Goal: Information Seeking & Learning: Understand process/instructions

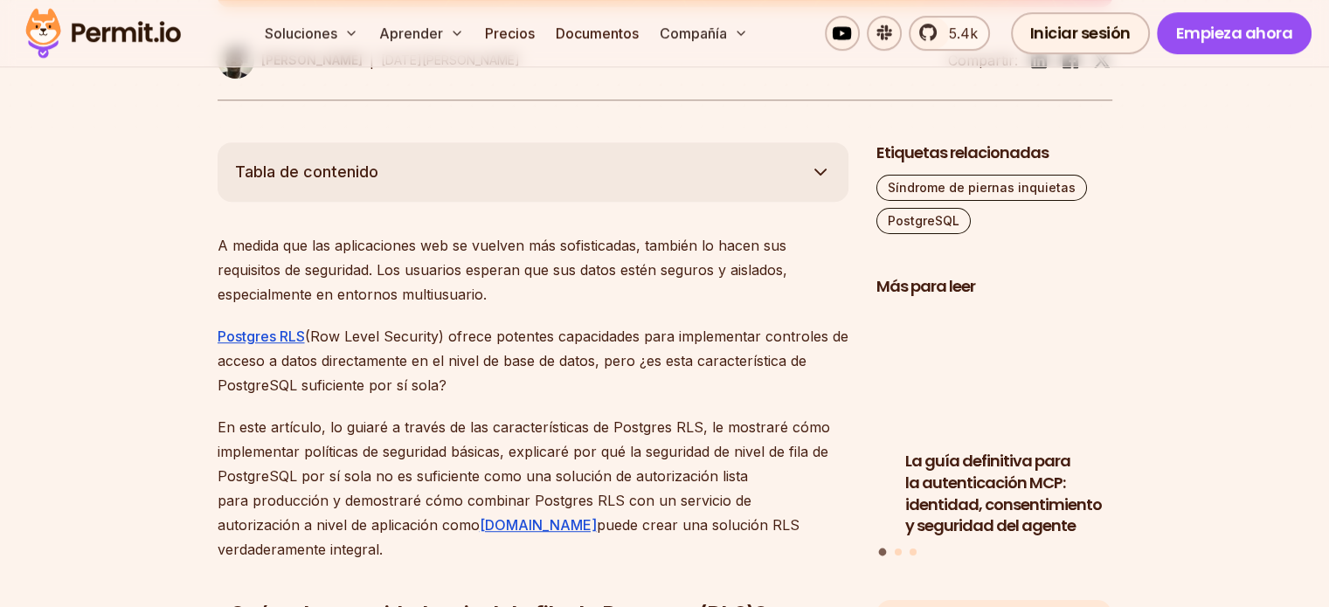
scroll to position [961, 0]
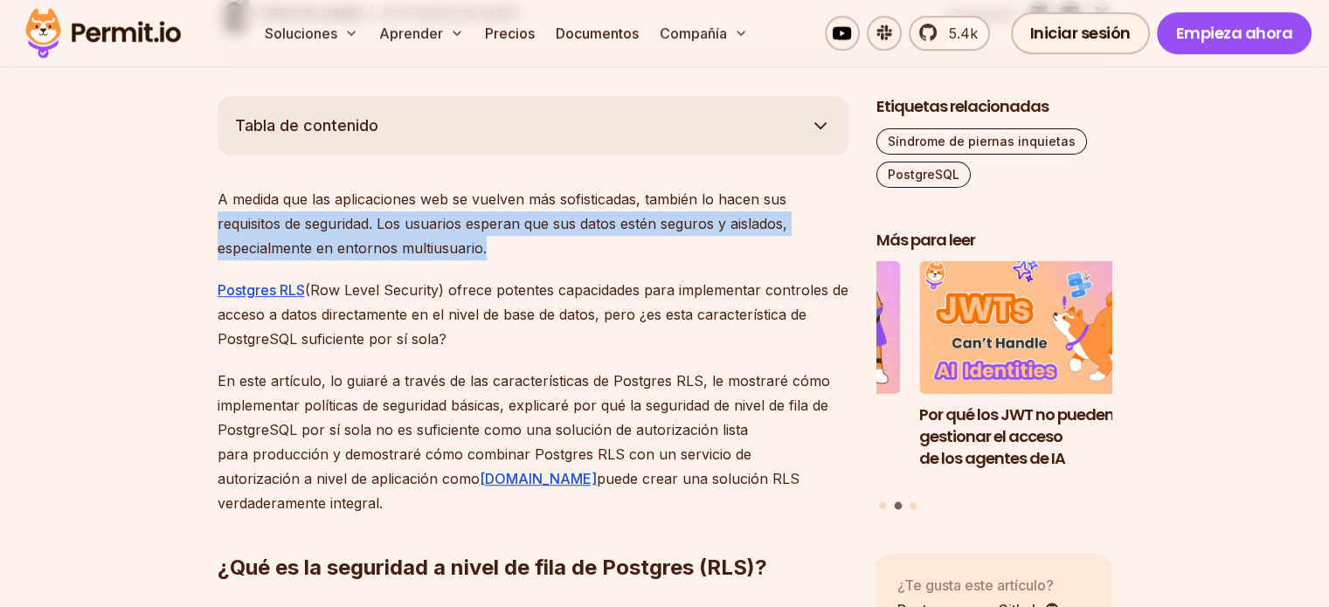
drag, startPoint x: 483, startPoint y: 288, endPoint x: 160, endPoint y: 257, distance: 324.9
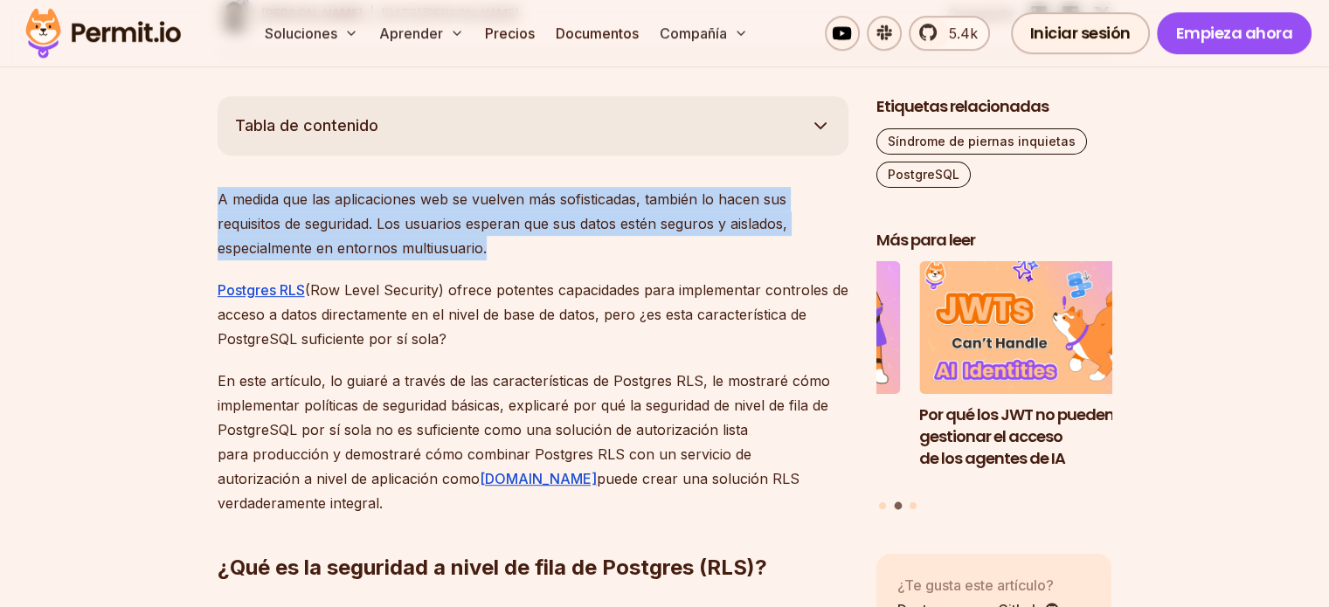
drag, startPoint x: 276, startPoint y: 248, endPoint x: 503, endPoint y: 295, distance: 232.1
click at [503, 260] on p "A medida que las aplicaciones web se vuelven más sofisticadas, también lo hacen…" at bounding box center [533, 223] width 631 height 73
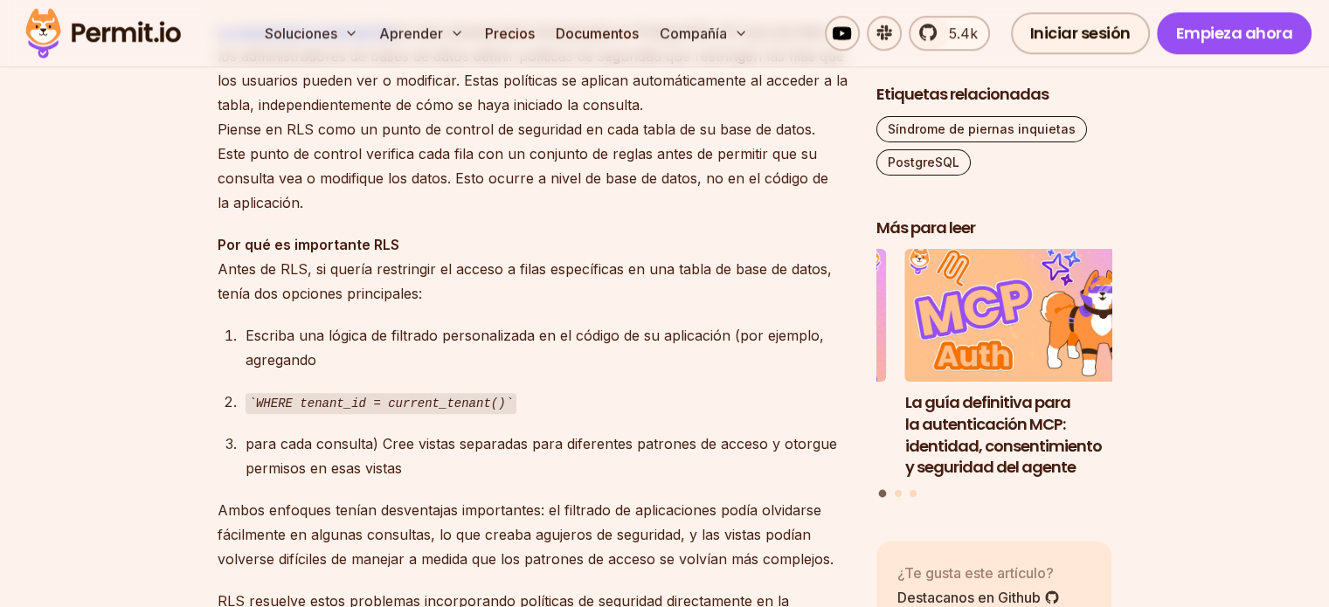
scroll to position [1573, 0]
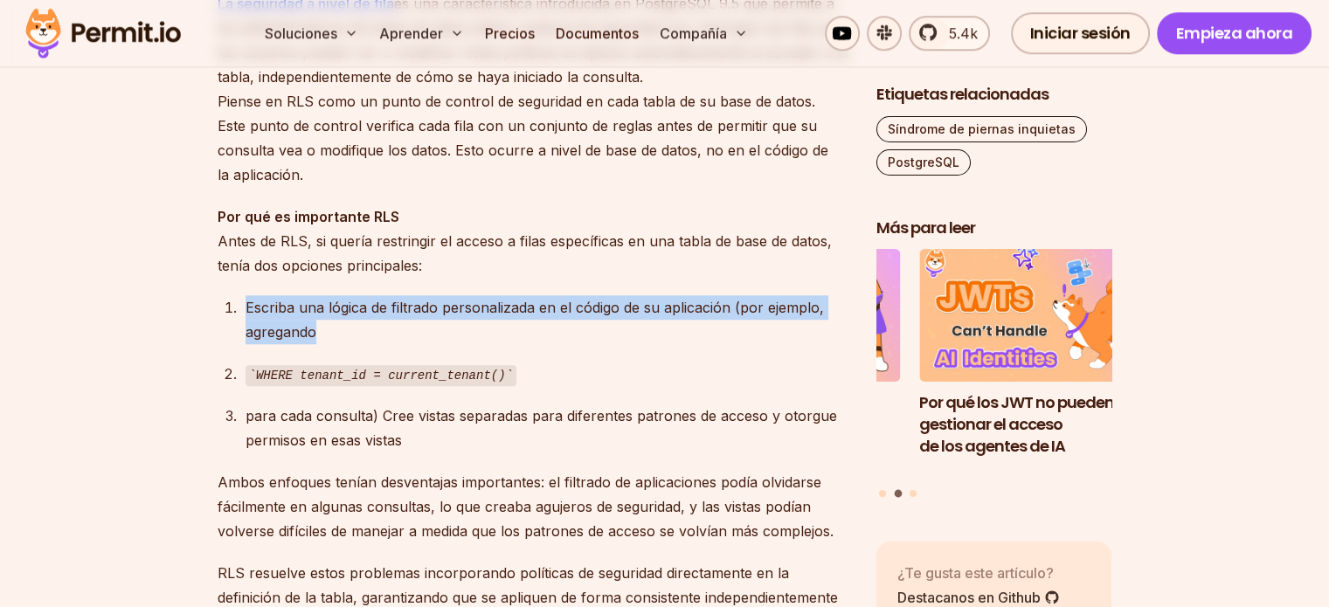
drag, startPoint x: 267, startPoint y: 326, endPoint x: 332, endPoint y: 353, distance: 70.9
click at [332, 344] on div "Escriba una lógica de filtrado personalizada en el código de su aplicación (por…" at bounding box center [547, 319] width 603 height 49
drag, startPoint x: 318, startPoint y: 351, endPoint x: 246, endPoint y: 330, distance: 75.3
click at [246, 330] on div "Escriba una lógica de filtrado personalizada en el código de su aplicación (por…" at bounding box center [547, 319] width 603 height 49
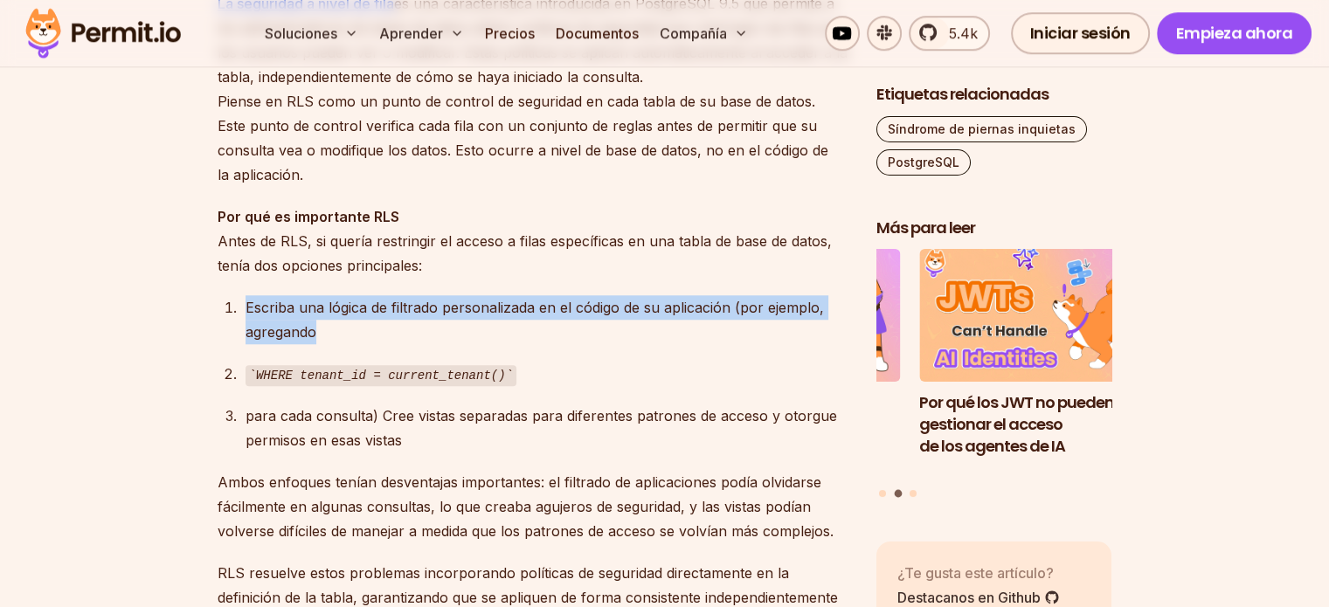
click at [246, 330] on font "Escriba una lógica de filtrado personalizada en el código de su aplicación (por…" at bounding box center [535, 320] width 579 height 42
drag, startPoint x: 242, startPoint y: 337, endPoint x: 336, endPoint y: 356, distance: 95.5
click at [336, 344] on li "Escriba una lógica de filtrado personalizada en el código de su aplicación (por…" at bounding box center [544, 319] width 608 height 49
click at [336, 344] on div "Escriba una lógica de filtrado personalizada en el código de su aplicación (por…" at bounding box center [547, 319] width 603 height 49
drag, startPoint x: 271, startPoint y: 338, endPoint x: 240, endPoint y: 325, distance: 33.3
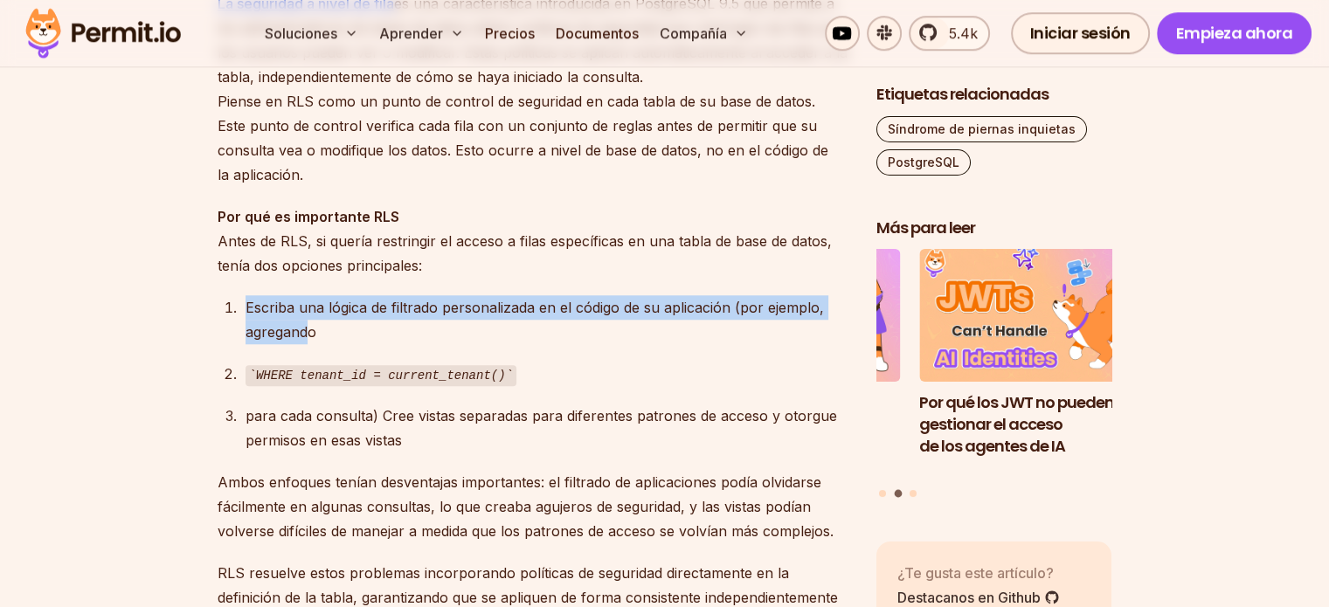
click at [240, 325] on li "Escriba una lógica de filtrado personalizada en el código de su aplicación (por…" at bounding box center [544, 319] width 608 height 49
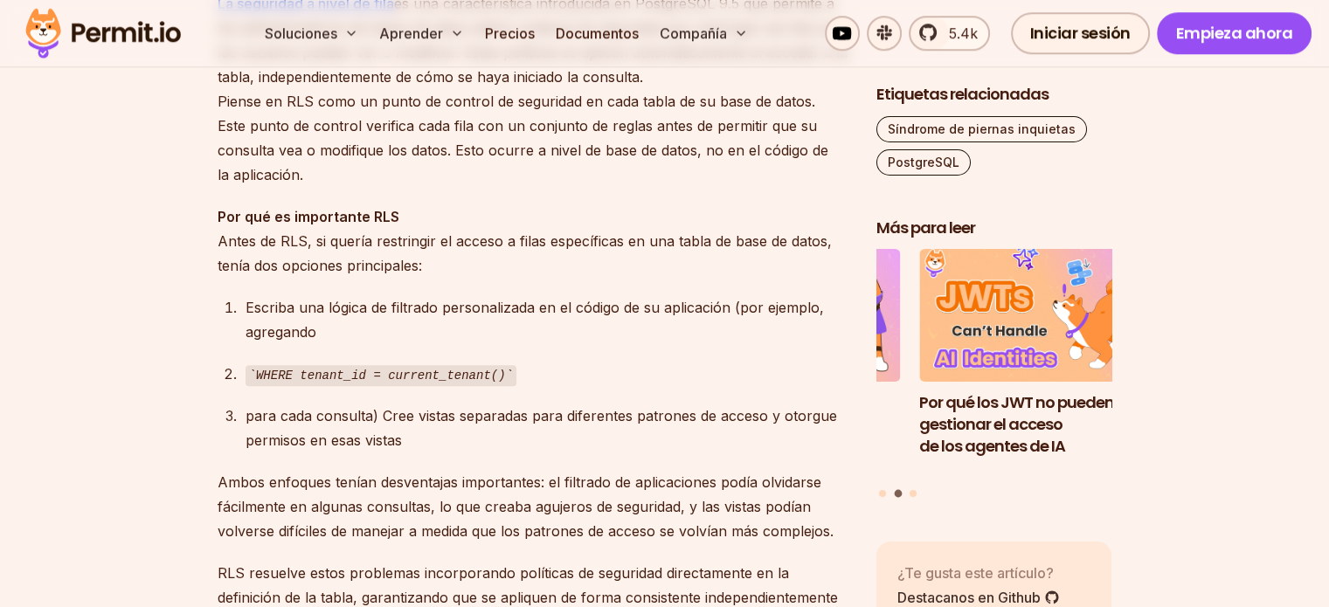
click at [240, 325] on li "Escriba una lógica de filtrado personalizada en el código de su aplicación (por…" at bounding box center [544, 319] width 608 height 49
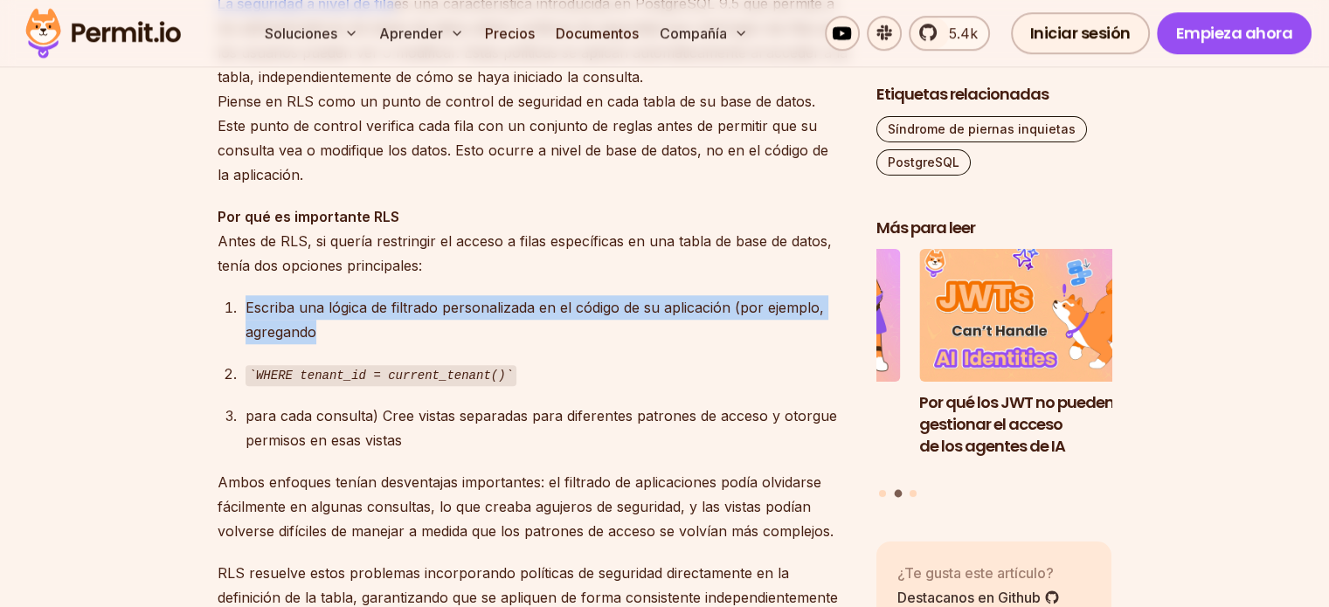
drag, startPoint x: 245, startPoint y: 322, endPoint x: 321, endPoint y: 352, distance: 82.0
click at [321, 344] on li "Escriba una lógica de filtrado personalizada en el código de su aplicación (por…" at bounding box center [544, 319] width 608 height 49
click at [322, 344] on div "Escriba una lógica de filtrado personalizada en el código de su aplicación (por…" at bounding box center [547, 319] width 603 height 49
drag, startPoint x: 315, startPoint y: 346, endPoint x: 239, endPoint y: 323, distance: 79.4
click at [240, 323] on li "Escriba una lógica de filtrado personalizada en el código de su aplicación (por…" at bounding box center [544, 319] width 608 height 49
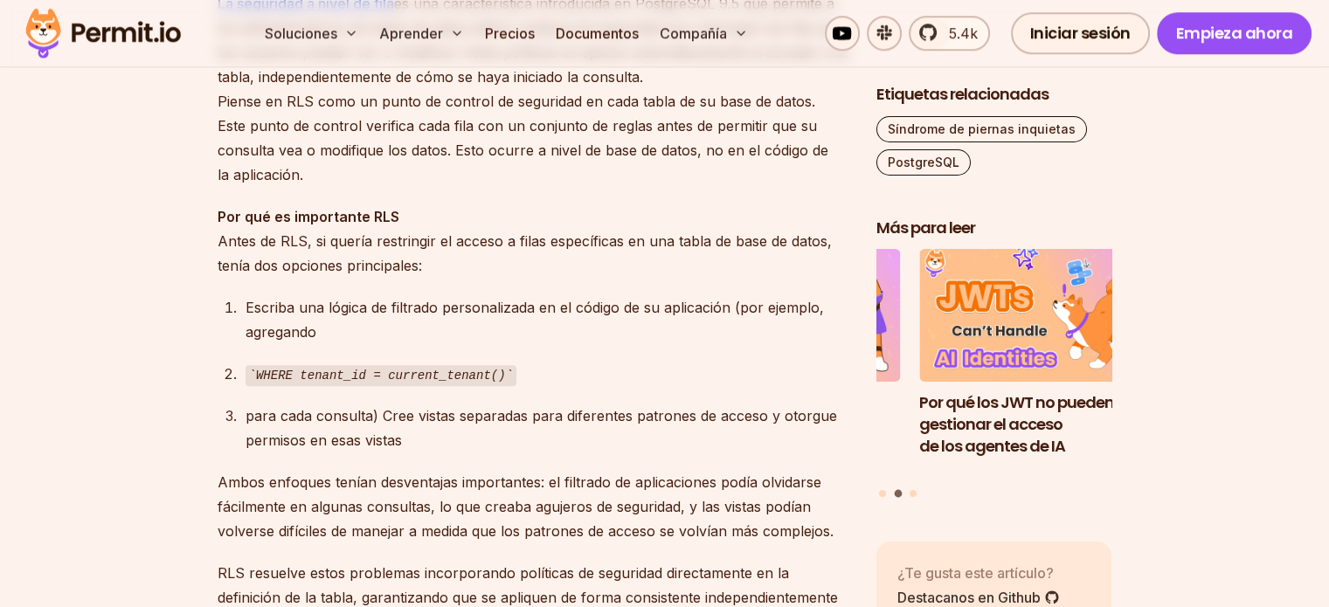
click at [240, 323] on li "Escriba una lógica de filtrado personalizada en el código de su aplicación (por…" at bounding box center [544, 319] width 608 height 49
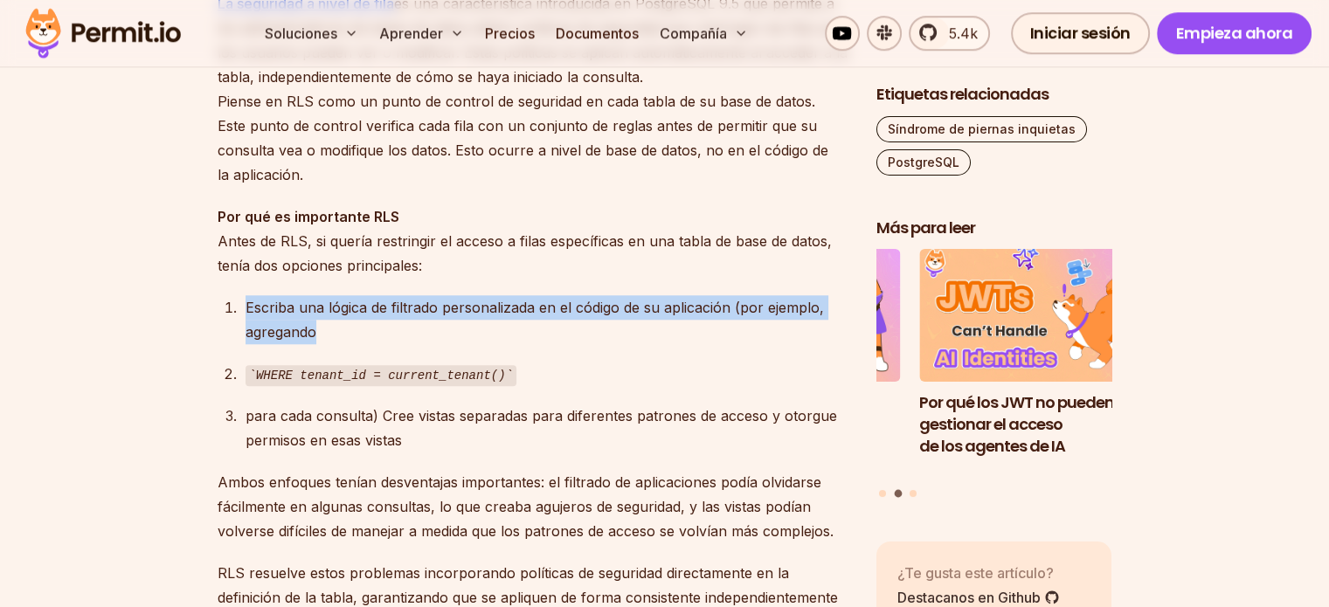
drag, startPoint x: 245, startPoint y: 321, endPoint x: 323, endPoint y: 356, distance: 85.3
click at [323, 344] on li "Escriba una lógica de filtrado personalizada en el código de su aplicación (por…" at bounding box center [544, 319] width 608 height 49
click at [323, 344] on div "Escriba una lógica de filtrado personalizada en el código de su aplicación (por…" at bounding box center [547, 319] width 603 height 49
drag, startPoint x: 317, startPoint y: 351, endPoint x: 233, endPoint y: 317, distance: 91.4
click at [240, 317] on li "Escriba una lógica de filtrado personalizada en el código de su aplicación (por…" at bounding box center [544, 319] width 608 height 49
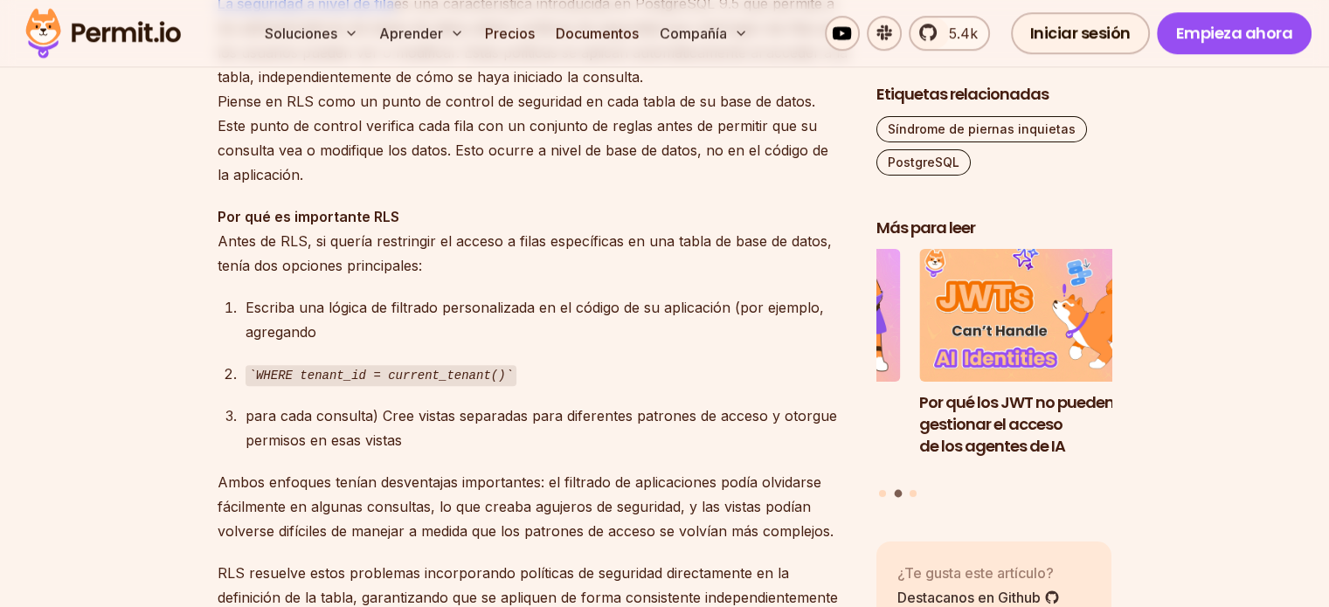
click at [240, 317] on li "Escriba una lógica de filtrado personalizada en el código de su aplicación (por…" at bounding box center [544, 319] width 608 height 49
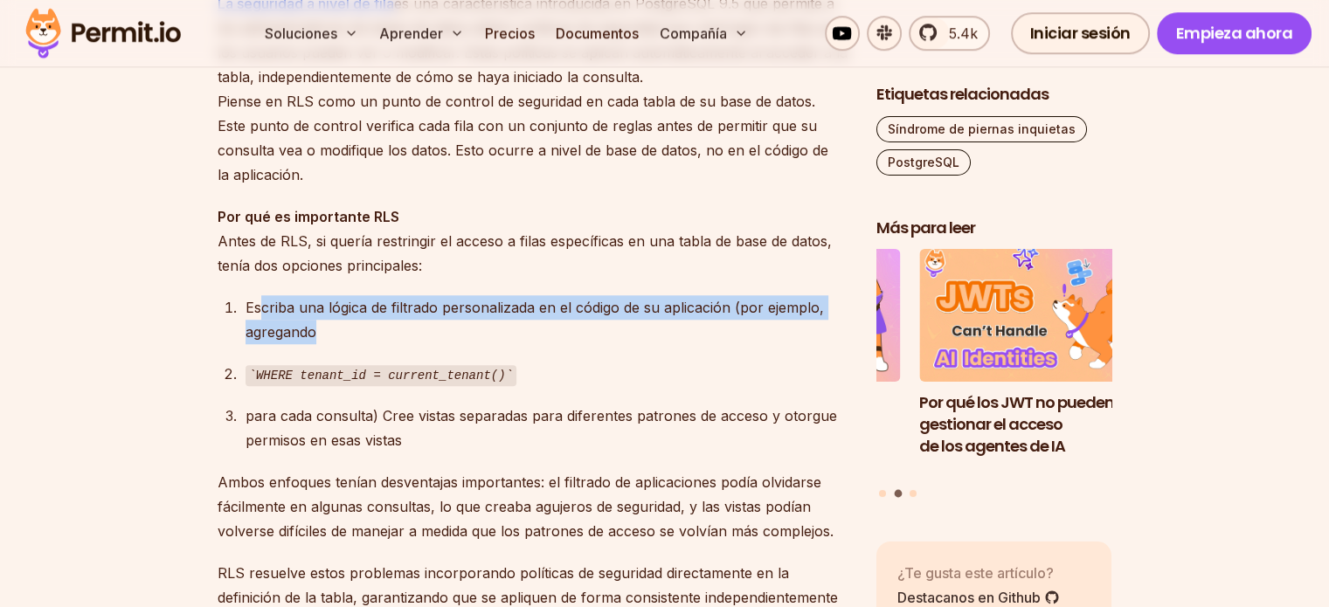
drag, startPoint x: 315, startPoint y: 344, endPoint x: 332, endPoint y: 351, distance: 19.2
click at [332, 344] on div "Escriba una lógica de filtrado personalizada en el código de su aplicación (por…" at bounding box center [547, 319] width 603 height 49
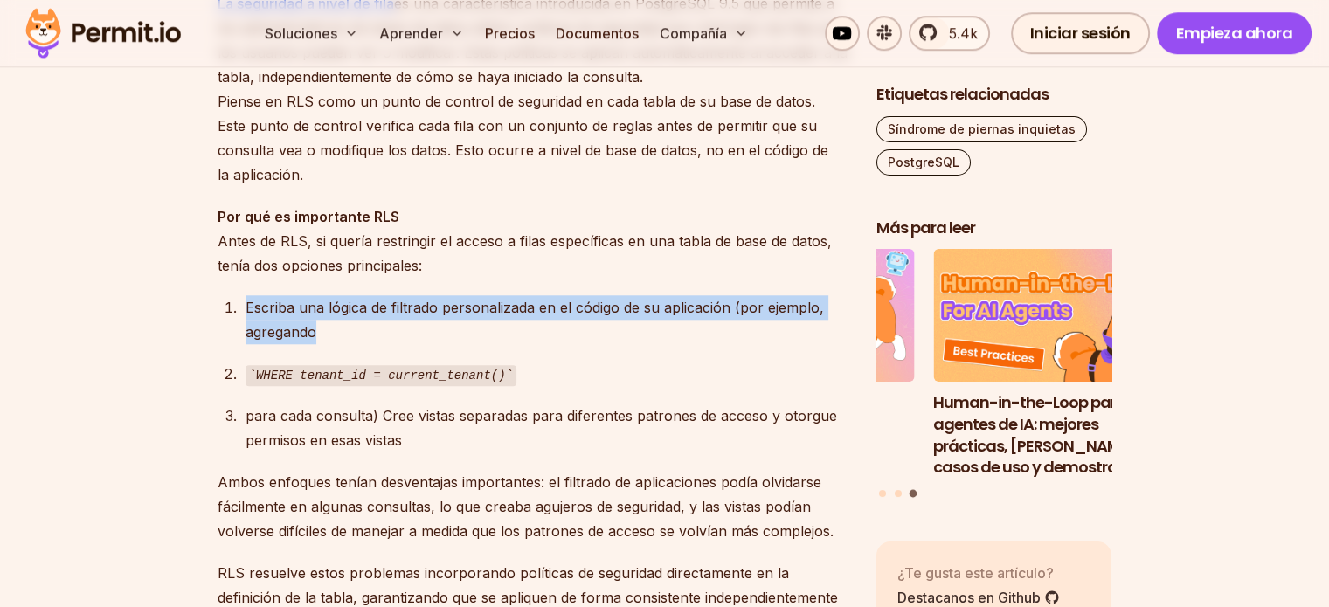
drag, startPoint x: 329, startPoint y: 351, endPoint x: 235, endPoint y: 318, distance: 99.2
click at [240, 318] on li "Escriba una lógica de filtrado personalizada en el código de su aplicación (por…" at bounding box center [544, 319] width 608 height 49
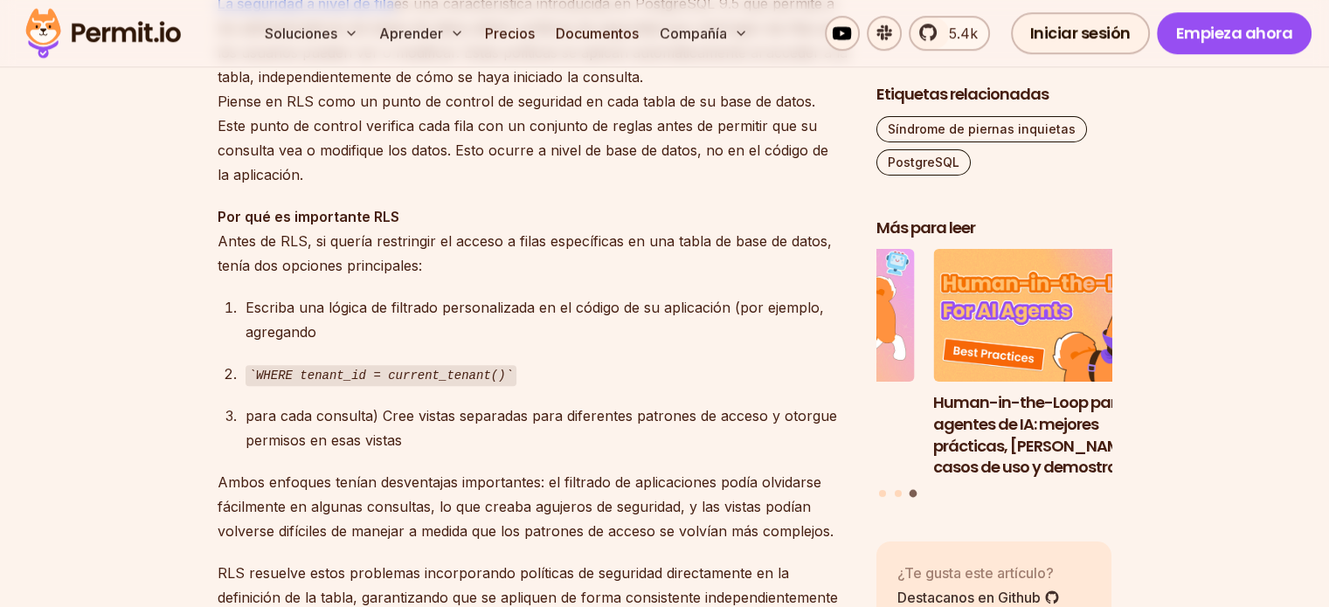
click at [240, 318] on li "Escriba una lógica de filtrado personalizada en el código de su aplicación (por…" at bounding box center [544, 319] width 608 height 49
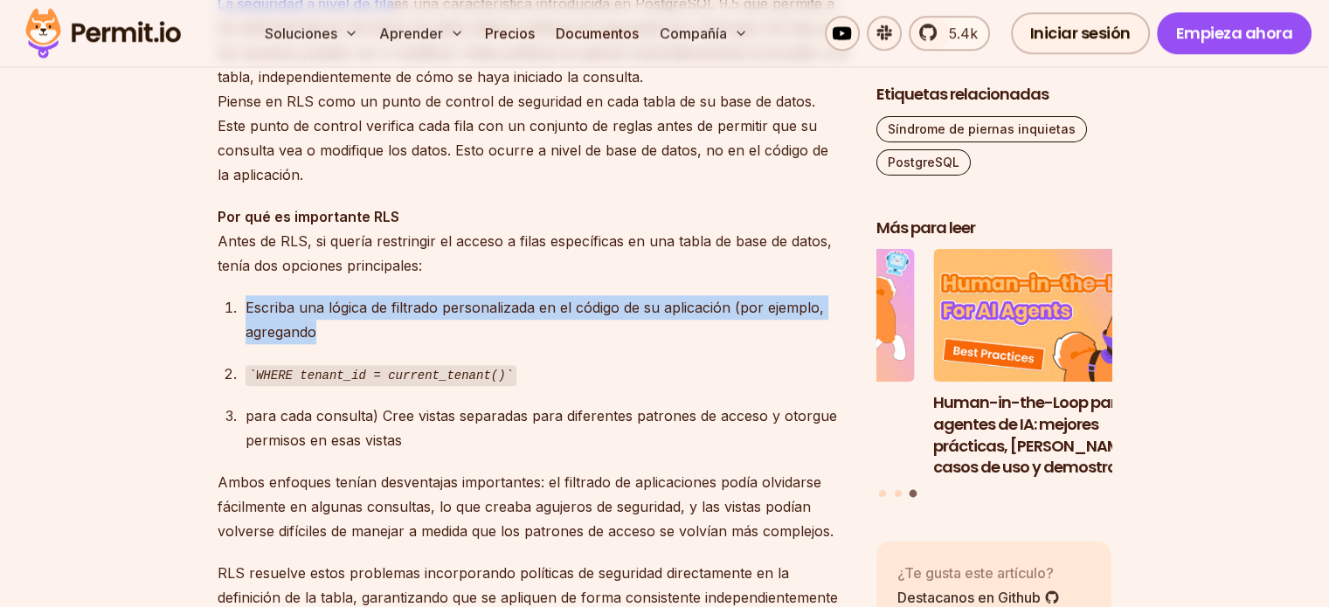
drag, startPoint x: 243, startPoint y: 320, endPoint x: 330, endPoint y: 356, distance: 93.7
click at [330, 344] on li "Escriba una lógica de filtrado personalizada en el código de su aplicación (por…" at bounding box center [544, 319] width 608 height 49
click at [330, 344] on div "Escriba una lógica de filtrado personalizada en el código de su aplicación (por…" at bounding box center [547, 319] width 603 height 49
drag, startPoint x: 326, startPoint y: 356, endPoint x: 245, endPoint y: 317, distance: 89.9
click at [246, 317] on div "Escriba una lógica de filtrado personalizada en el código de su aplicación (por…" at bounding box center [547, 319] width 603 height 49
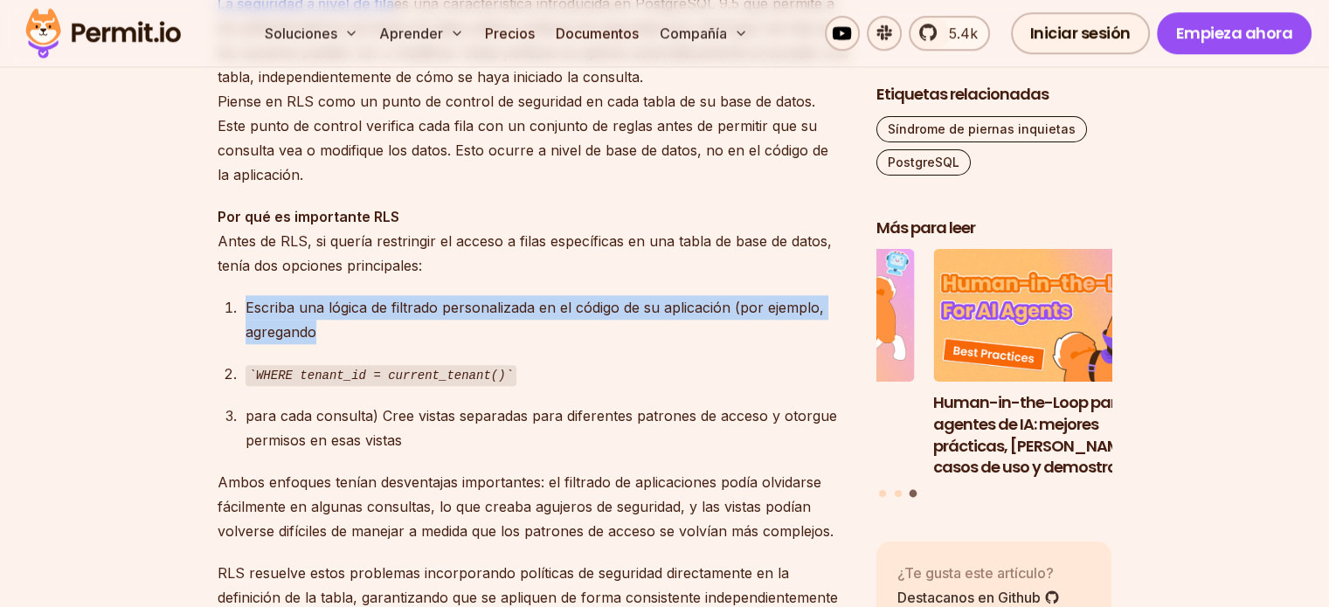
click at [246, 317] on font "Escriba una lógica de filtrado personalizada en el código de su aplicación (por…" at bounding box center [535, 320] width 579 height 42
drag, startPoint x: 252, startPoint y: 320, endPoint x: 355, endPoint y: 371, distance: 114.9
click at [355, 371] on ol "Escriba una lógica de filtrado personalizada en el código de su aplicación (por…" at bounding box center [533, 374] width 631 height 158
click at [356, 371] on ol "Escriba una lógica de filtrado personalizada en el código de su aplicación (por…" at bounding box center [533, 374] width 631 height 158
drag, startPoint x: 318, startPoint y: 353, endPoint x: 226, endPoint y: 316, distance: 98.8
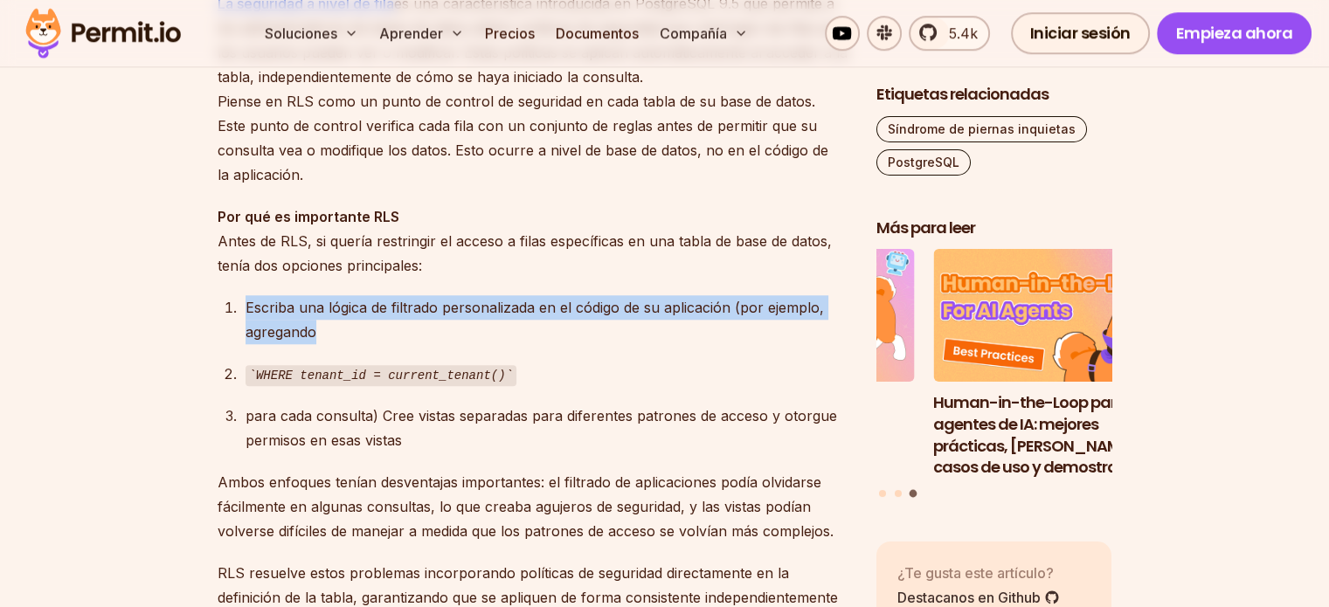
click at [240, 316] on li "Escriba una lógica de filtrado personalizada en el código de su aplicación (por…" at bounding box center [544, 319] width 608 height 49
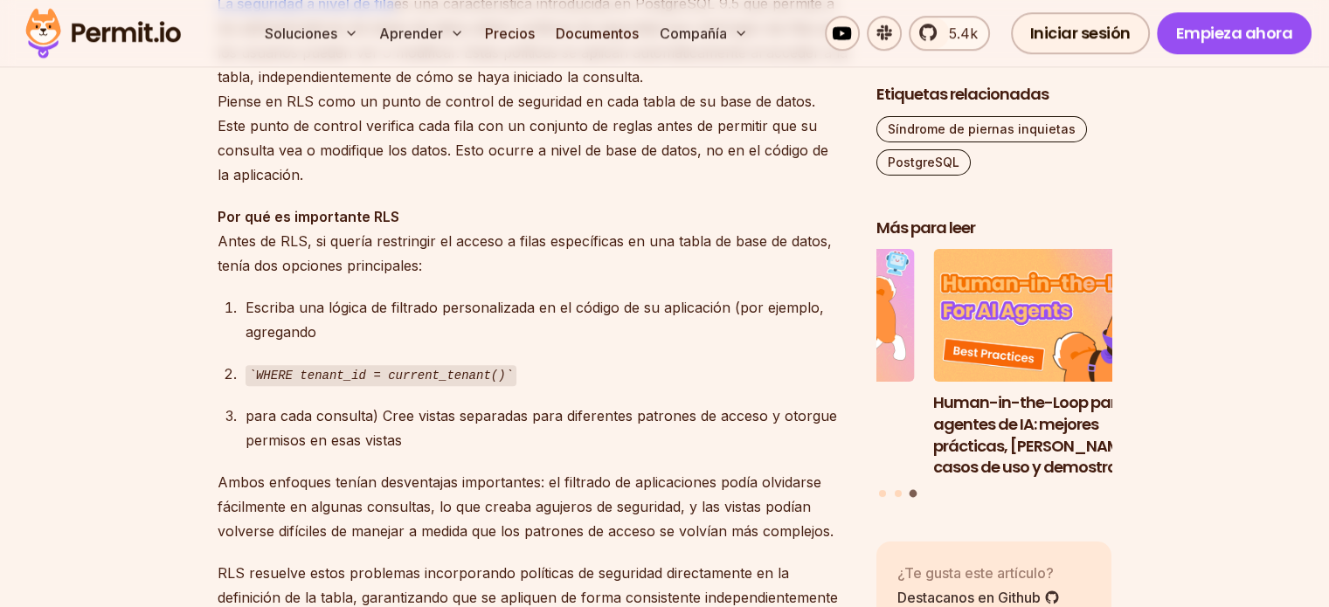
click at [240, 316] on li "Escriba una lógica de filtrado personalizada en el código de su aplicación (por…" at bounding box center [544, 319] width 608 height 49
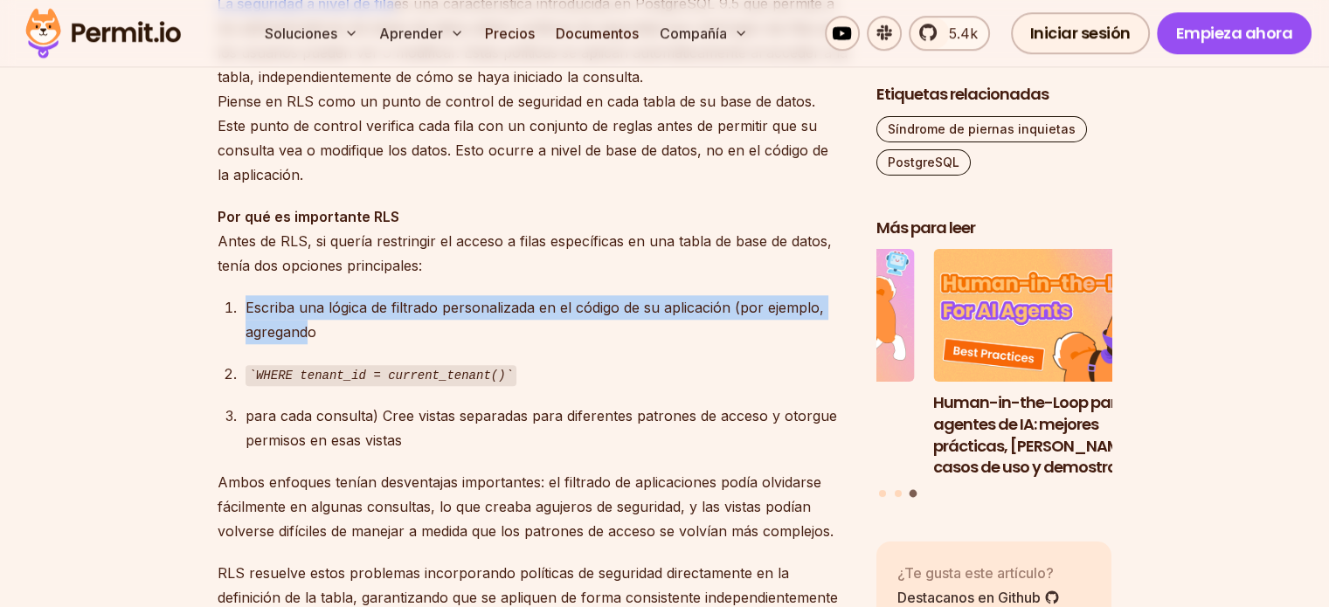
drag, startPoint x: 246, startPoint y: 328, endPoint x: 309, endPoint y: 351, distance: 67.2
click at [309, 341] on font "Escriba una lógica de filtrado personalizada en el código de su aplicación (por…" at bounding box center [535, 320] width 579 height 42
drag, startPoint x: 320, startPoint y: 352, endPoint x: 233, endPoint y: 319, distance: 92.7
click at [240, 319] on li "Escriba una lógica de filtrado personalizada en el código de su aplicación (por…" at bounding box center [544, 319] width 608 height 49
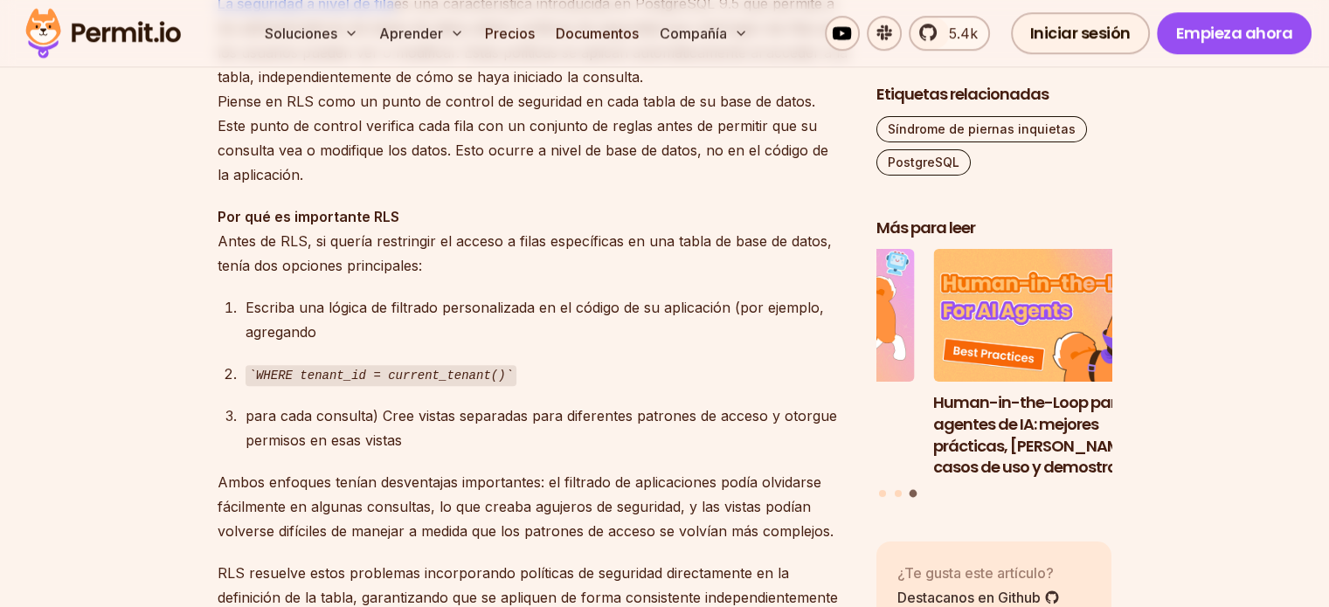
click at [240, 319] on li "Escriba una lógica de filtrado personalizada en el código de su aplicación (por…" at bounding box center [544, 319] width 608 height 49
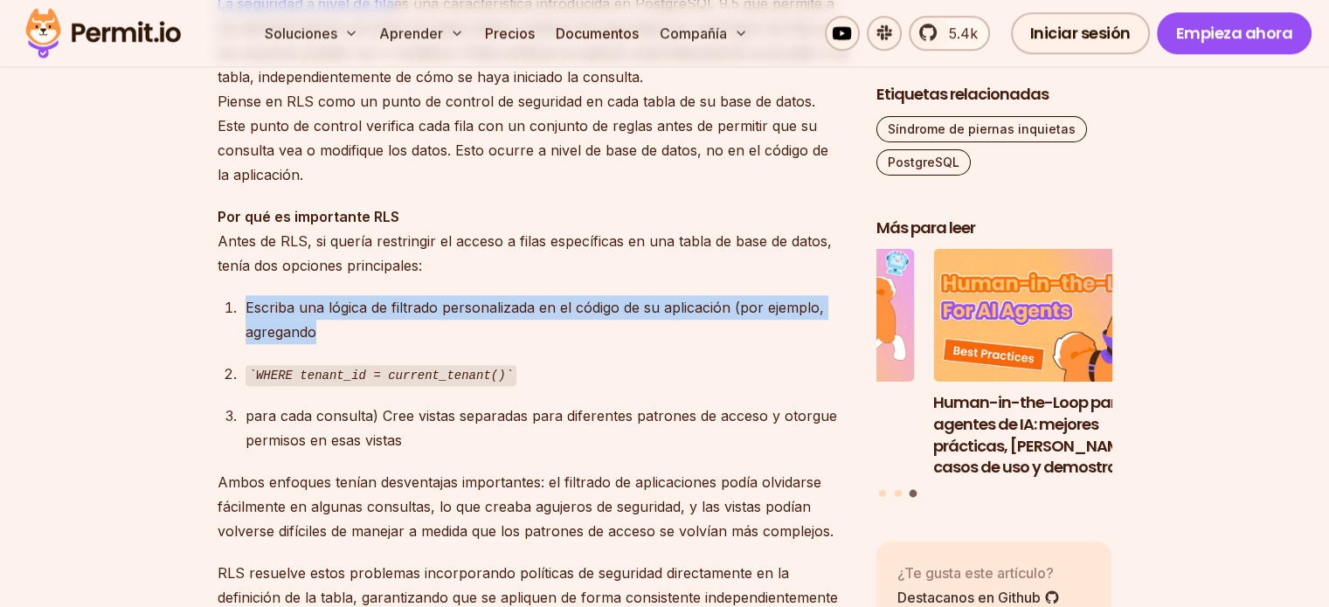
drag, startPoint x: 269, startPoint y: 331, endPoint x: 316, endPoint y: 357, distance: 53.2
click at [316, 344] on li "Escriba una lógica de filtrado personalizada en el código de su aplicación (por…" at bounding box center [544, 319] width 608 height 49
click at [316, 341] on font "Escriba una lógica de filtrado personalizada en el código de su aplicación (por…" at bounding box center [535, 320] width 579 height 42
drag, startPoint x: 315, startPoint y: 353, endPoint x: 241, endPoint y: 328, distance: 77.7
click at [241, 328] on li "Escriba una lógica de filtrado personalizada en el código de su aplicación (por…" at bounding box center [544, 319] width 608 height 49
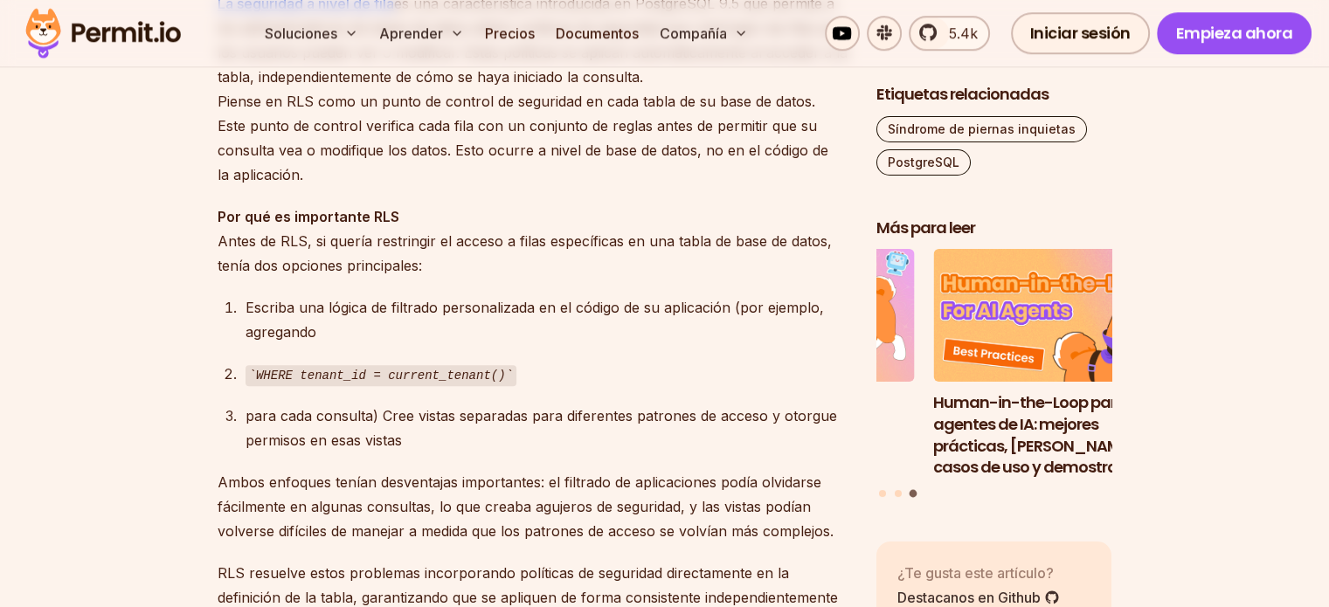
click at [241, 328] on li "Escriba una lógica de filtrado personalizada en el código de su aplicación (por…" at bounding box center [544, 319] width 608 height 49
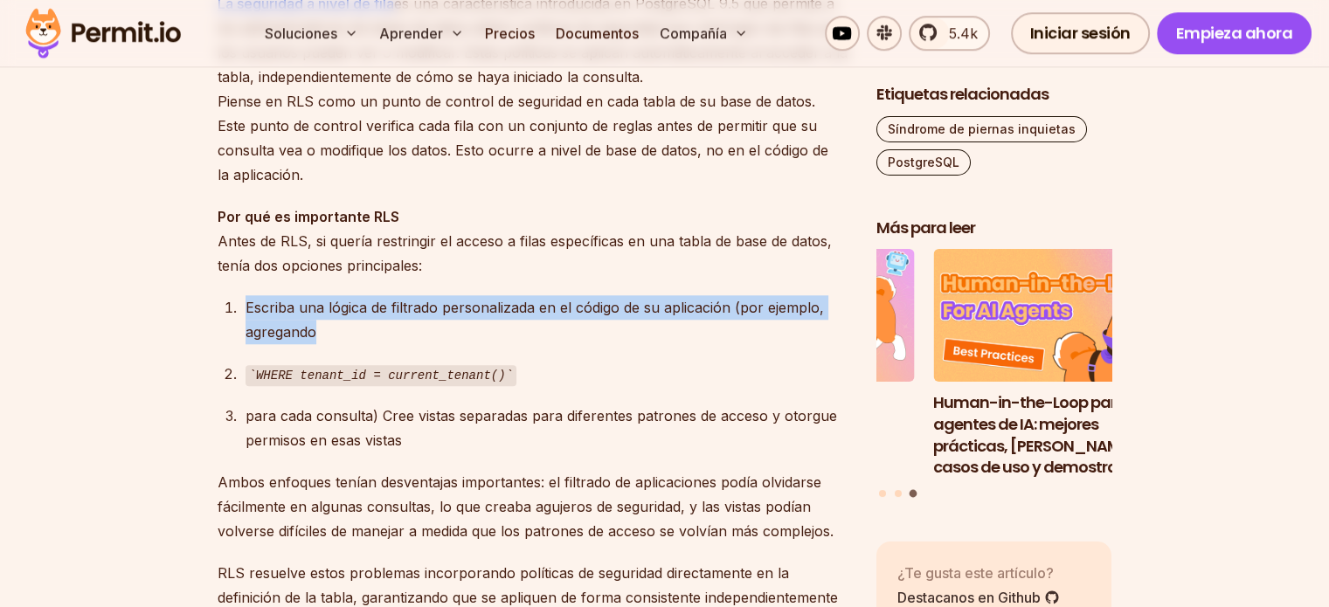
drag, startPoint x: 241, startPoint y: 324, endPoint x: 334, endPoint y: 365, distance: 101.4
click at [334, 365] on ol "Escriba una lógica de filtrado personalizada en el código de su aplicación (por…" at bounding box center [533, 374] width 631 height 158
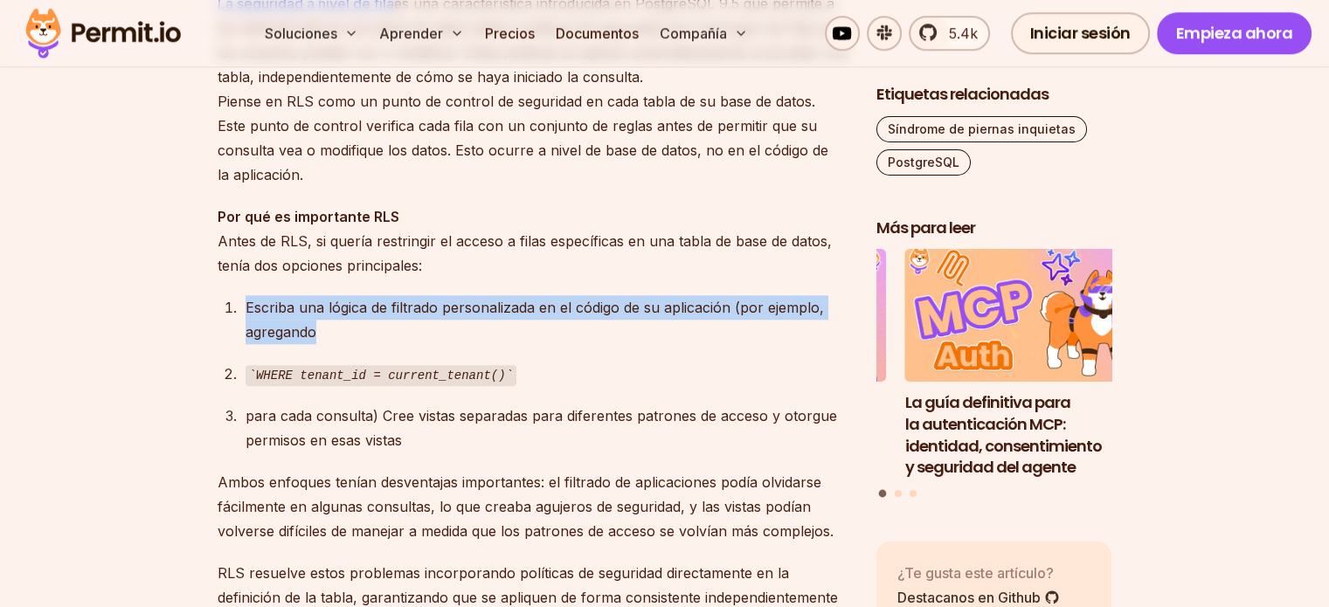
click at [334, 365] on ol "Escriba una lógica de filtrado personalizada en el código de su aplicación (por…" at bounding box center [533, 374] width 631 height 158
drag, startPoint x: 322, startPoint y: 352, endPoint x: 248, endPoint y: 320, distance: 80.2
click at [248, 320] on div "Escriba una lógica de filtrado personalizada en el código de su aplicación (por…" at bounding box center [547, 319] width 603 height 49
click at [248, 320] on font "Escriba una lógica de filtrado personalizada en el código de su aplicación (por…" at bounding box center [535, 320] width 579 height 42
drag, startPoint x: 248, startPoint y: 320, endPoint x: 306, endPoint y: 340, distance: 61.1
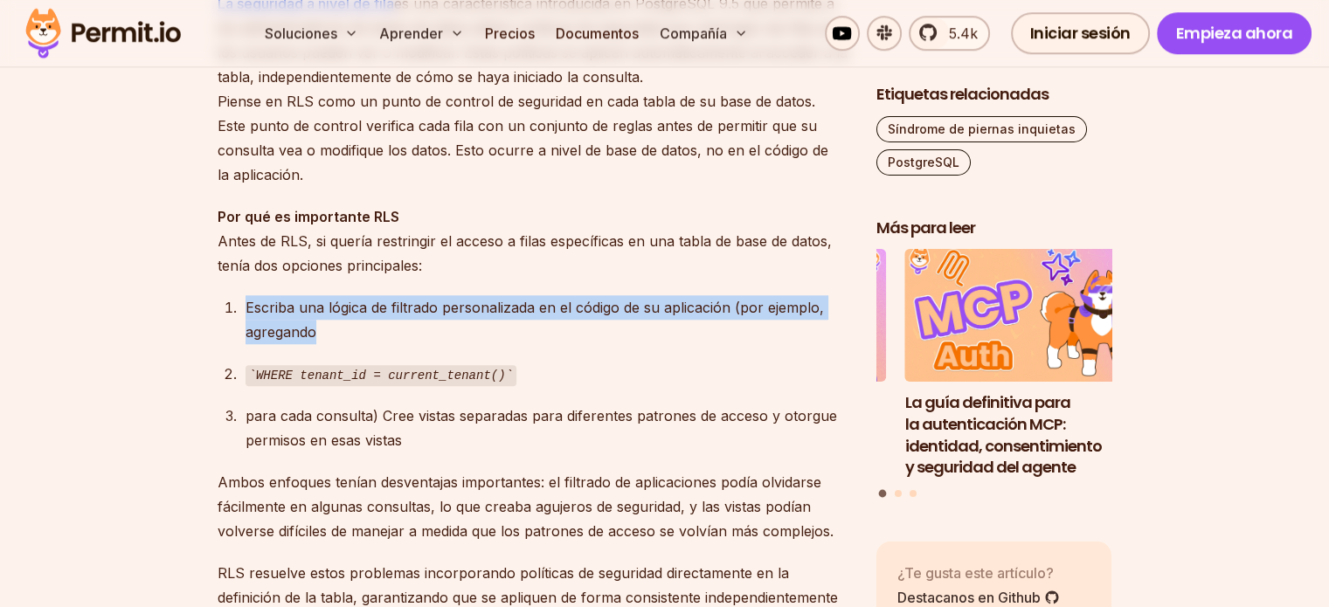
click at [306, 340] on div "Escriba una lógica de filtrado personalizada en el código de su aplicación (por…" at bounding box center [547, 319] width 603 height 49
click at [336, 339] on div "Escriba una lógica de filtrado personalizada en el código de su aplicación (por…" at bounding box center [547, 319] width 603 height 49
drag, startPoint x: 327, startPoint y: 345, endPoint x: 283, endPoint y: 329, distance: 46.8
click at [283, 329] on div "Escriba una lógica de filtrado personalizada en el código de su aplicación (por…" at bounding box center [547, 319] width 603 height 49
click at [283, 329] on font "Escriba una lógica de filtrado personalizada en el código de su aplicación (por…" at bounding box center [535, 320] width 579 height 42
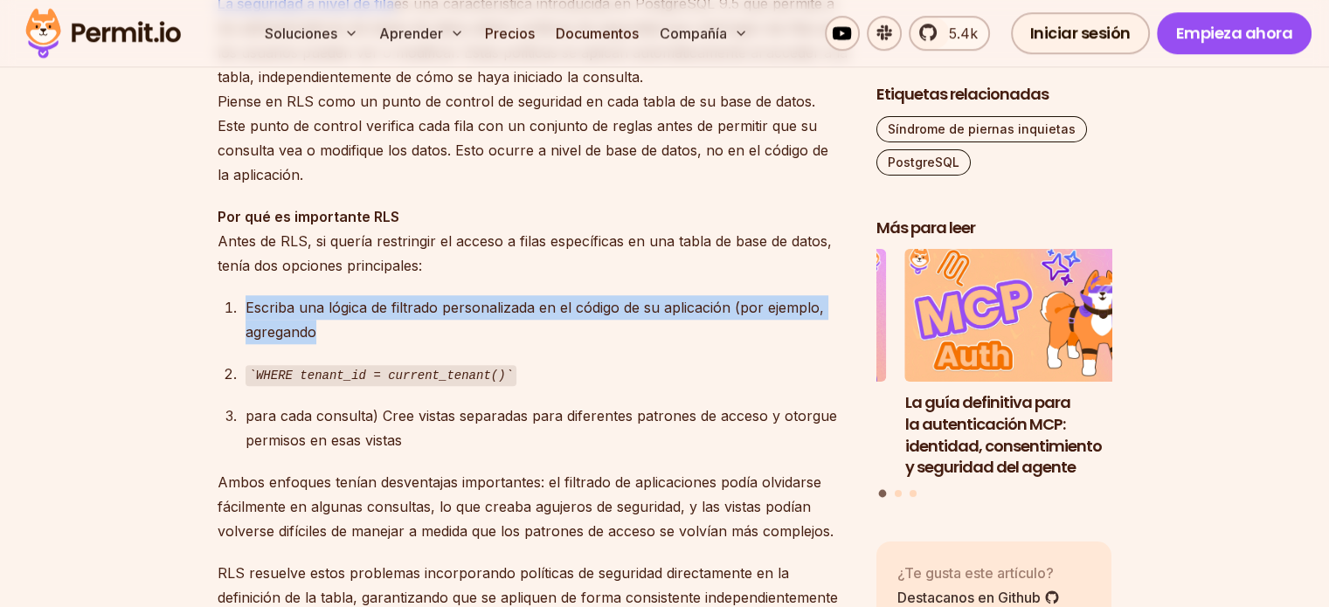
drag, startPoint x: 245, startPoint y: 314, endPoint x: 319, endPoint y: 352, distance: 83.7
click at [319, 344] on div "Escriba una lógica de filtrado personalizada en el código de su aplicación (por…" at bounding box center [547, 319] width 603 height 49
drag, startPoint x: 319, startPoint y: 352, endPoint x: 253, endPoint y: 328, distance: 70.8
click at [253, 328] on div "Escriba una lógica de filtrado personalizada en el código de su aplicación (por…" at bounding box center [547, 319] width 603 height 49
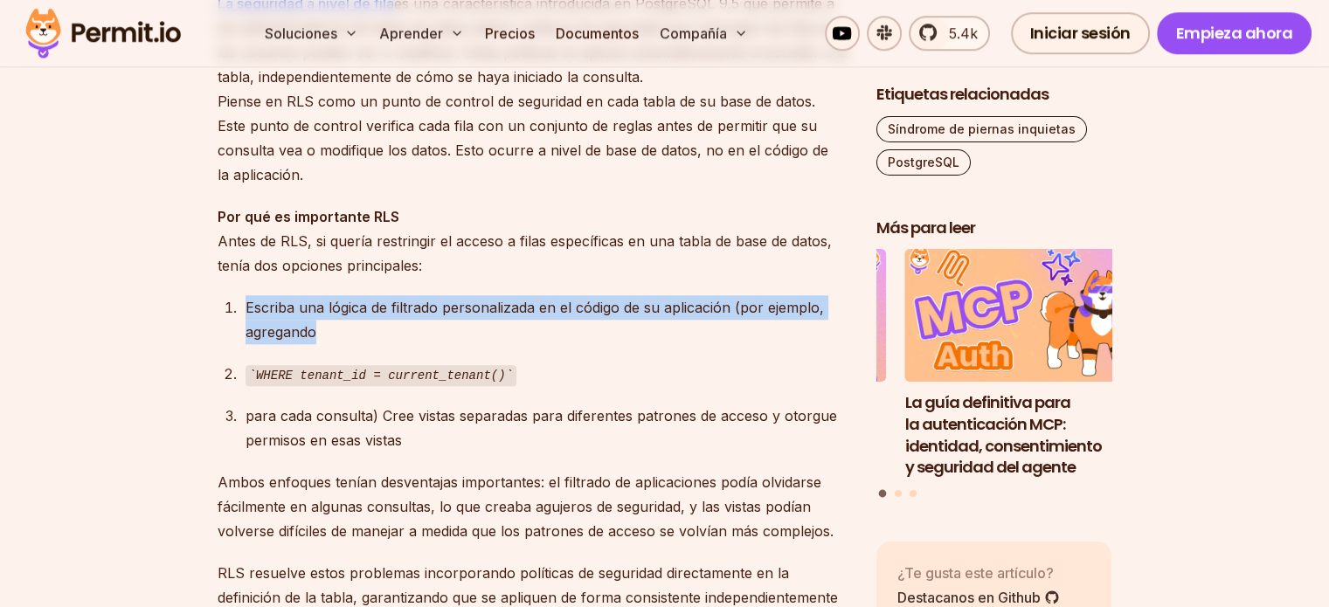
click at [253, 328] on font "Escriba una lógica de filtrado personalizada en el código de su aplicación (por…" at bounding box center [535, 320] width 579 height 42
drag, startPoint x: 258, startPoint y: 328, endPoint x: 323, endPoint y: 356, distance: 70.5
click at [323, 344] on div "Escriba una lógica de filtrado personalizada en el código de su aplicación (por…" at bounding box center [547, 319] width 603 height 49
drag, startPoint x: 324, startPoint y: 353, endPoint x: 267, endPoint y: 332, distance: 61.4
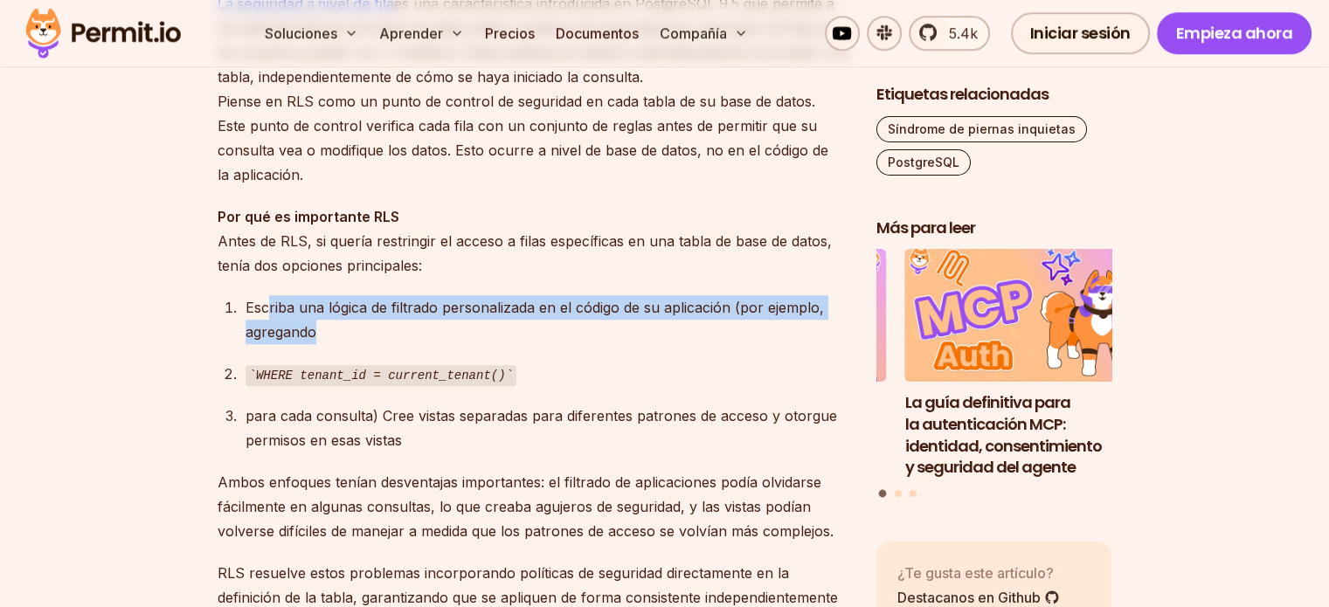
click at [267, 332] on div "Escriba una lógica de filtrado personalizada en el código de su aplicación (por…" at bounding box center [547, 319] width 603 height 49
click at [266, 331] on font "Escriba una lógica de filtrado personalizada en el código de su aplicación (por…" at bounding box center [535, 320] width 579 height 42
drag, startPoint x: 244, startPoint y: 327, endPoint x: 313, endPoint y: 344, distance: 71.2
click at [313, 344] on li "Escriba una lógica de filtrado personalizada en el código de su aplicación (por…" at bounding box center [544, 319] width 608 height 49
click at [313, 341] on font "Escriba una lógica de filtrado personalizada en el código de su aplicación (por…" at bounding box center [535, 320] width 579 height 42
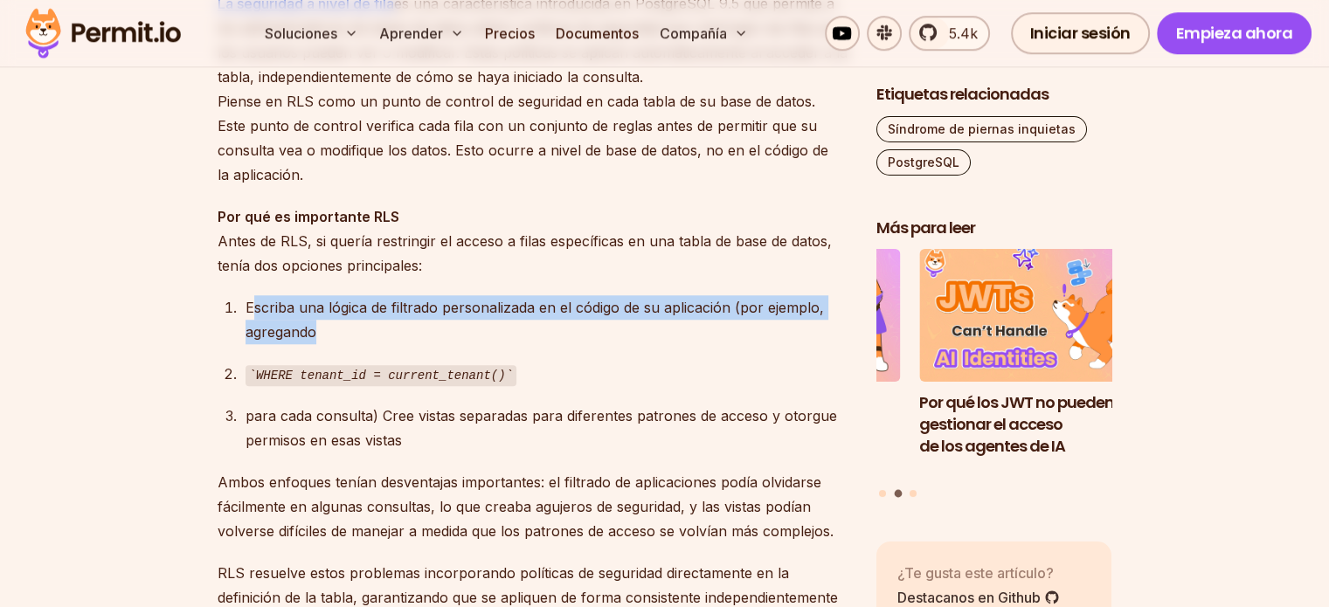
drag, startPoint x: 320, startPoint y: 347, endPoint x: 255, endPoint y: 324, distance: 68.6
click at [255, 324] on div "Escriba una lógica de filtrado personalizada en el código de su aplicación (por…" at bounding box center [547, 319] width 603 height 49
click at [255, 324] on font "Escriba una lógica de filtrado personalizada en el código de su aplicación (por…" at bounding box center [535, 320] width 579 height 42
drag, startPoint x: 252, startPoint y: 323, endPoint x: 325, endPoint y: 347, distance: 77.4
click at [325, 344] on div "Escriba una lógica de filtrado personalizada en el código de su aplicación (por…" at bounding box center [547, 319] width 603 height 49
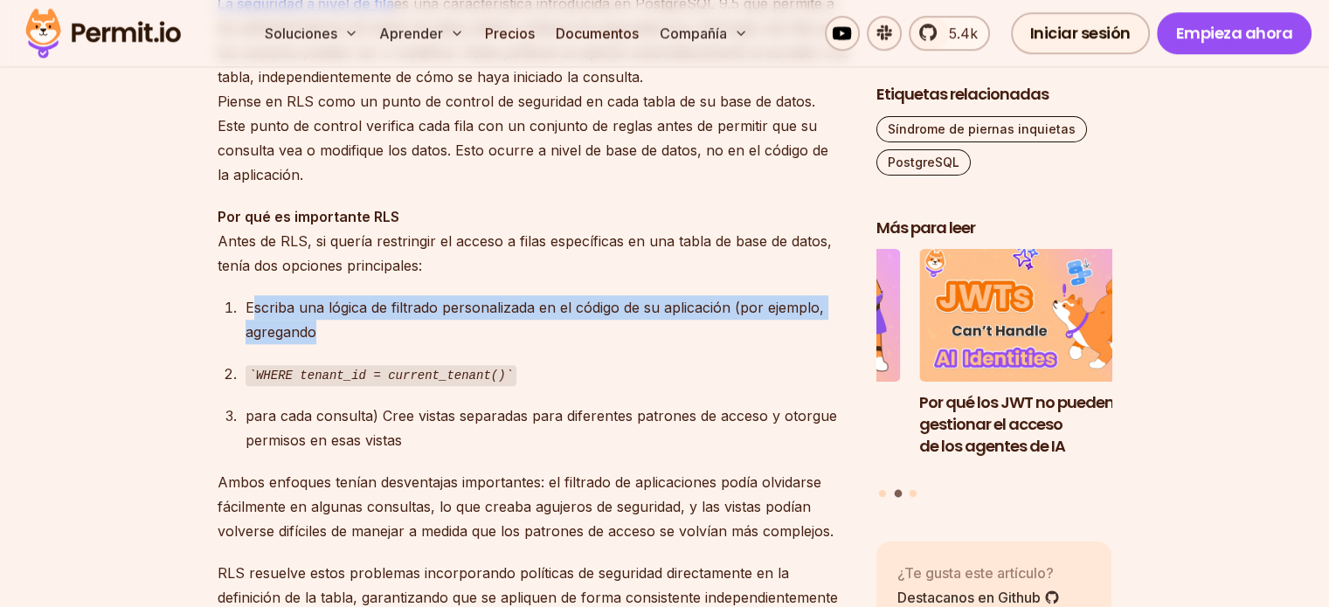
click at [325, 344] on div "Escriba una lógica de filtrado personalizada en el código de su aplicación (por…" at bounding box center [547, 319] width 603 height 49
drag, startPoint x: 329, startPoint y: 357, endPoint x: 274, endPoint y: 337, distance: 58.3
click at [274, 337] on div "Escriba una lógica de filtrado personalizada en el código de su aplicación (por…" at bounding box center [547, 319] width 603 height 49
drag
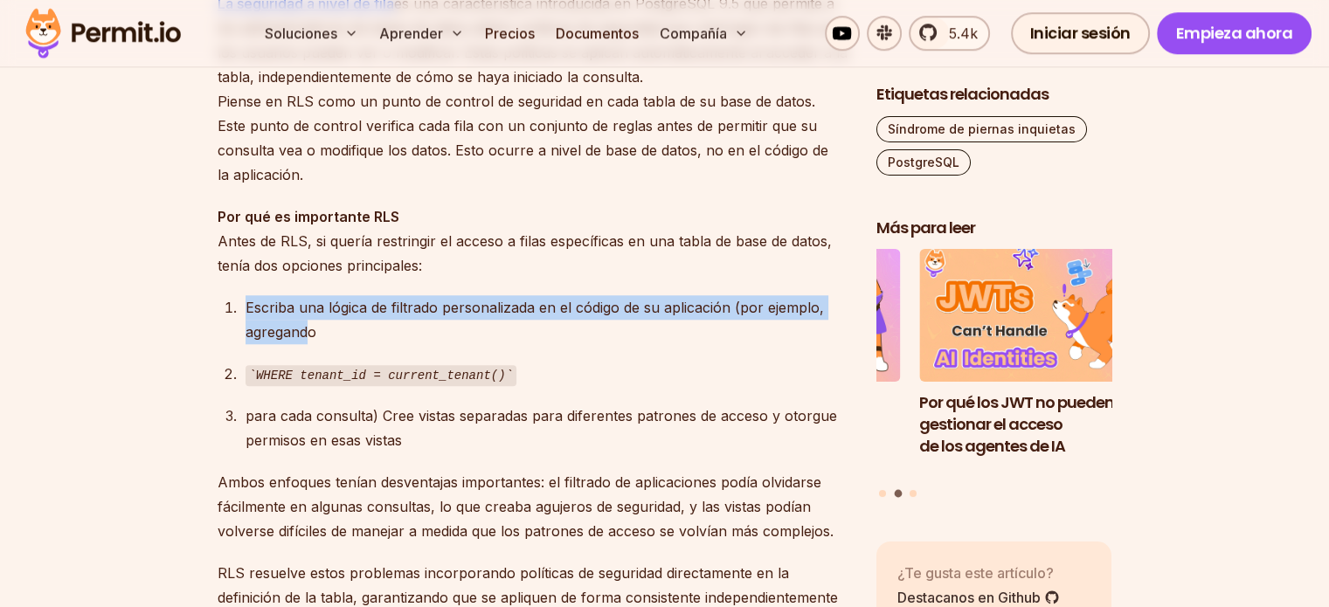
click at [309, 341] on font "Escriba una lógica de filtrado personalizada en el código de su aplicación (por…" at bounding box center [535, 320] width 579 height 42
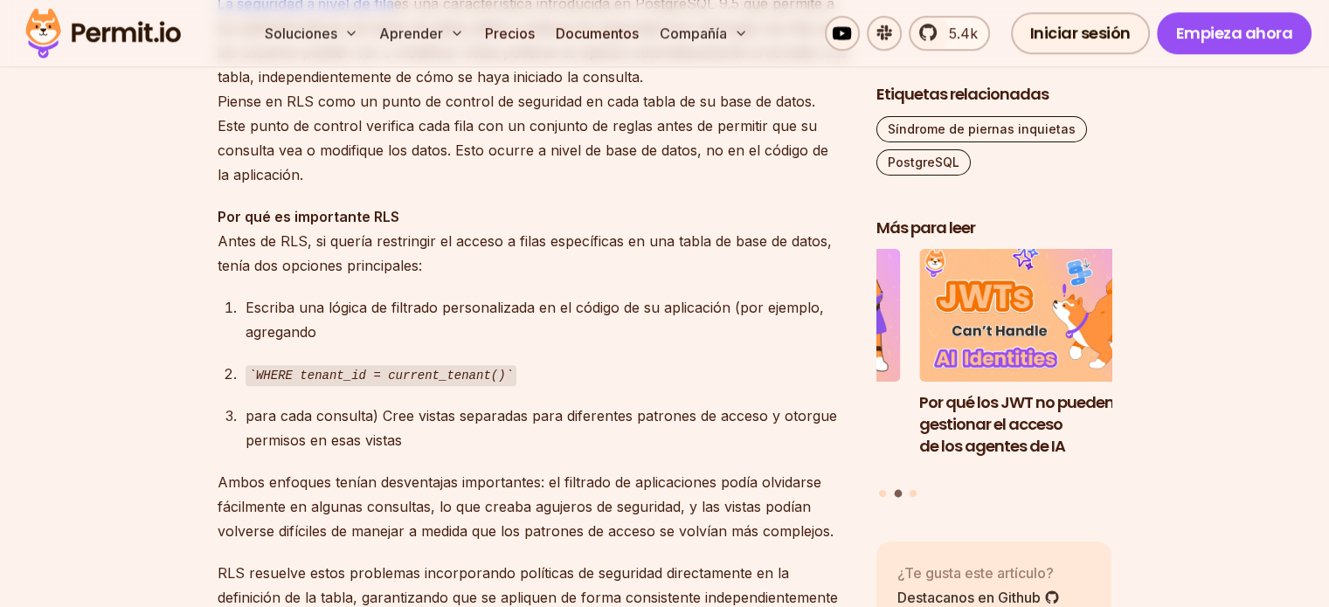
click at [317, 344] on div "Escriba una lógica de filtrado personalizada en el código de su aplicación (por…" at bounding box center [547, 319] width 603 height 49
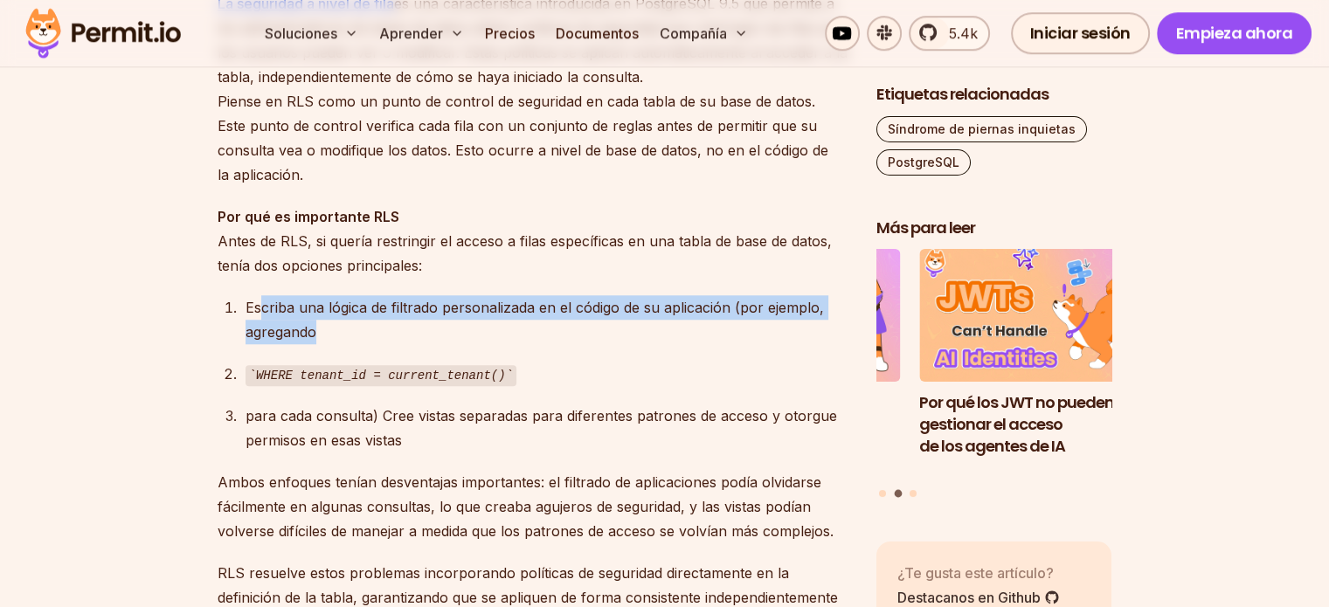
click at [262, 328] on div "Escriba una lógica de filtrado personalizada en el código de su aplicación (por…" at bounding box center [547, 319] width 603 height 49
click at [261, 328] on font "Escriba una lógica de filtrado personalizada en el código de su aplicación (por…" at bounding box center [535, 320] width 579 height 42
click at [316, 344] on div "Escriba una lógica de filtrado personalizada en el código de su aplicación (por…" at bounding box center [547, 319] width 603 height 49
click at [252, 319] on font "Escriba una lógica de filtrado personalizada en el código de su aplicación (por…" at bounding box center [535, 320] width 579 height 42
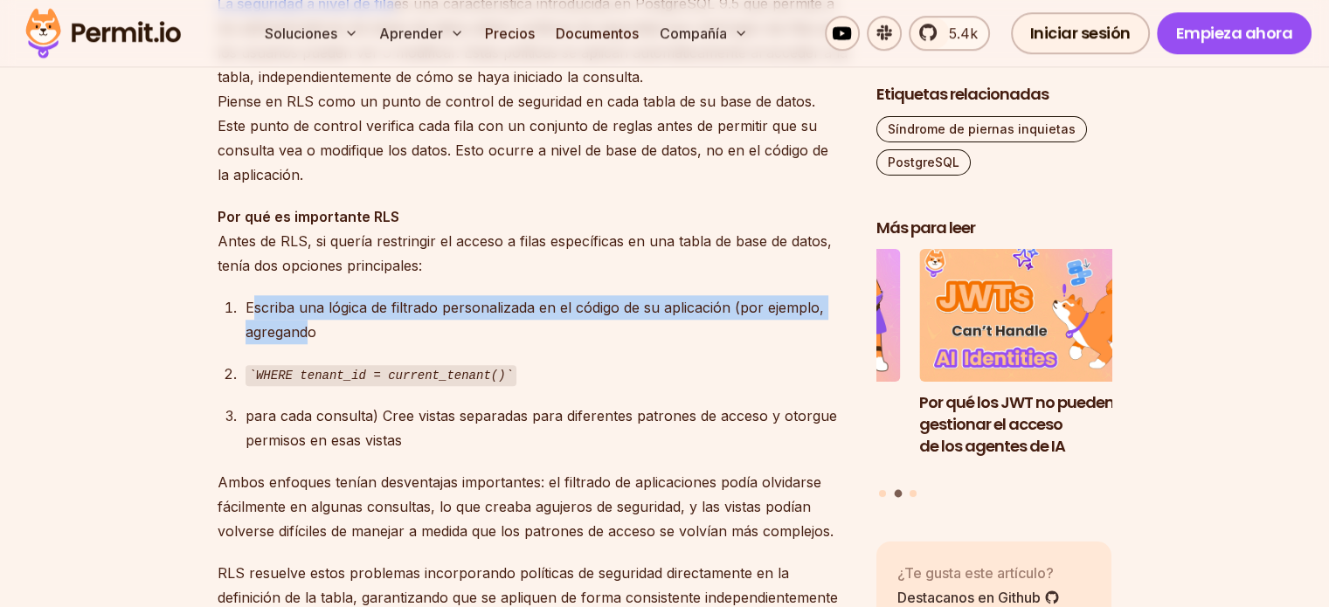
click at [252, 319] on font "Escriba una lógica de filtrado personalizada en el código de su aplicación (por…" at bounding box center [535, 320] width 579 height 42
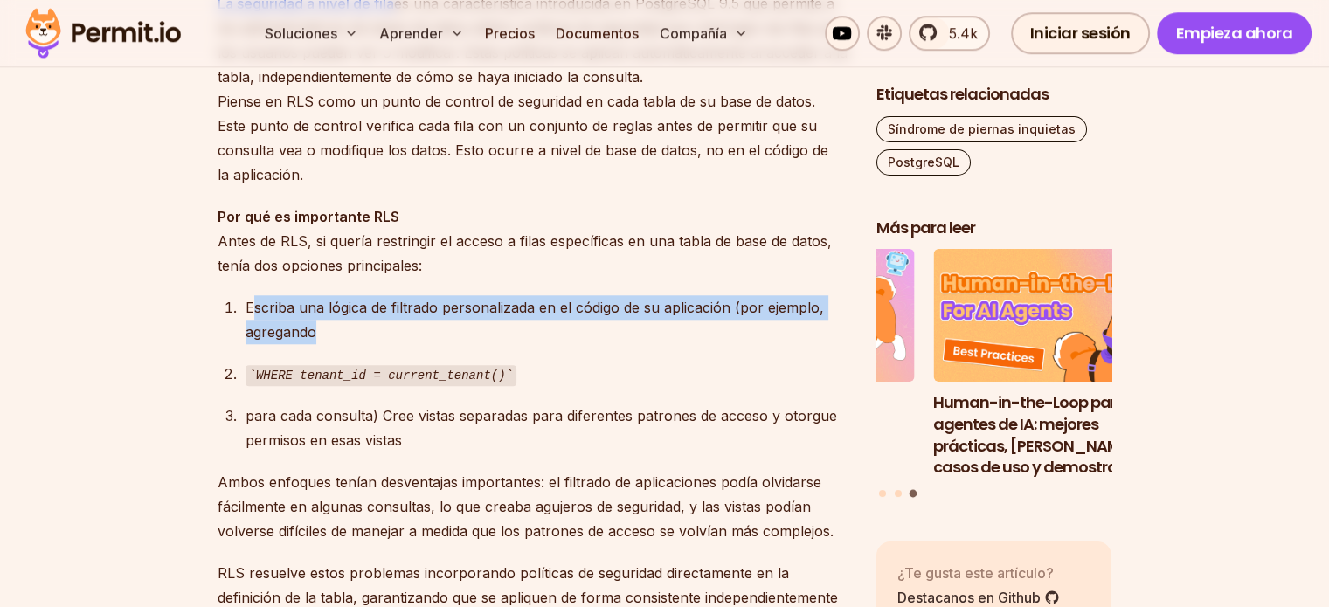
click at [327, 344] on div "Escriba una lógica de filtrado personalizada en el código de su aplicación (por…" at bounding box center [547, 319] width 603 height 49
click at [266, 328] on div "Escriba una lógica de filtrado personalizada en el código de su aplicación (por…" at bounding box center [547, 319] width 603 height 49
click at [266, 328] on font "Escriba una lógica de filtrado personalizada en el código de su aplicación (por…" at bounding box center [535, 320] width 579 height 42
click at [334, 344] on li "Escriba una lógica de filtrado personalizada en el código de su aplicación (por…" at bounding box center [544, 319] width 608 height 49
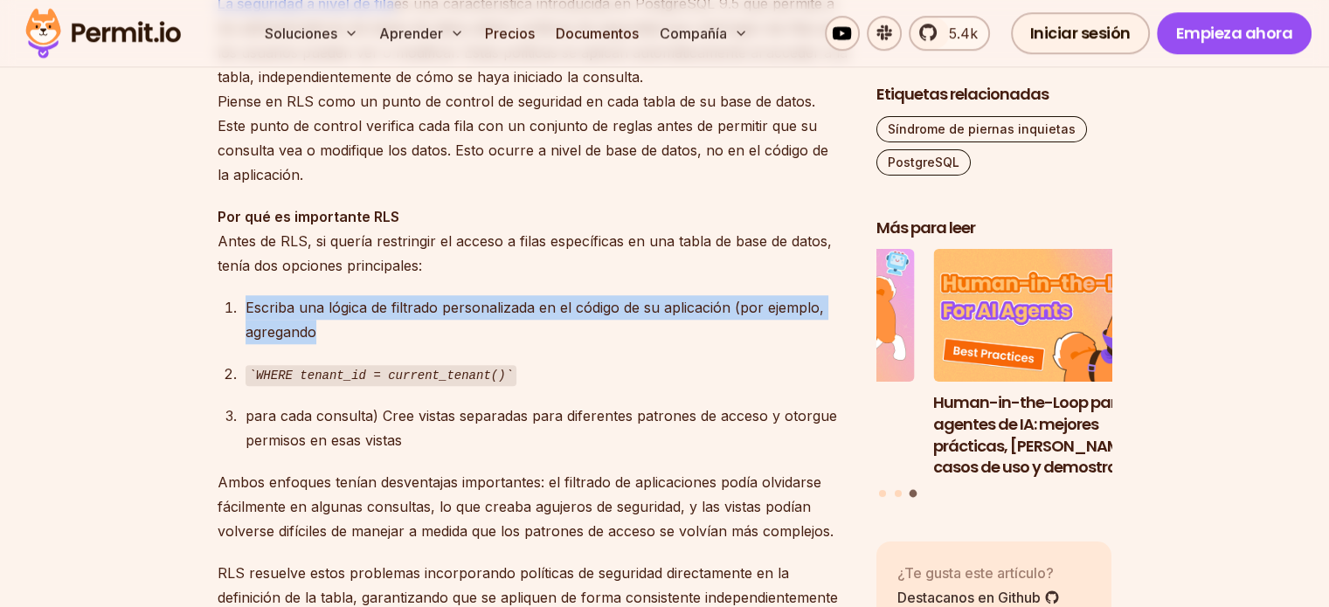
click at [334, 344] on div "Escriba una lógica de filtrado personalizada en el código de su aplicación (por…" at bounding box center [547, 319] width 603 height 49
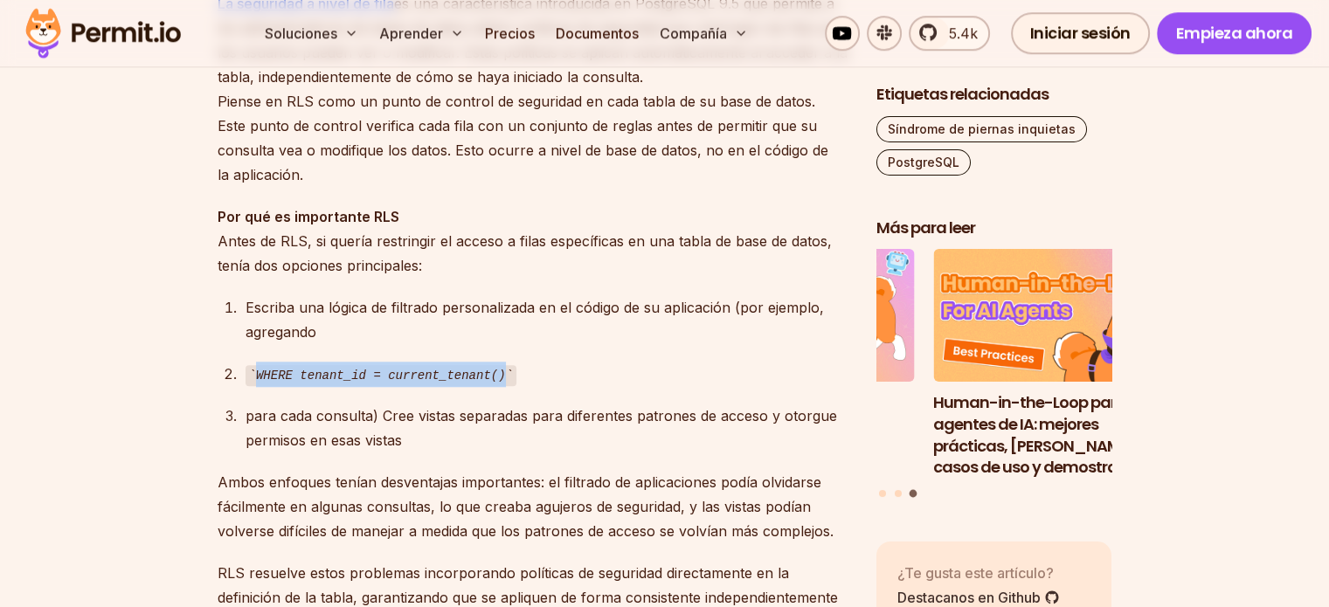
click at [494, 387] on div "WHERE tenant_id = current_tenant()" at bounding box center [547, 374] width 603 height 25
click at [358, 386] on code "WHERE tenant_id = current_tenant()" at bounding box center [381, 375] width 271 height 21
click at [514, 412] on ol "Escriba una lógica de filtrado personalizada en el código de su aplicación (por…" at bounding box center [533, 374] width 631 height 158
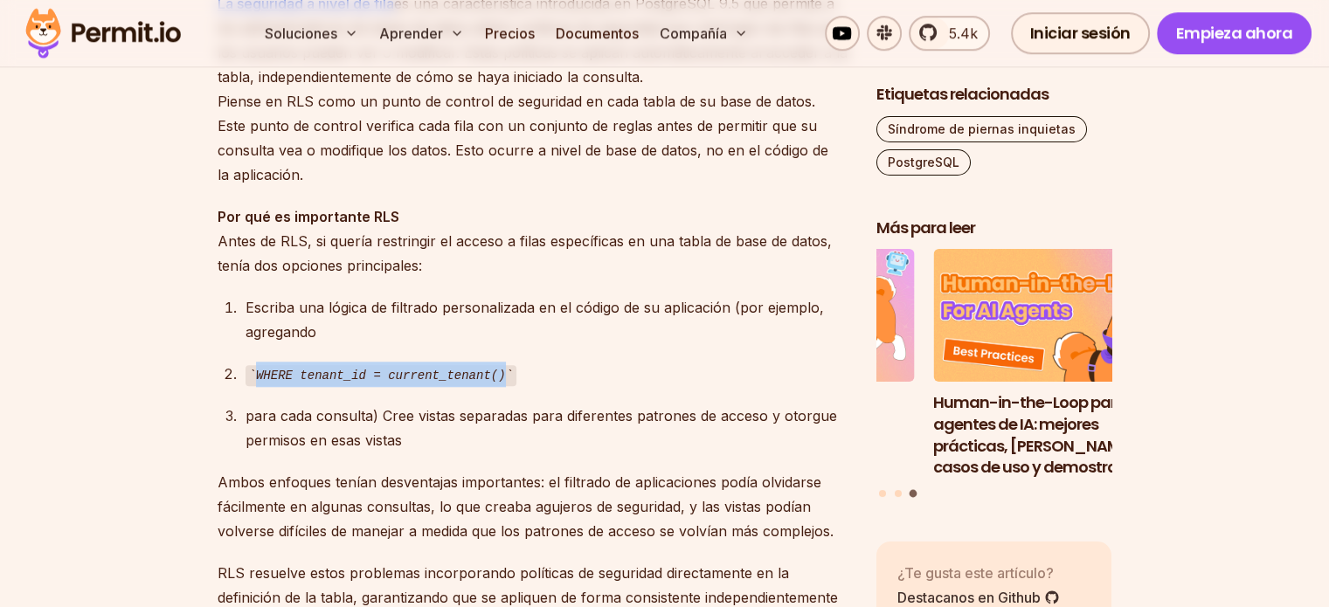
click at [514, 412] on ol "Escriba una lógica de filtrado personalizada en el código de su aplicación (por…" at bounding box center [533, 374] width 631 height 158
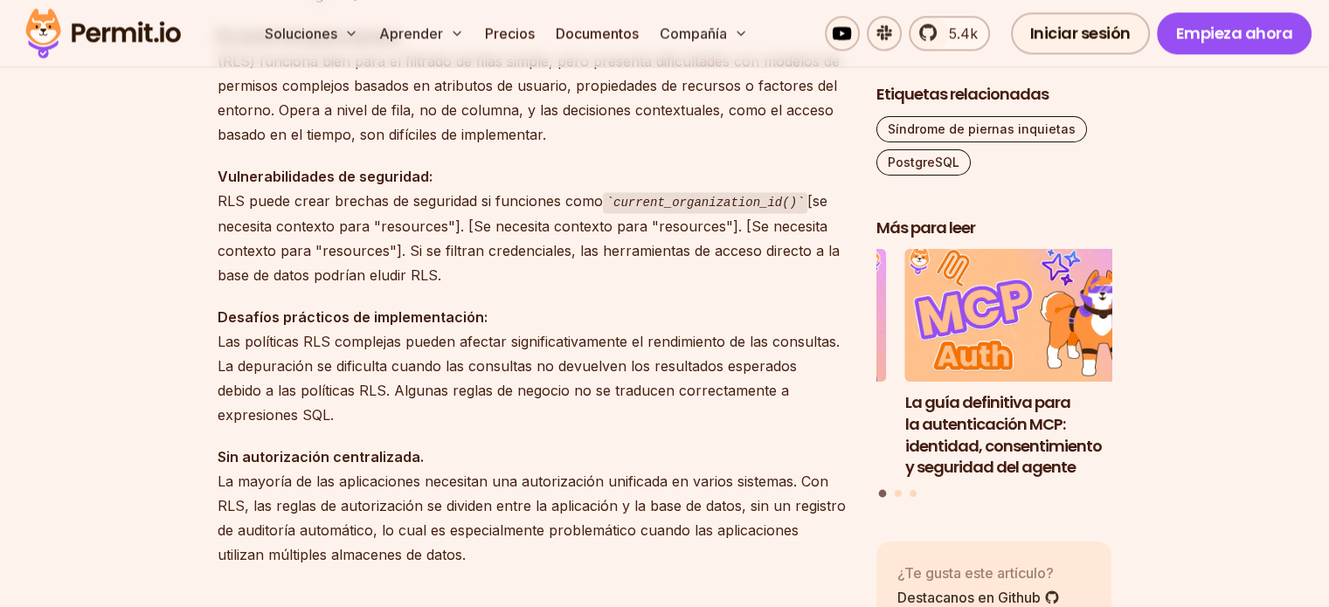
scroll to position [2360, 0]
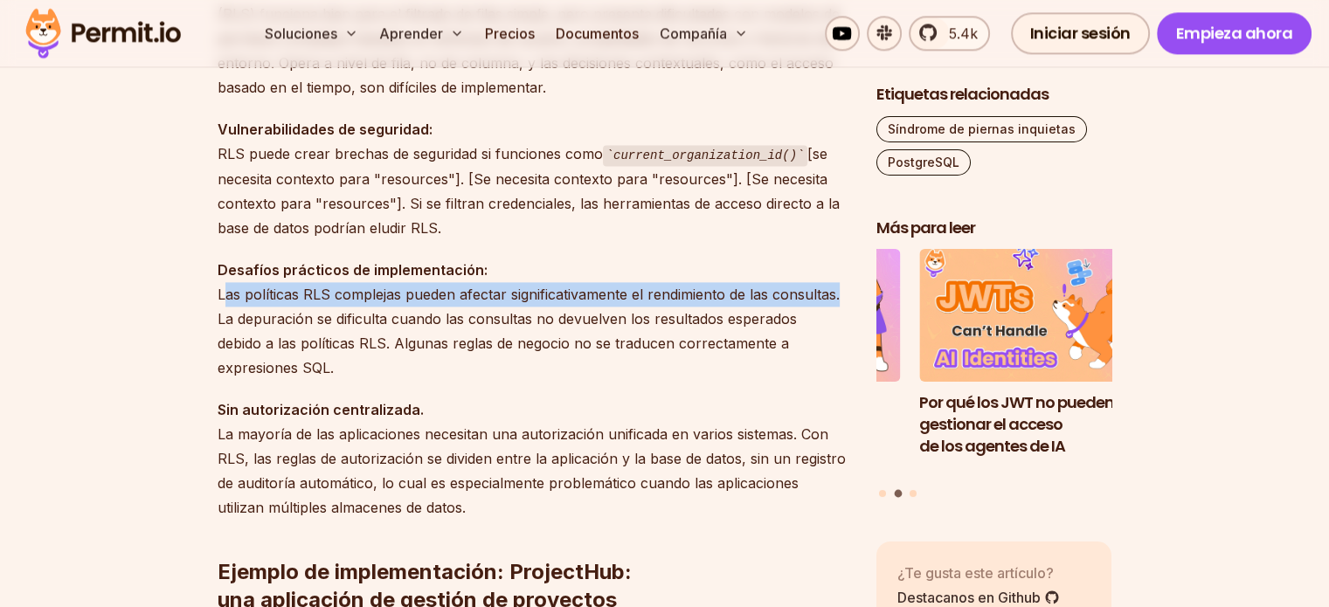
drag, startPoint x: 220, startPoint y: 317, endPoint x: 837, endPoint y: 307, distance: 617.2
click at [837, 307] on font "Las políticas RLS complejas pueden afectar significativamente el rendimiento de…" at bounding box center [529, 331] width 622 height 91
drag, startPoint x: 838, startPoint y: 307, endPoint x: 176, endPoint y: 319, distance: 662.7
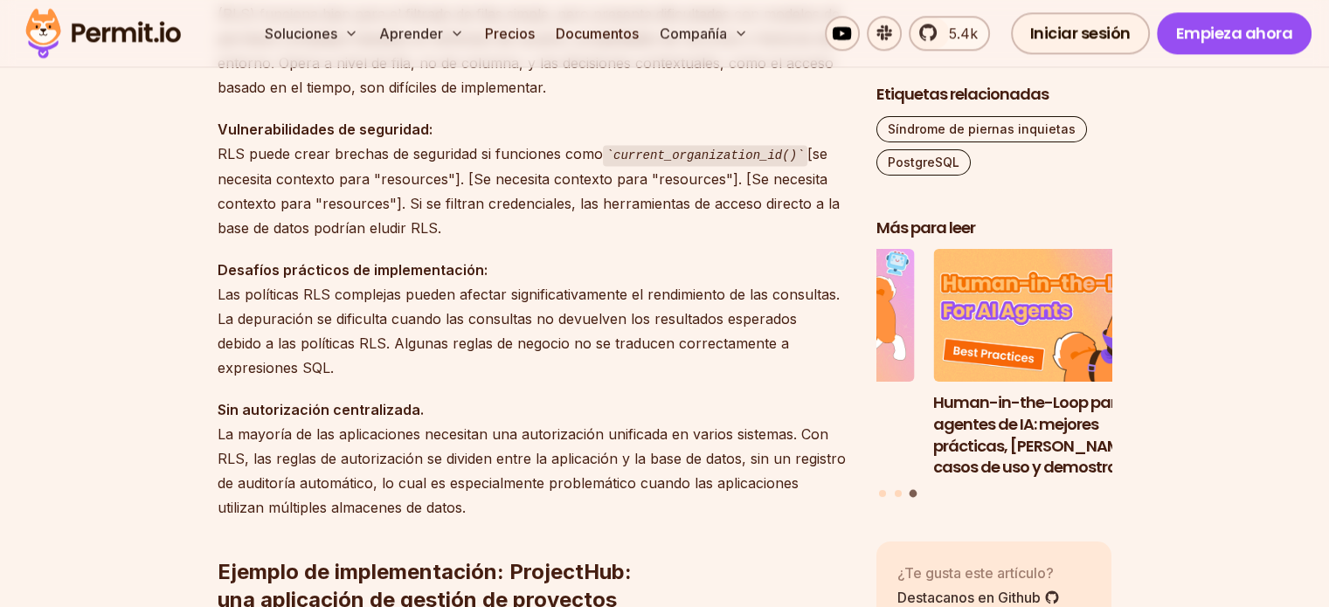
drag, startPoint x: 221, startPoint y: 352, endPoint x: 360, endPoint y: 385, distance: 142.9
click at [360, 380] on p "Desafíos prácticos de implementación: Las políticas RLS complejas pueden afecta…" at bounding box center [533, 319] width 631 height 122
drag, startPoint x: 351, startPoint y: 384, endPoint x: 228, endPoint y: 349, distance: 128.1
click at [228, 349] on p "Desafíos prácticos de implementación: Las políticas RLS complejas pueden afecta…" at bounding box center [533, 319] width 631 height 122
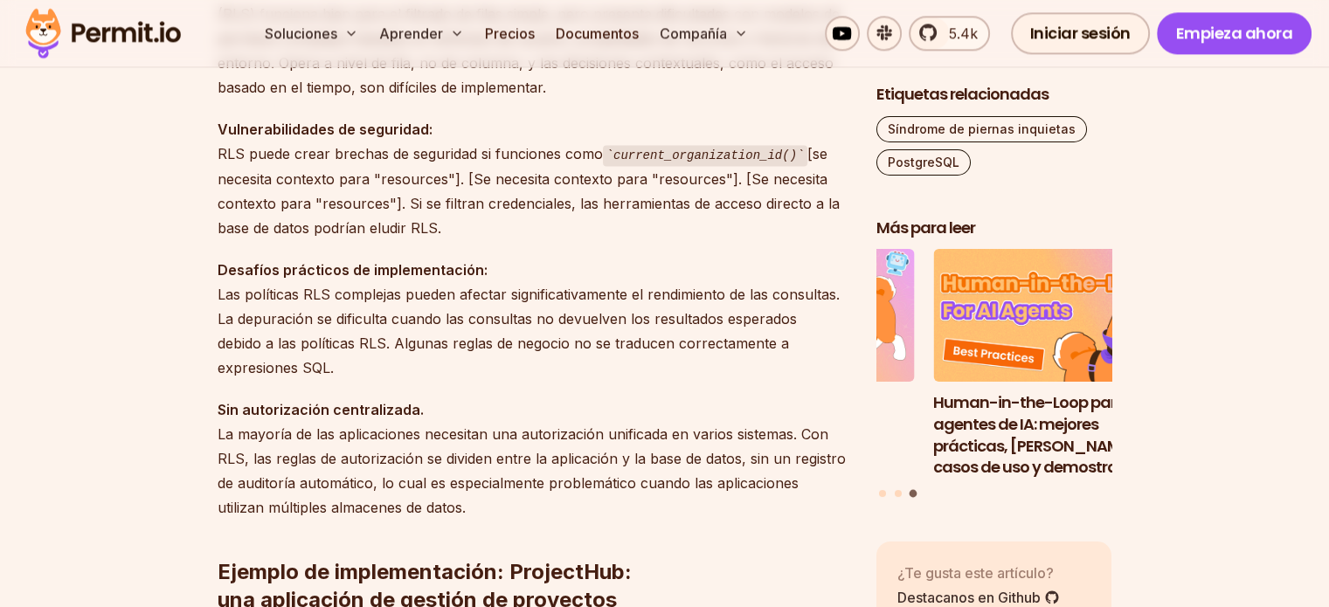
click at [228, 349] on p "Desafíos prácticos de implementación: Las políticas RLS complejas pueden afecta…" at bounding box center [533, 319] width 631 height 122
drag, startPoint x: 226, startPoint y: 340, endPoint x: 381, endPoint y: 386, distance: 162.3
click at [381, 380] on p "Desafíos prácticos de implementación: Las políticas RLS complejas pueden afecta…" at bounding box center [533, 319] width 631 height 122
drag, startPoint x: 333, startPoint y: 386, endPoint x: 201, endPoint y: 345, distance: 138.2
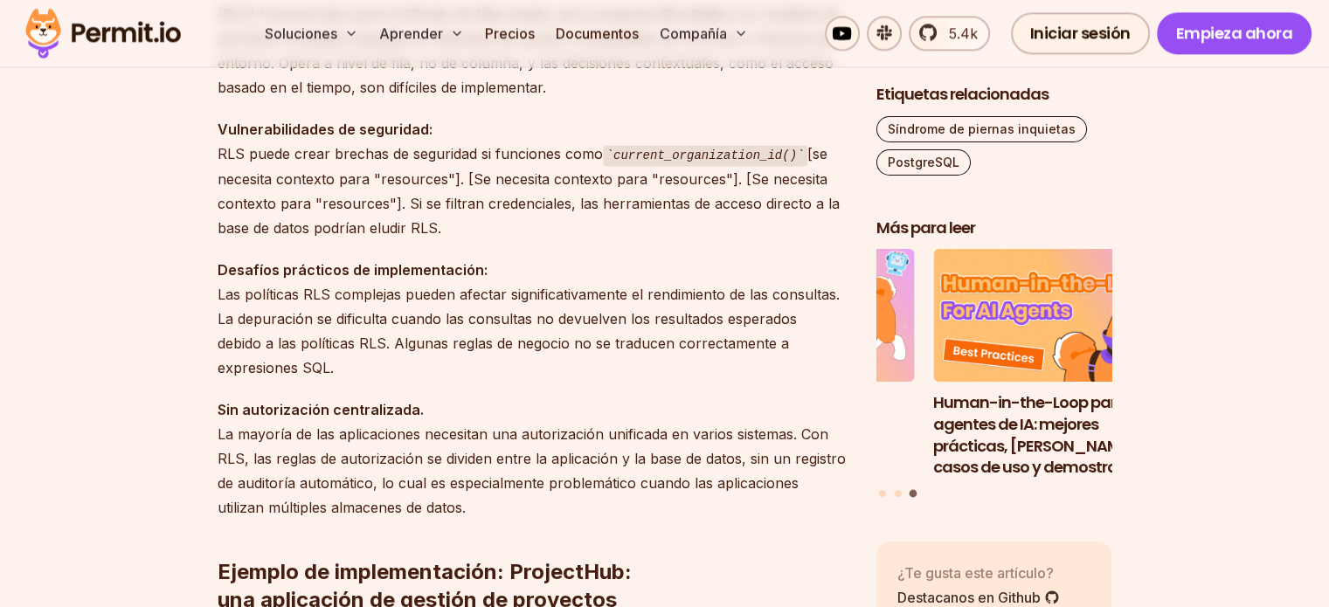
drag, startPoint x: 219, startPoint y: 335, endPoint x: 363, endPoint y: 396, distance: 156.7
click at [363, 380] on p "Desafíos prácticos de implementación: Las políticas RLS complejas pueden afecta…" at bounding box center [533, 319] width 631 height 122
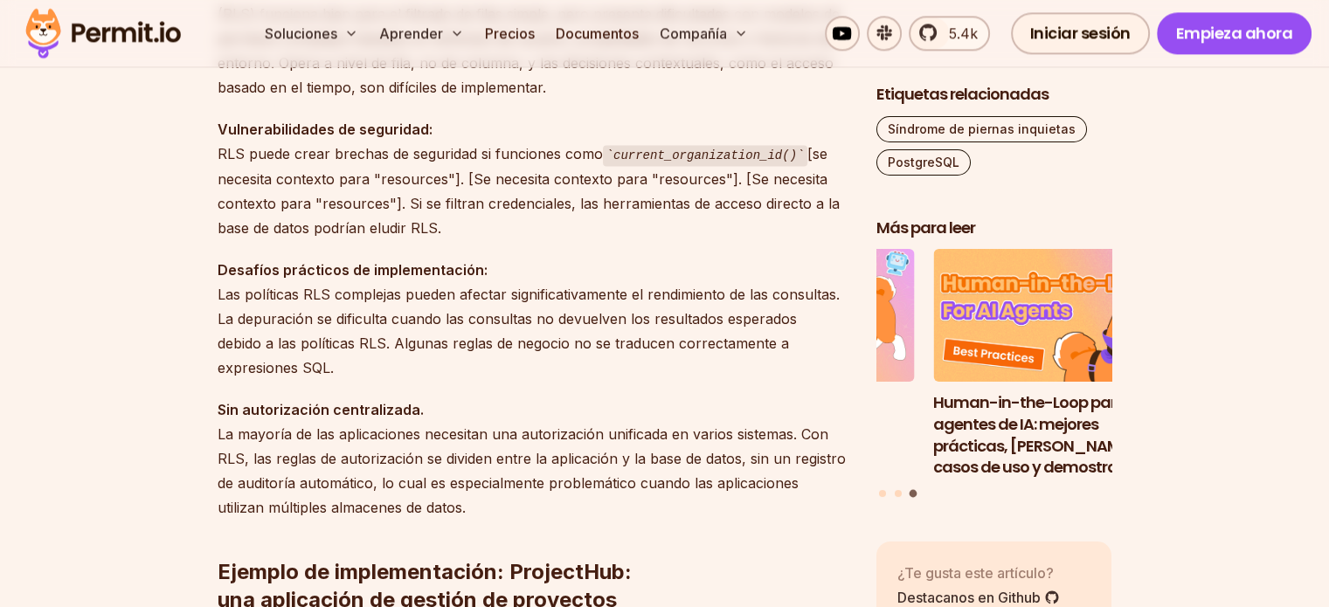
drag, startPoint x: 341, startPoint y: 380, endPoint x: 193, endPoint y: 342, distance: 152.6
drag, startPoint x: 389, startPoint y: 382, endPoint x: 427, endPoint y: 389, distance: 38.2
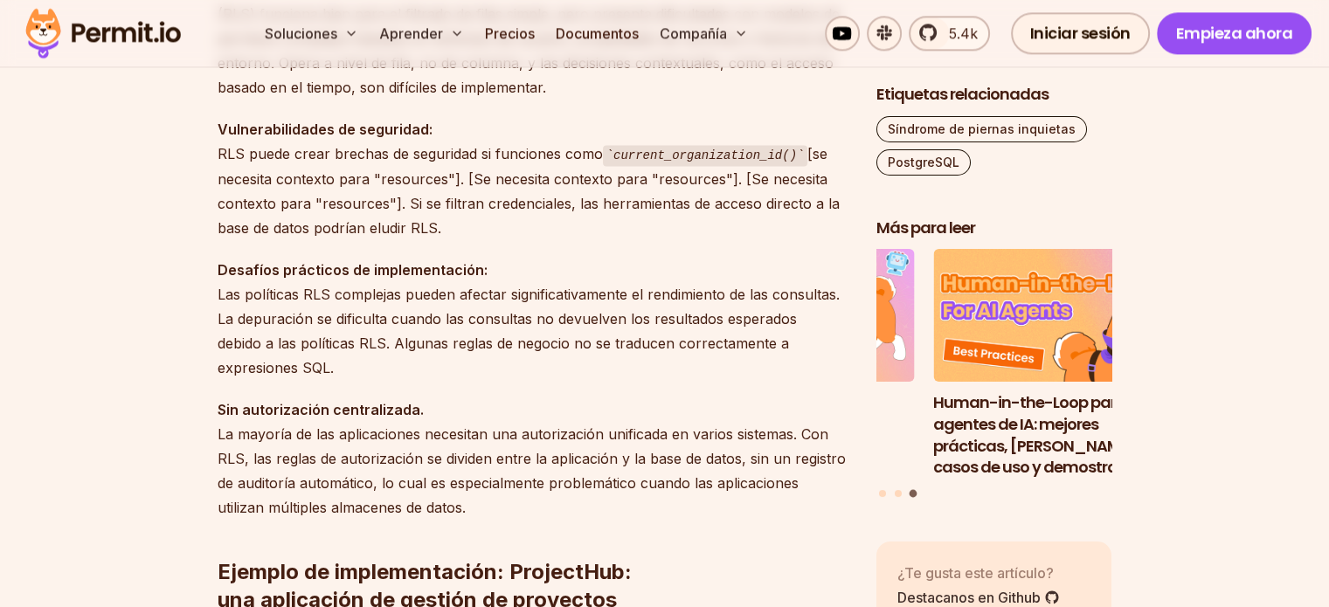
click at [427, 380] on p "Desafíos prácticos de implementación: Las políticas RLS complejas pueden afecta…" at bounding box center [533, 319] width 631 height 122
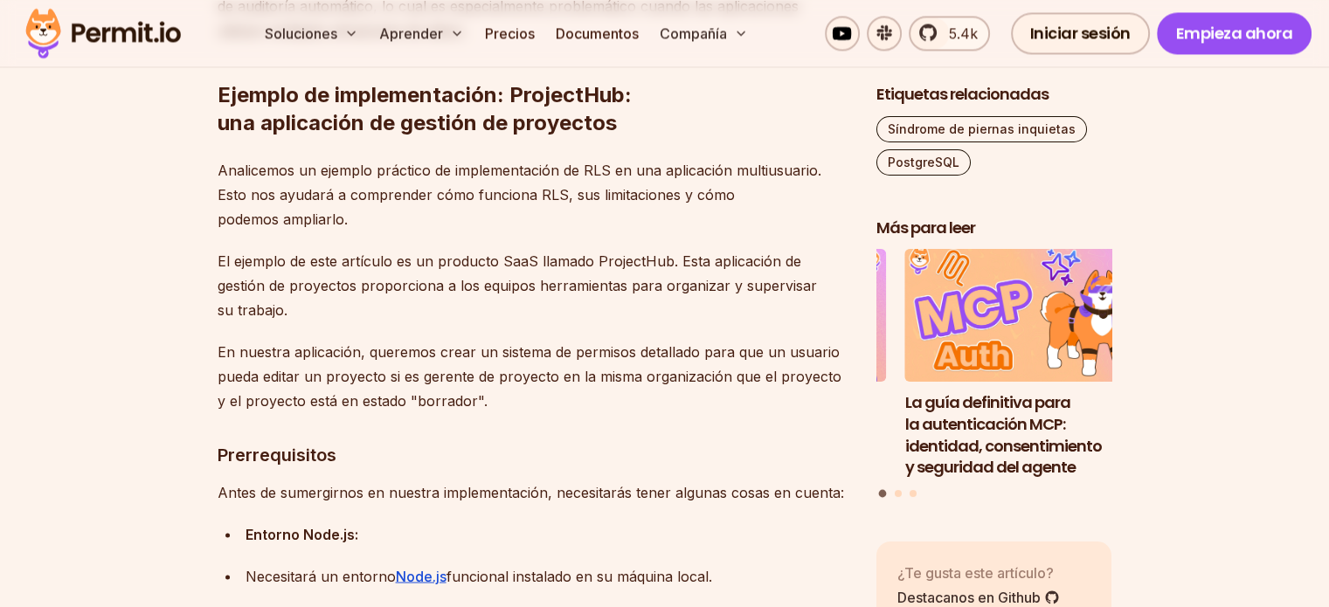
scroll to position [2797, 0]
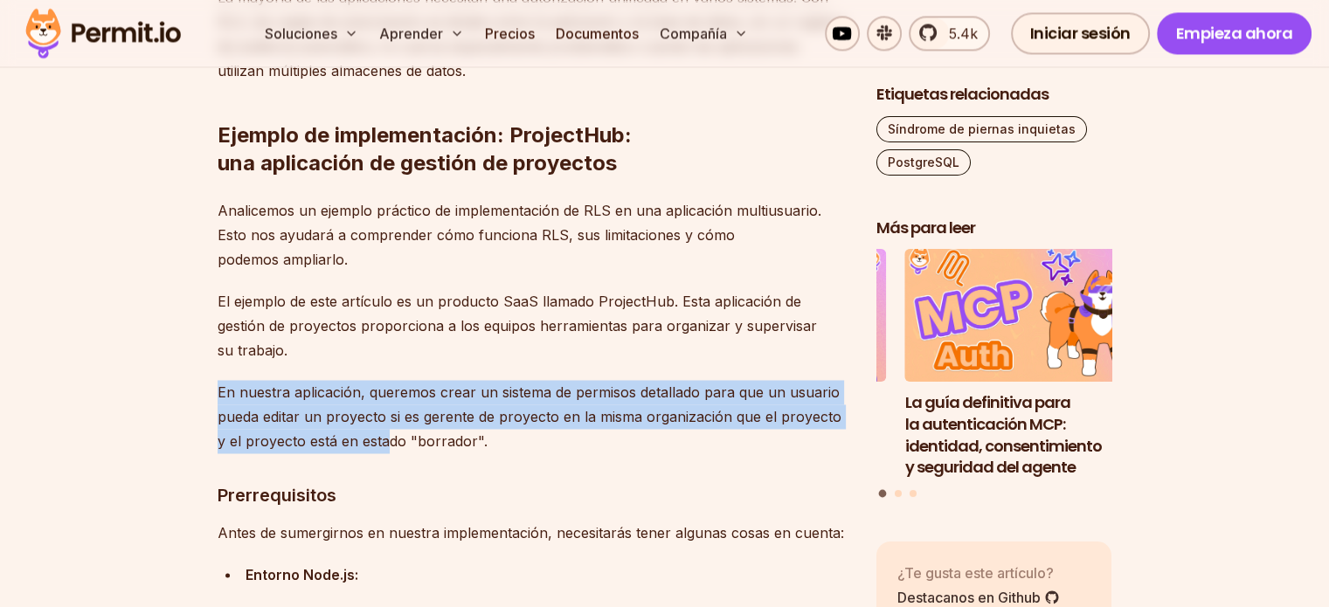
drag, startPoint x: 250, startPoint y: 401, endPoint x: 374, endPoint y: 438, distance: 129.4
click at [374, 438] on font "En nuestra aplicación, queremos crear un sistema de permisos detallado para que…" at bounding box center [530, 417] width 624 height 66
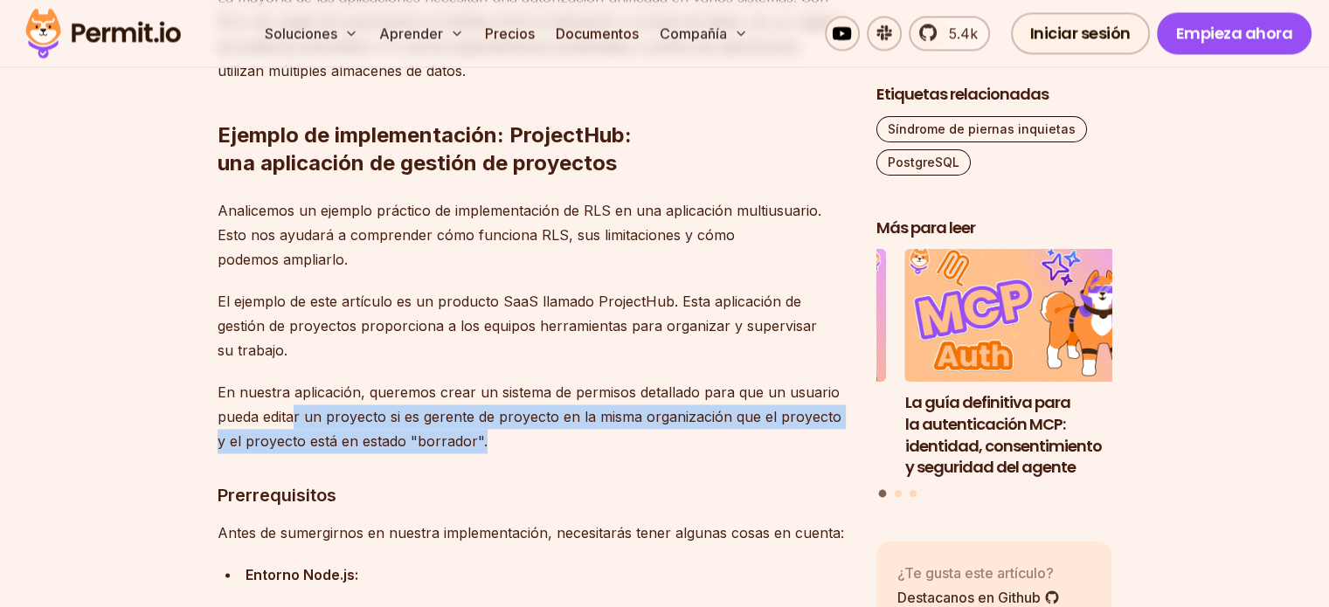
drag, startPoint x: 479, startPoint y: 425, endPoint x: 279, endPoint y: 399, distance: 201.9
click at [282, 399] on p "En nuestra aplicación, queremos crear un sistema de permisos detallado para que…" at bounding box center [533, 416] width 631 height 73
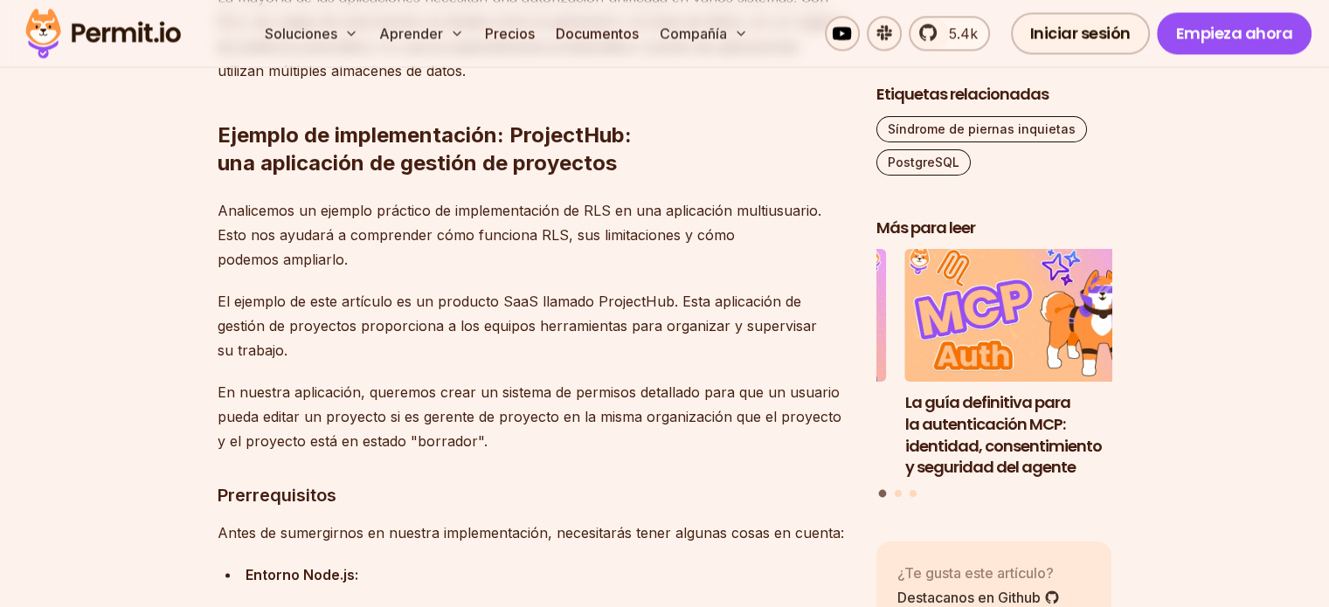
click at [279, 399] on p "En nuestra aplicación, queremos crear un sistema de permisos detallado para que…" at bounding box center [533, 416] width 631 height 73
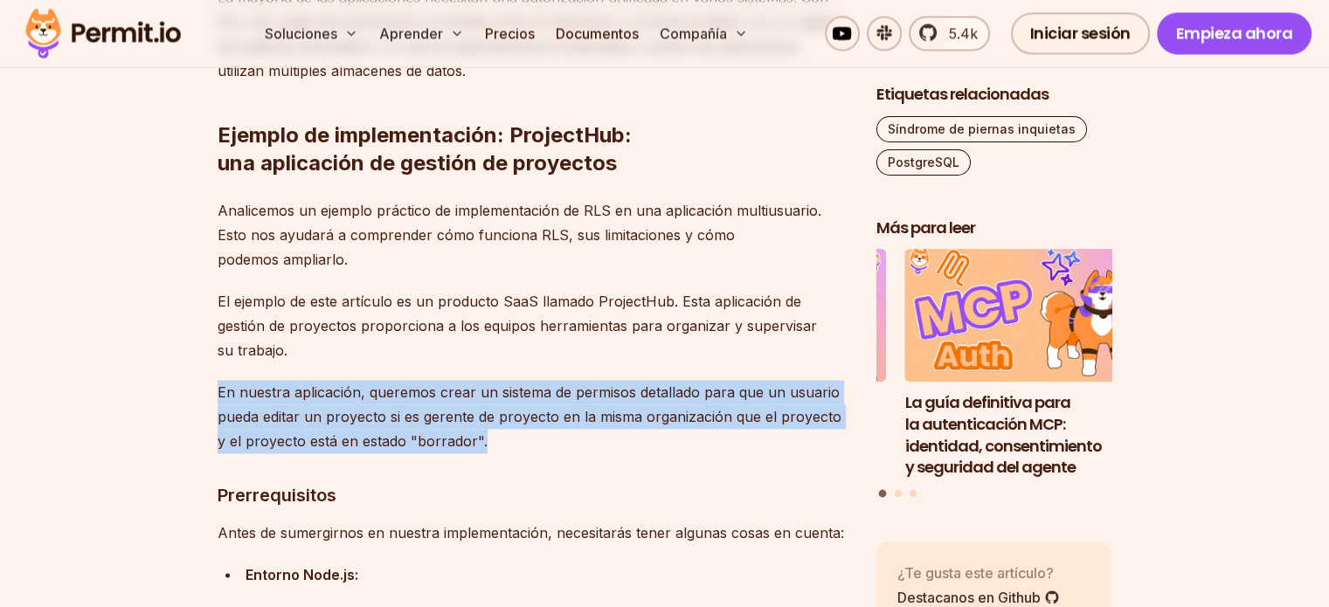
drag, startPoint x: 255, startPoint y: 393, endPoint x: 510, endPoint y: 446, distance: 259.7
click at [510, 446] on p "En nuestra aplicación, queremos crear un sistema de permisos detallado para que…" at bounding box center [533, 416] width 631 height 73
drag, startPoint x: 469, startPoint y: 434, endPoint x: 316, endPoint y: 392, distance: 157.5
click at [316, 392] on font "En nuestra aplicación, queremos crear un sistema de permisos detallado para que…" at bounding box center [530, 417] width 624 height 66
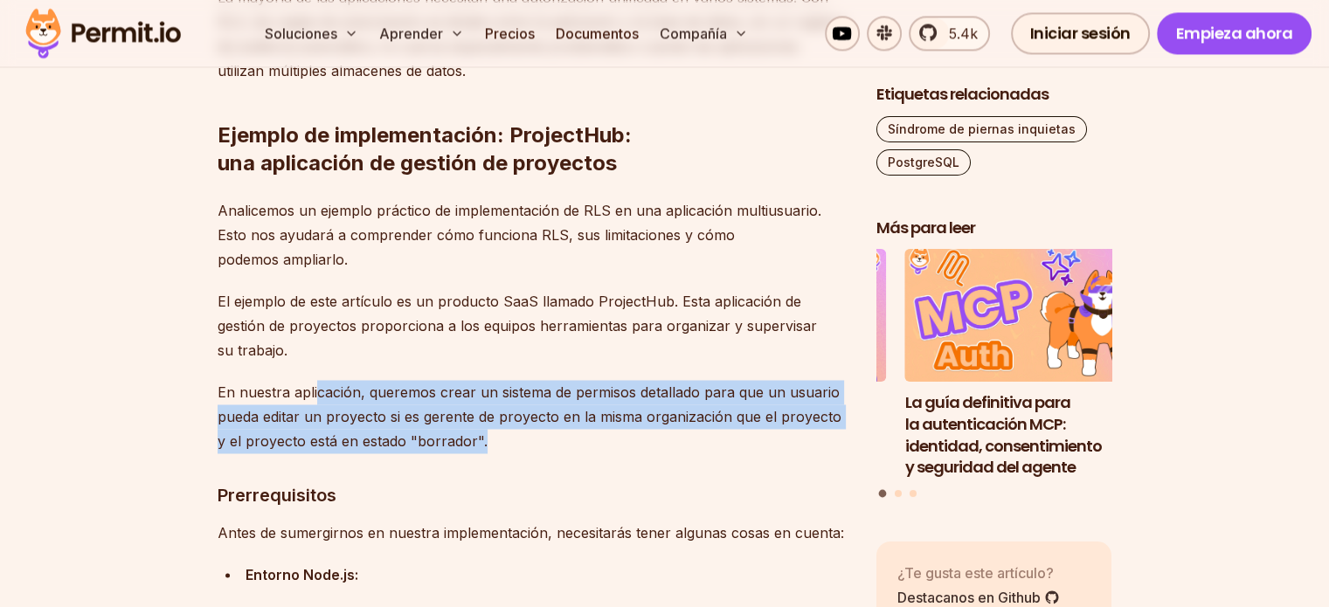
click at [316, 392] on font "En nuestra aplicación, queremos crear un sistema de permisos detallado para que…" at bounding box center [530, 417] width 624 height 66
drag, startPoint x: 233, startPoint y: 376, endPoint x: 574, endPoint y: 450, distance: 348.9
drag, startPoint x: 311, startPoint y: 415, endPoint x: 171, endPoint y: 392, distance: 141.7
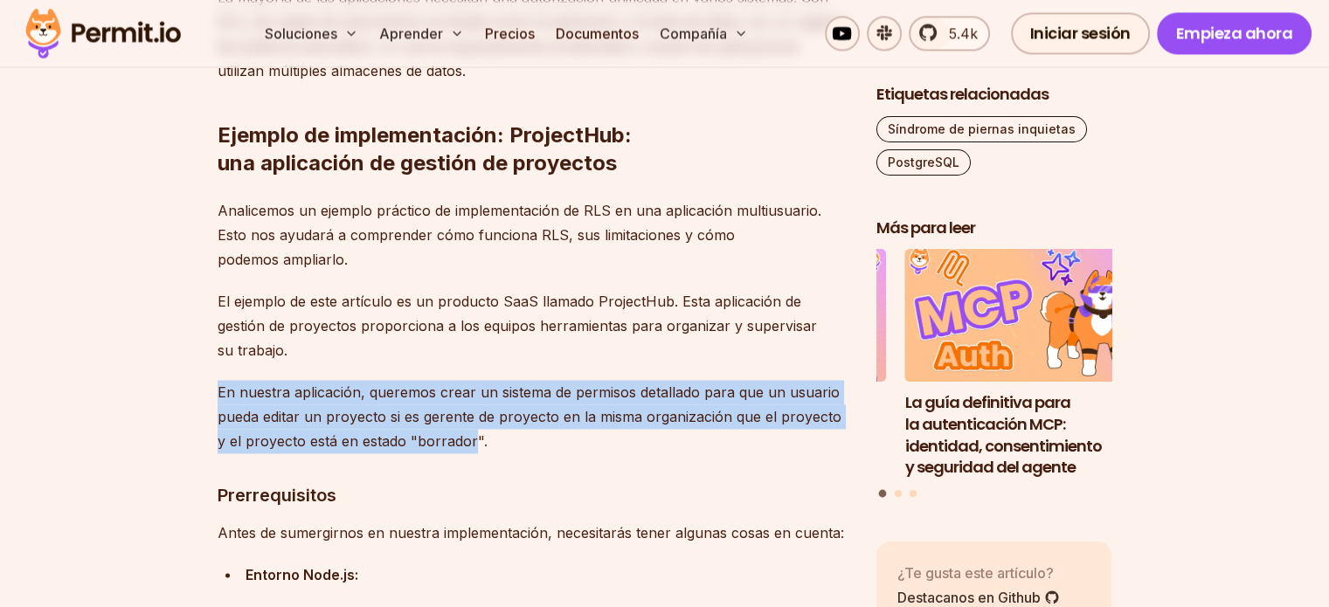
drag, startPoint x: 337, startPoint y: 401, endPoint x: 507, endPoint y: 435, distance: 173.8
click at [507, 435] on p "En nuestra aplicación, queremos crear un sistema de permisos detallado para que…" at bounding box center [533, 416] width 631 height 73
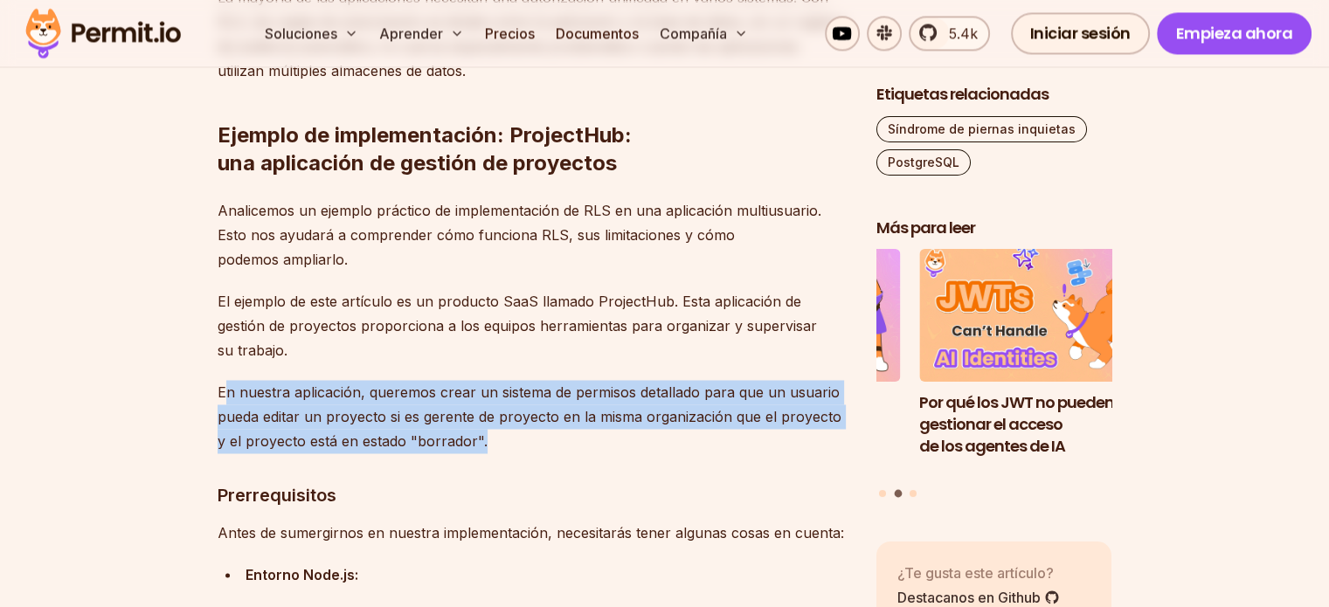
click at [507, 435] on p "En nuestra aplicación, queremos crear un sistema de permisos detallado para que…" at bounding box center [533, 416] width 631 height 73
drag, startPoint x: 487, startPoint y: 438, endPoint x: 289, endPoint y: 397, distance: 201.8
click at [289, 397] on p "En nuestra aplicación, queremos crear un sistema de permisos detallado para que…" at bounding box center [533, 416] width 631 height 73
drag, startPoint x: 224, startPoint y: 384, endPoint x: 451, endPoint y: 425, distance: 230.9
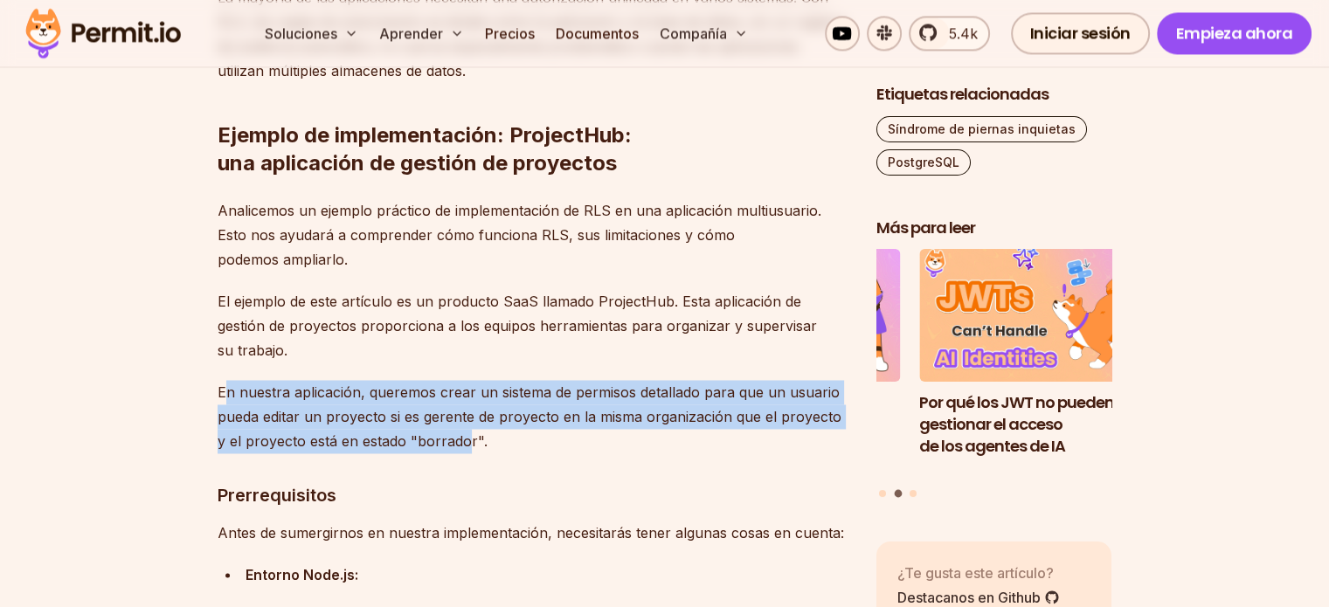
click at [451, 425] on font "En nuestra aplicación, queremos crear un sistema de permisos detallado para que…" at bounding box center [530, 417] width 624 height 66
drag, startPoint x: 457, startPoint y: 426, endPoint x: 254, endPoint y: 385, distance: 206.7
click at [254, 385] on font "En nuestra aplicación, queremos crear un sistema de permisos detallado para que…" at bounding box center [530, 417] width 624 height 66
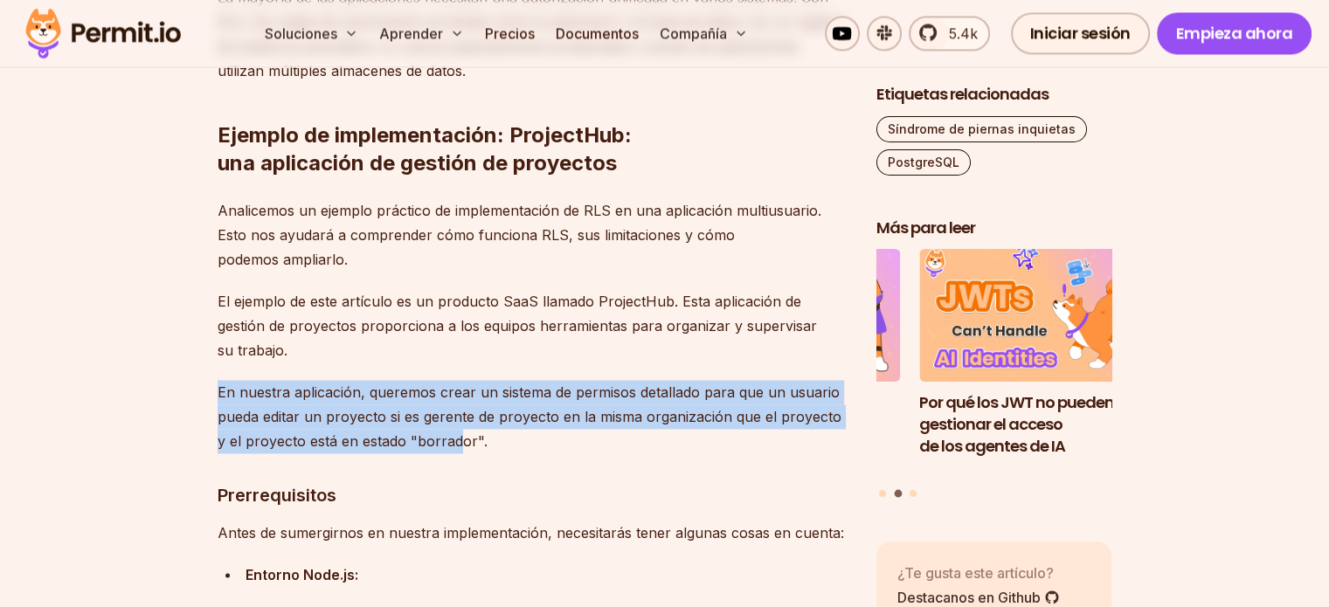
drag, startPoint x: 199, startPoint y: 387, endPoint x: 448, endPoint y: 435, distance: 252.9
click at [448, 435] on font "En nuestra aplicación, queremos crear un sistema de permisos detallado para que…" at bounding box center [530, 417] width 624 height 66
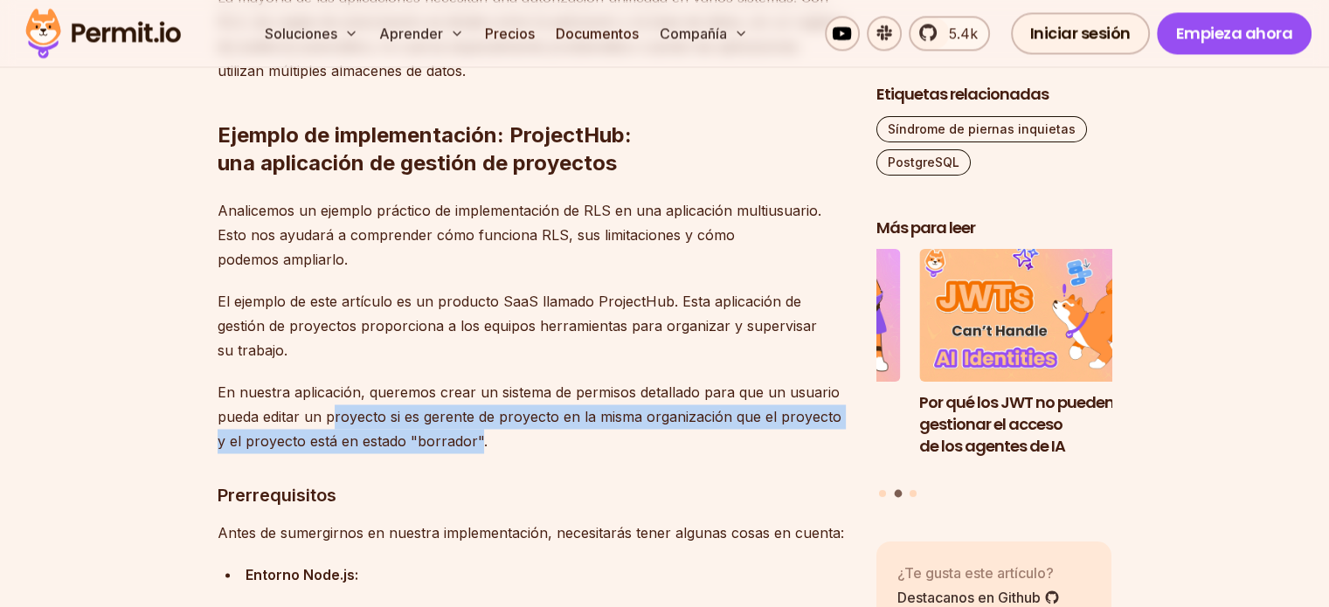
drag, startPoint x: 466, startPoint y: 435, endPoint x: 330, endPoint y: 401, distance: 140.6
click at [330, 401] on font "En nuestra aplicación, queremos crear un sistema de permisos detallado para que…" at bounding box center [530, 417] width 624 height 66
drag, startPoint x: 259, startPoint y: 404, endPoint x: 559, endPoint y: 461, distance: 305.1
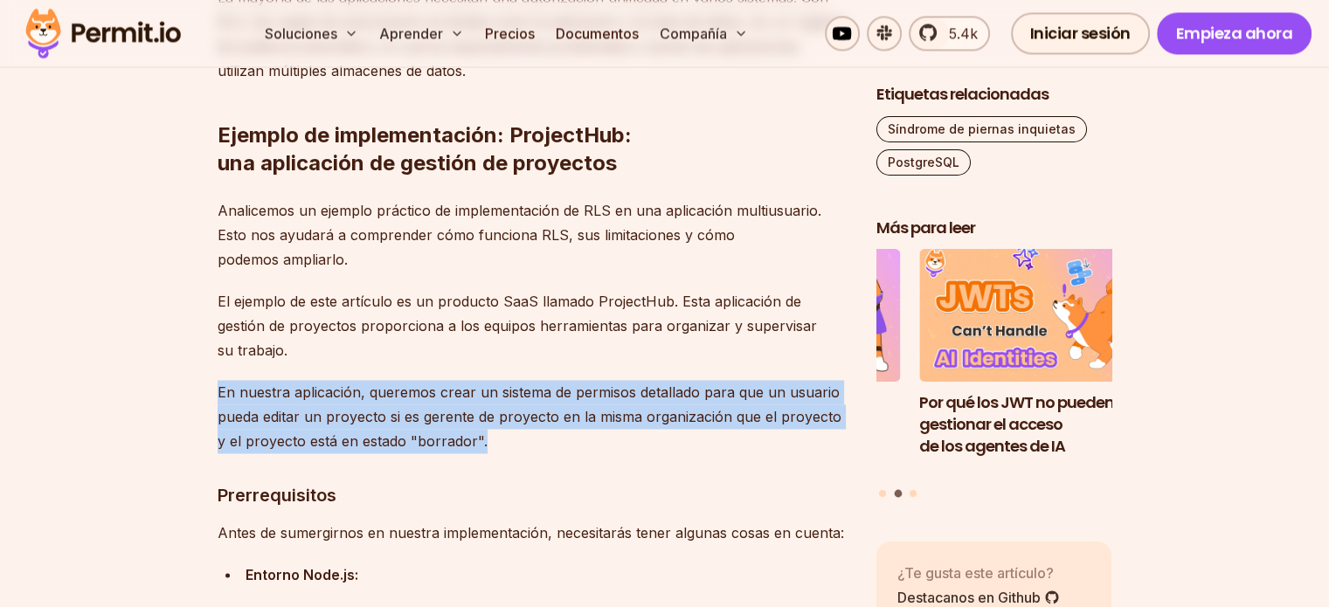
drag, startPoint x: 486, startPoint y: 435, endPoint x: 157, endPoint y: 371, distance: 335.0
drag, startPoint x: 204, startPoint y: 384, endPoint x: 563, endPoint y: 422, distance: 361.3
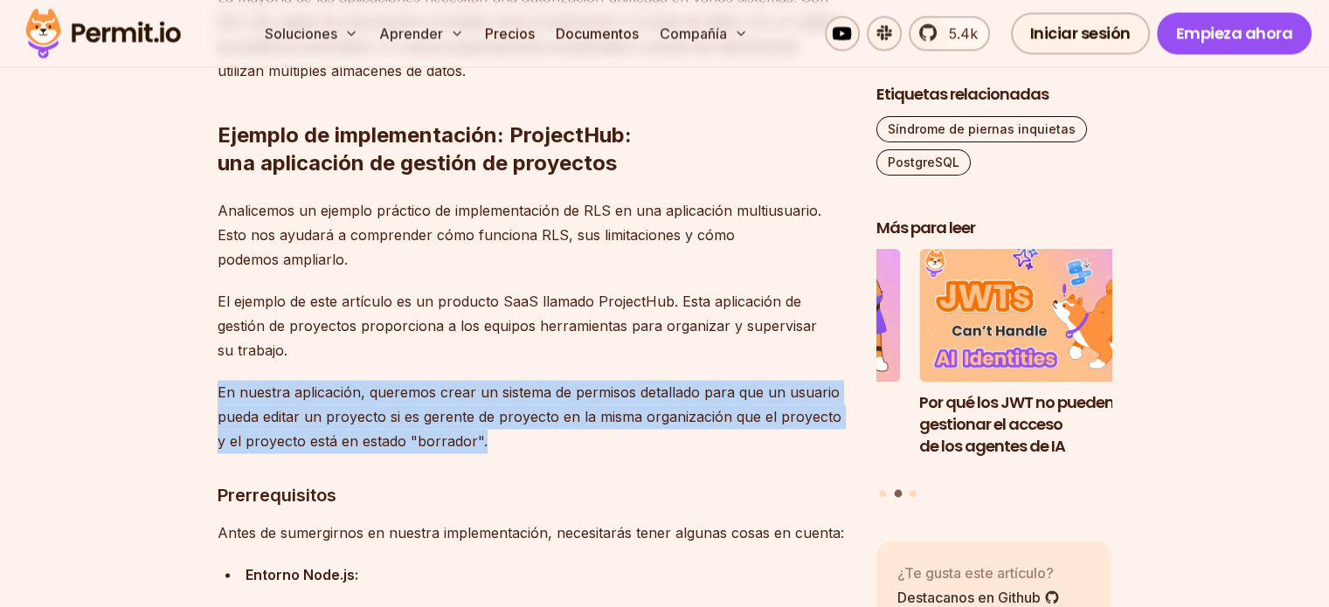
click at [563, 422] on p "En nuestra aplicación, queremos crear un sistema de permisos detallado para que…" at bounding box center [533, 416] width 631 height 73
drag, startPoint x: 493, startPoint y: 423, endPoint x: 211, endPoint y: 378, distance: 285.8
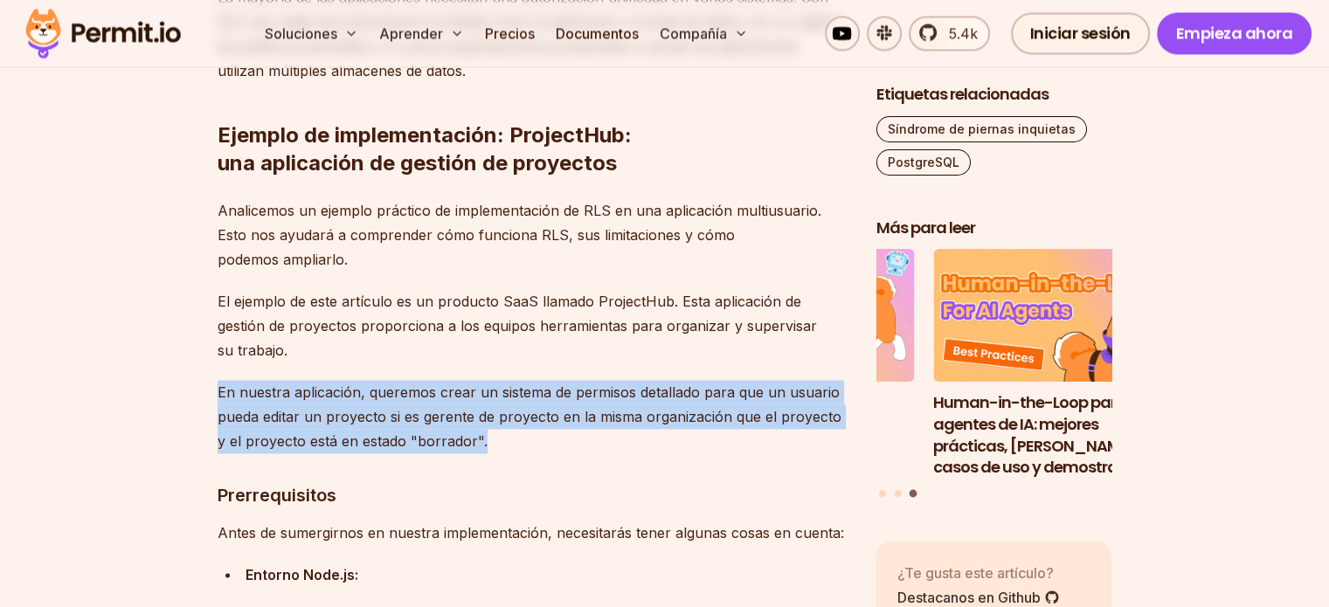
drag, startPoint x: 329, startPoint y: 403, endPoint x: 503, endPoint y: 433, distance: 177.3
click at [503, 433] on p "En nuestra aplicación, queremos crear un sistema de permisos detallado para que…" at bounding box center [533, 416] width 631 height 73
drag, startPoint x: 463, startPoint y: 429, endPoint x: 219, endPoint y: 391, distance: 247.7
click at [219, 391] on font "En nuestra aplicación, queremos crear un sistema de permisos detallado para que…" at bounding box center [530, 417] width 624 height 66
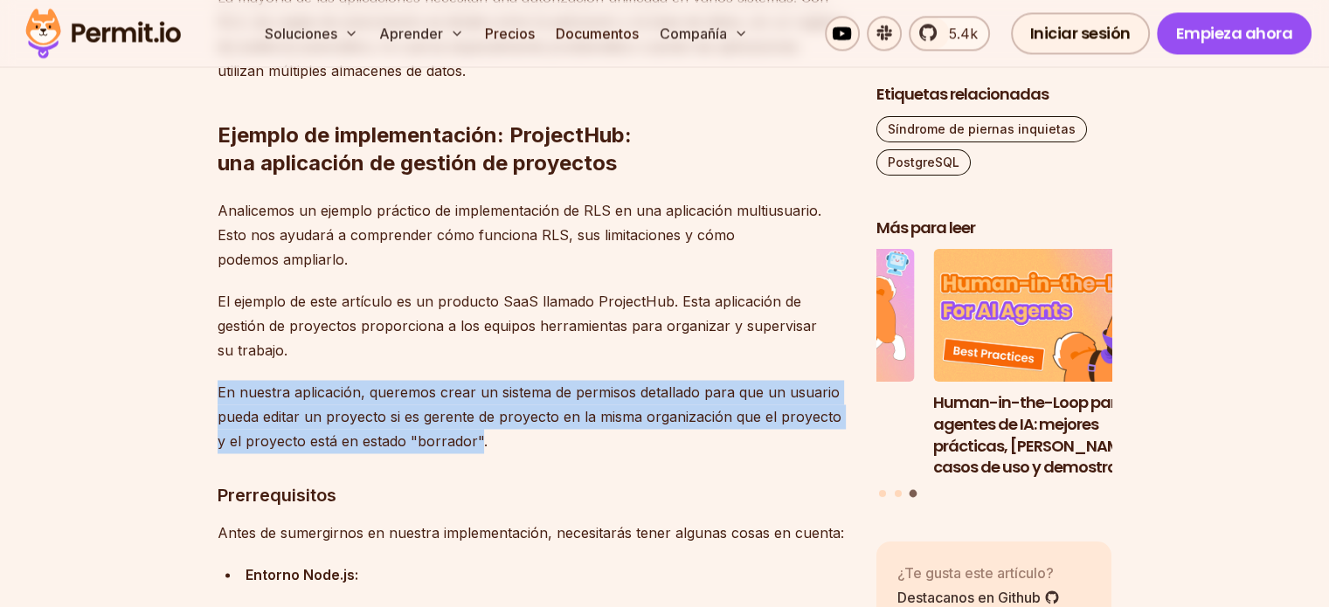
click at [219, 391] on font "En nuestra aplicación, queremos crear un sistema de permisos detallado para que…" at bounding box center [530, 417] width 624 height 66
drag, startPoint x: 188, startPoint y: 388, endPoint x: 494, endPoint y: 436, distance: 309.7
click at [494, 436] on p "En nuestra aplicación, queremos crear un sistema de permisos detallado para que…" at bounding box center [533, 416] width 631 height 73
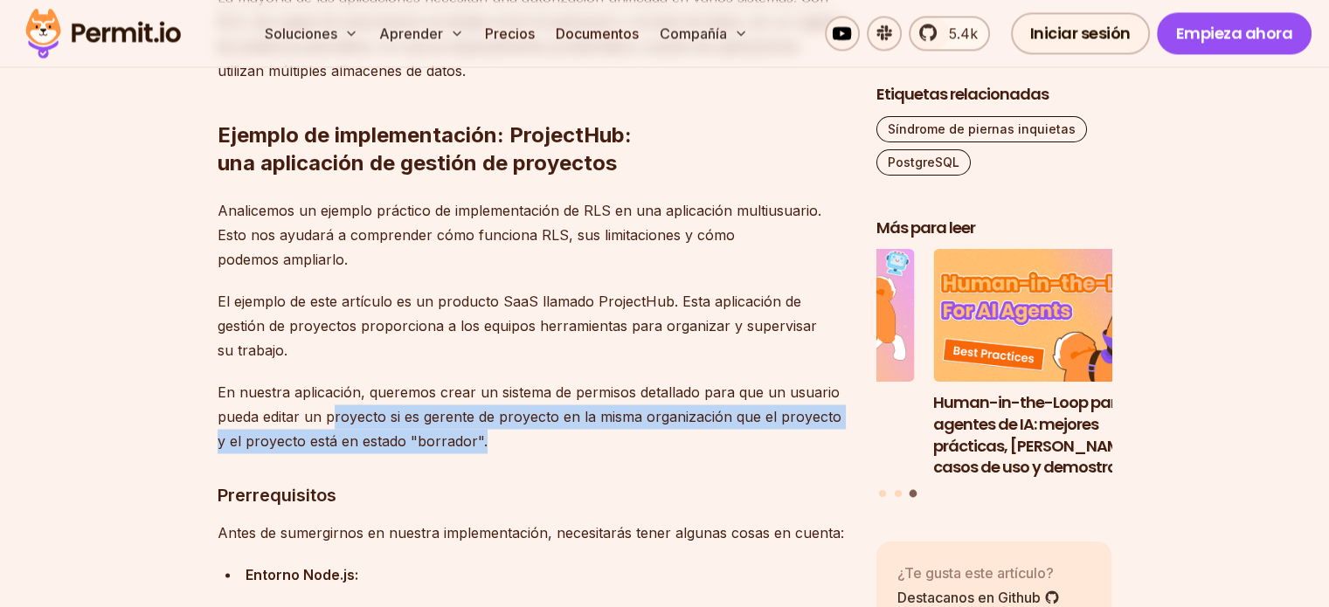
drag, startPoint x: 489, startPoint y: 433, endPoint x: 332, endPoint y: 405, distance: 159.8
click at [332, 405] on p "En nuestra aplicación, queremos crear un sistema de permisos detallado para que…" at bounding box center [533, 416] width 631 height 73
click at [332, 405] on font "En nuestra aplicación, queremos crear un sistema de permisos detallado para que…" at bounding box center [530, 417] width 624 height 66
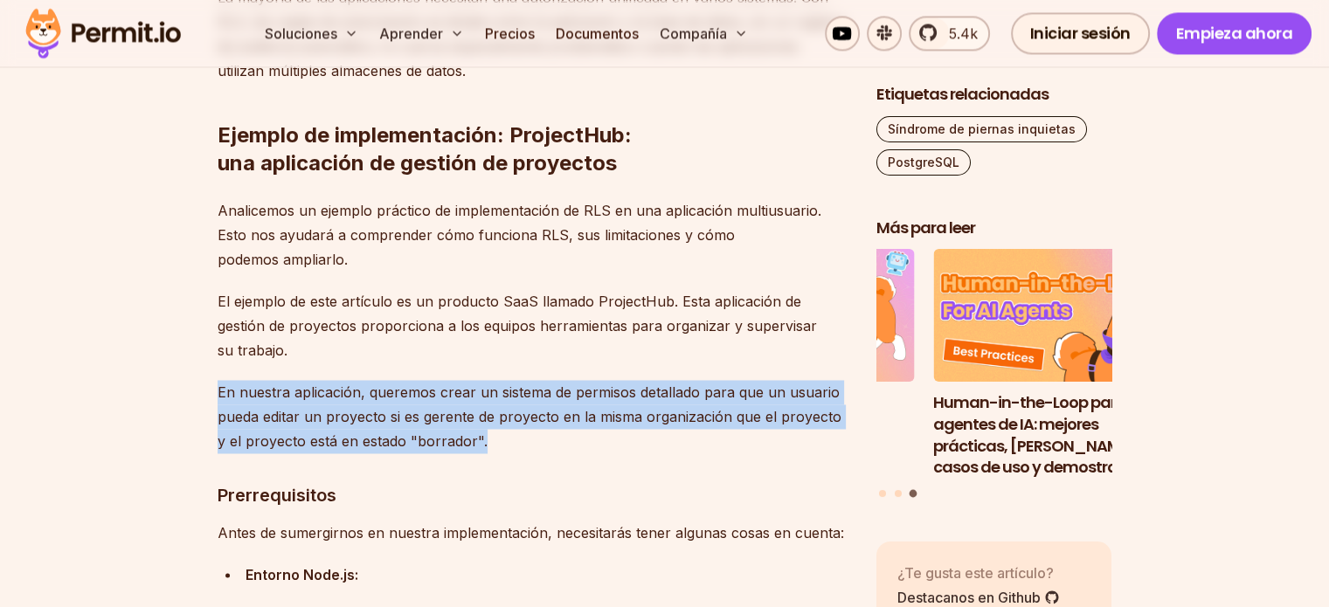
drag, startPoint x: 215, startPoint y: 380, endPoint x: 517, endPoint y: 440, distance: 308.2
click at [517, 440] on p "En nuestra aplicación, queremos crear un sistema de permisos detallado para que…" at bounding box center [533, 416] width 631 height 73
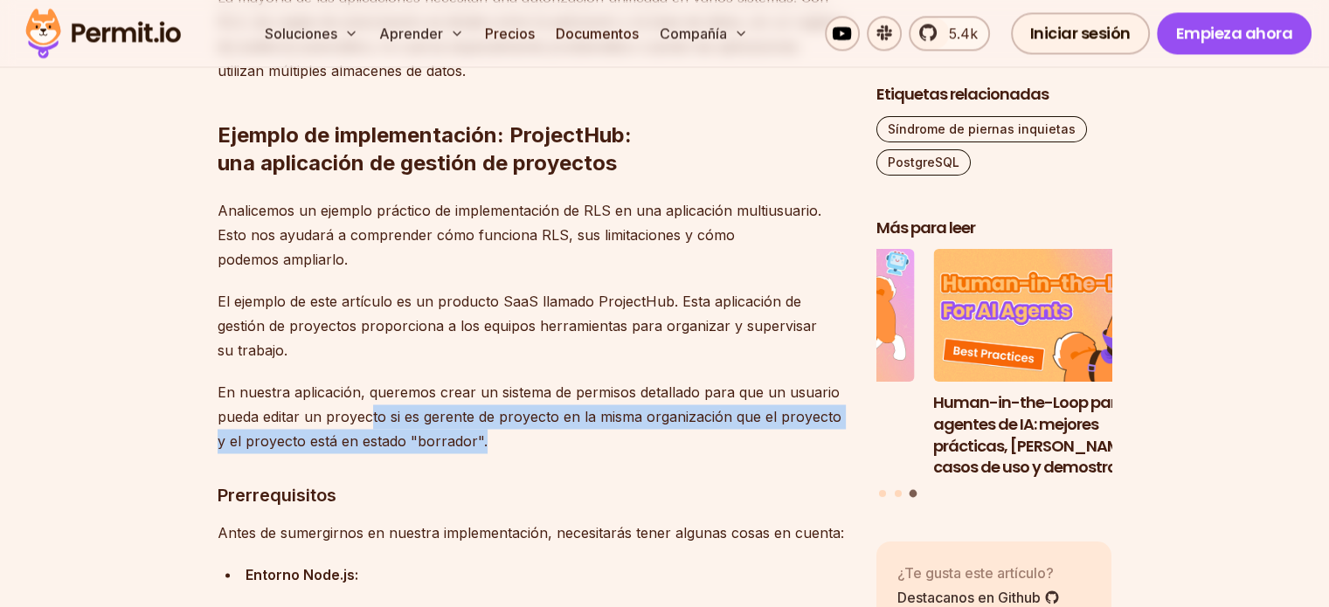
click at [370, 404] on p "En nuestra aplicación, queremos crear un sistema de permisos detallado para que…" at bounding box center [533, 416] width 631 height 73
click at [370, 404] on font "En nuestra aplicación, queremos crear un sistema de permisos detallado para que…" at bounding box center [530, 417] width 624 height 66
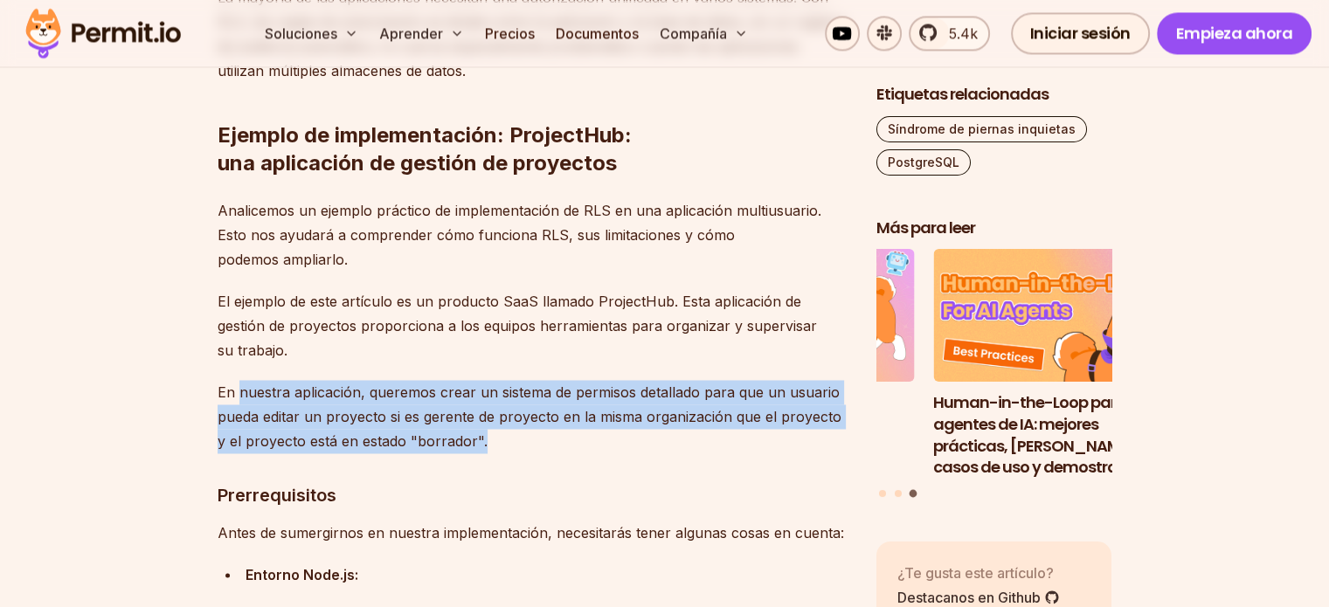
click at [540, 441] on p "En nuestra aplicación, queremos crear un sistema de permisos detallado para que…" at bounding box center [533, 416] width 631 height 73
click at [539, 441] on p "En nuestra aplicación, queremos crear un sistema de permisos detallado para que…" at bounding box center [533, 416] width 631 height 73
click at [492, 427] on p "En nuestra aplicación, queremos crear un sistema de permisos detallado para que…" at bounding box center [533, 416] width 631 height 73
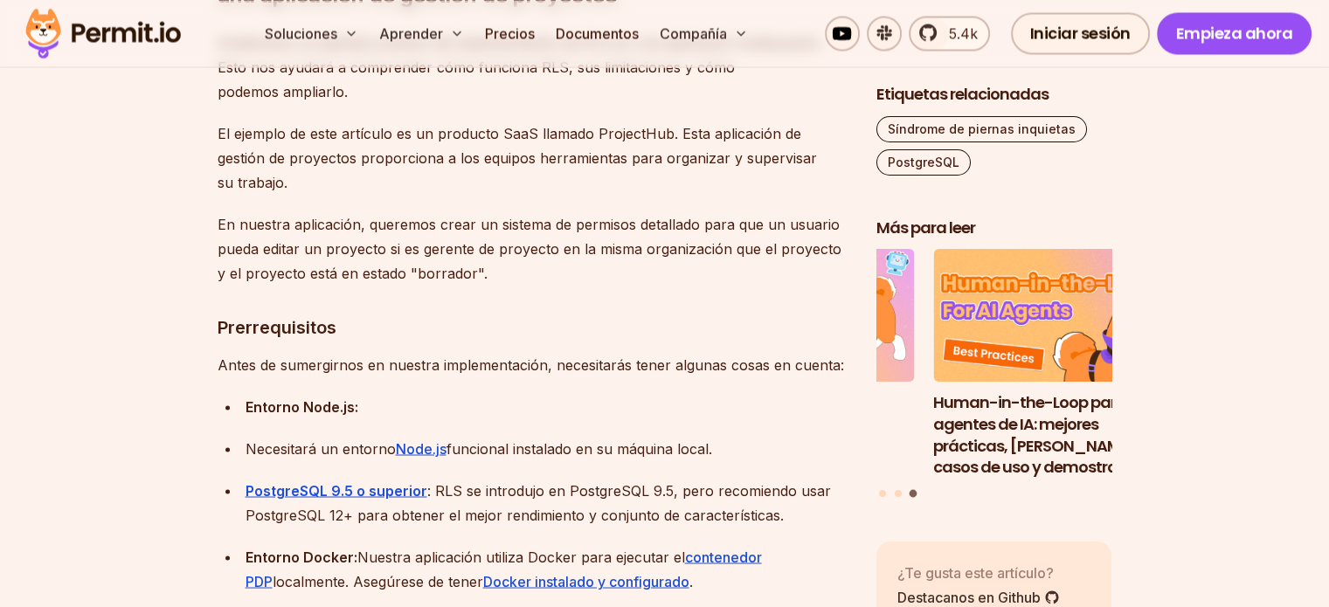
scroll to position [2972, 0]
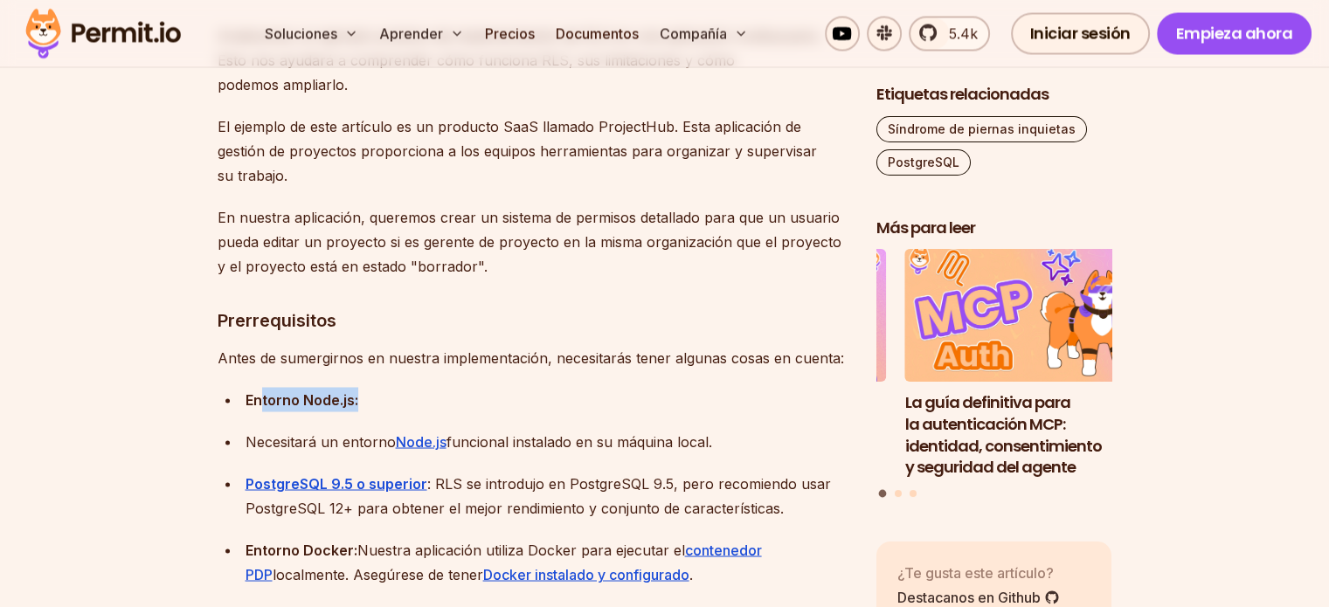
drag, startPoint x: 363, startPoint y: 394, endPoint x: 381, endPoint y: 394, distance: 18.4
click at [381, 394] on div "Entorno Node.js:" at bounding box center [547, 399] width 603 height 24
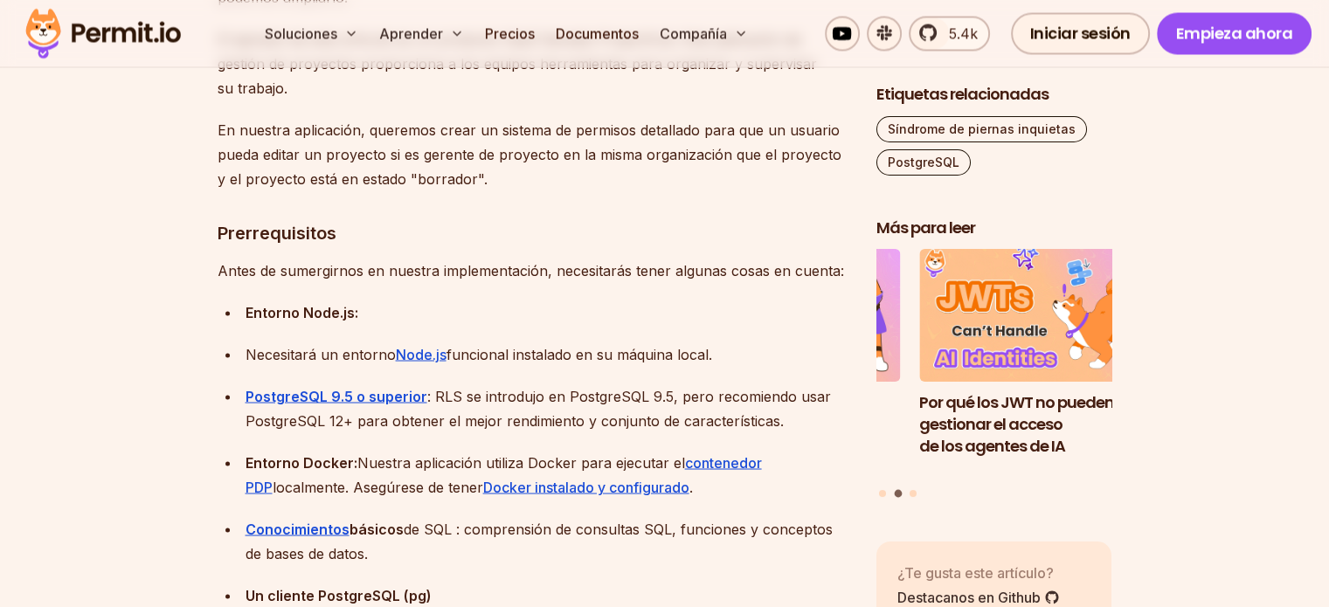
scroll to position [3147, 0]
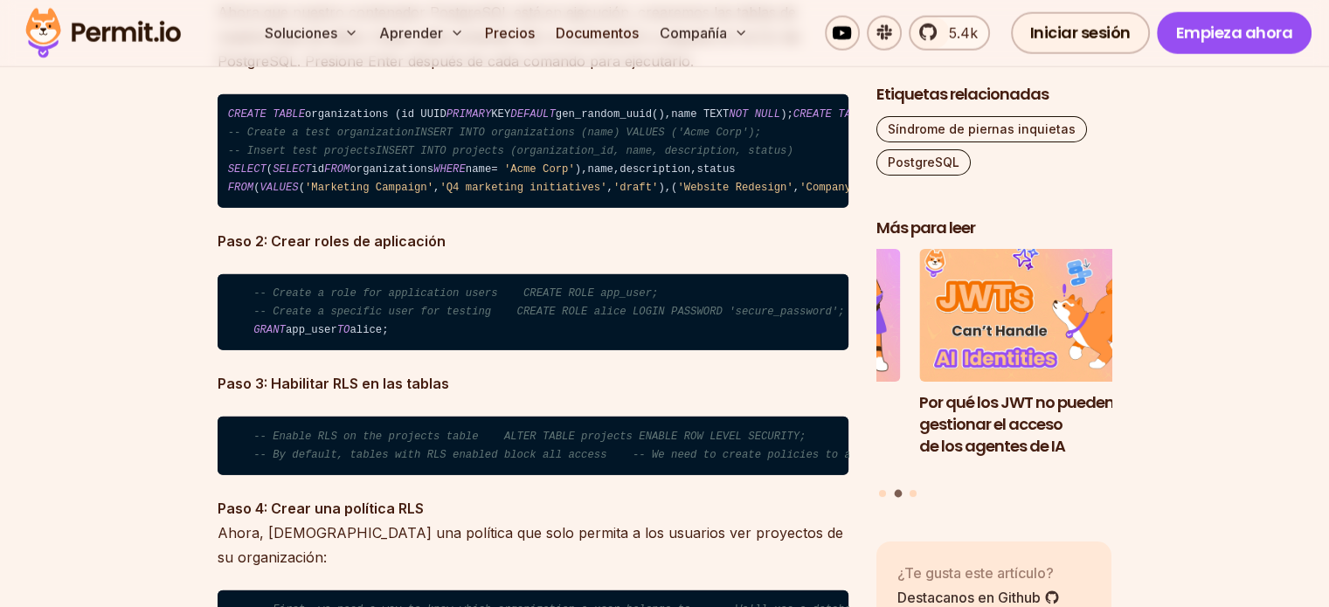
scroll to position [4283, 0]
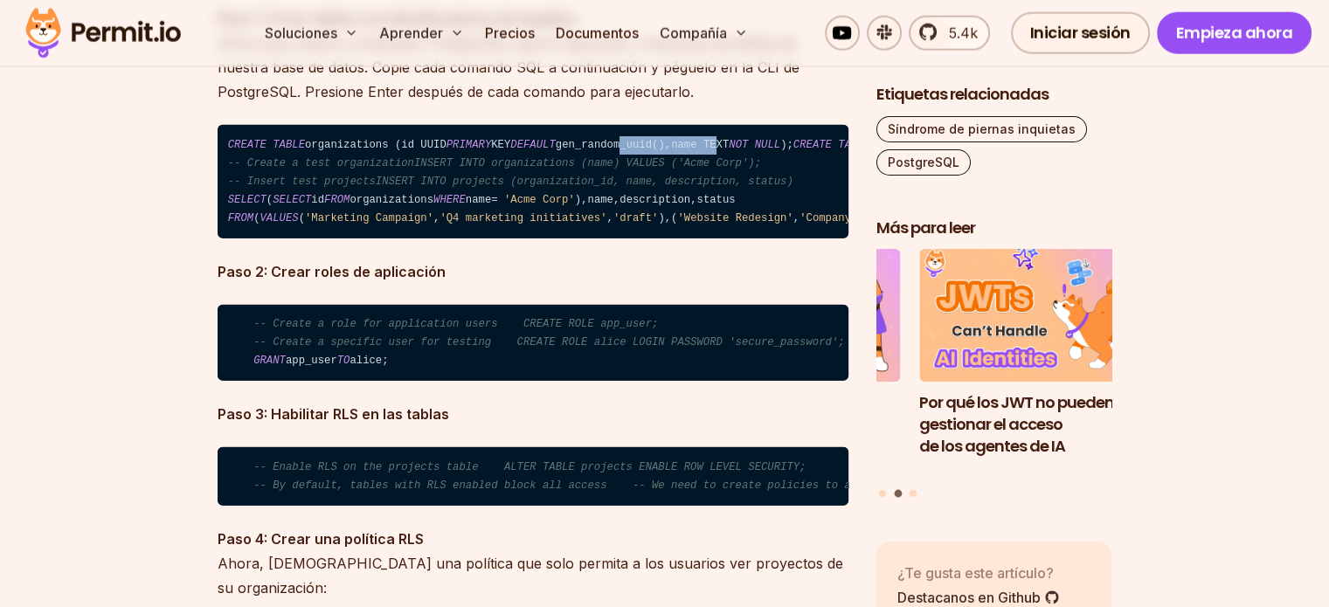
drag, startPoint x: 268, startPoint y: 166, endPoint x: 471, endPoint y: 151, distance: 203.3
click at [471, 151] on code "CREATE TABLE organizations ( id UUID PRIMARY KEY DEFAULT gen_random_uuid(), nam…" at bounding box center [533, 182] width 631 height 114
drag, startPoint x: 275, startPoint y: 155, endPoint x: 607, endPoint y: 243, distance: 343.7
click at [607, 239] on code "CREATE TABLE organizations ( id UUID PRIMARY KEY DEFAULT gen_random_uuid(), nam…" at bounding box center [533, 182] width 631 height 114
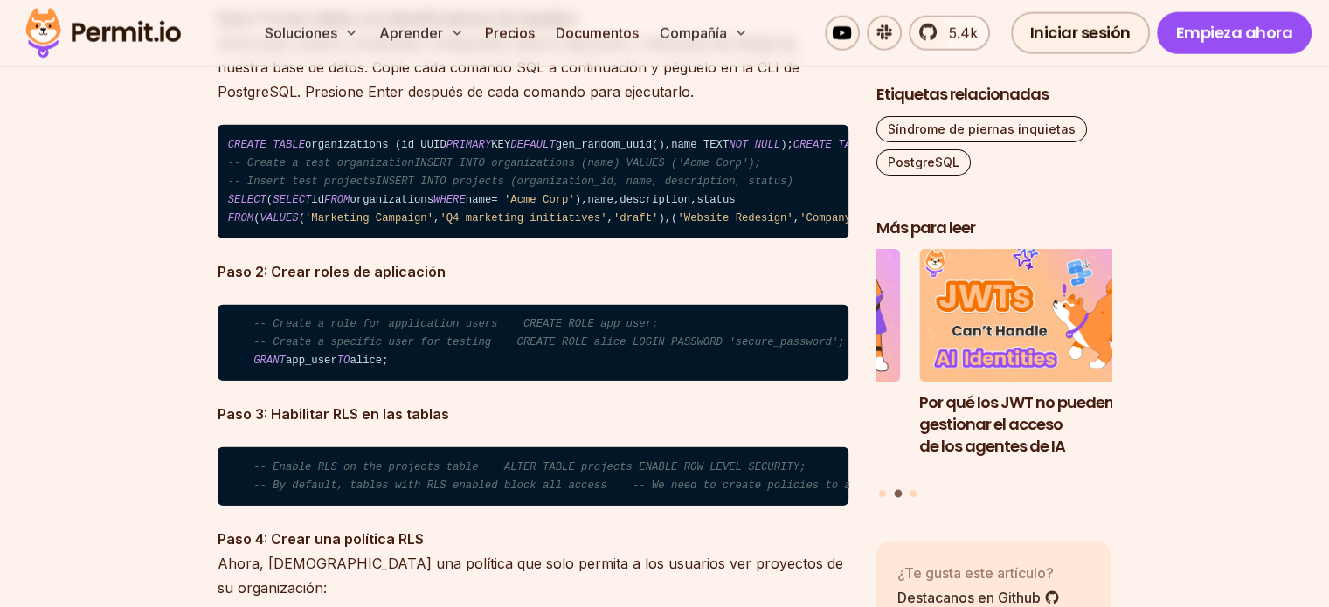
drag, startPoint x: 566, startPoint y: 311, endPoint x: 285, endPoint y: 207, distance: 300.1
click at [285, 207] on code "CREATE TABLE organizations ( id UUID PRIMARY KEY DEFAULT gen_random_uuid(), nam…" at bounding box center [533, 182] width 631 height 114
drag, startPoint x: 258, startPoint y: 219, endPoint x: 649, endPoint y: 323, distance: 405.4
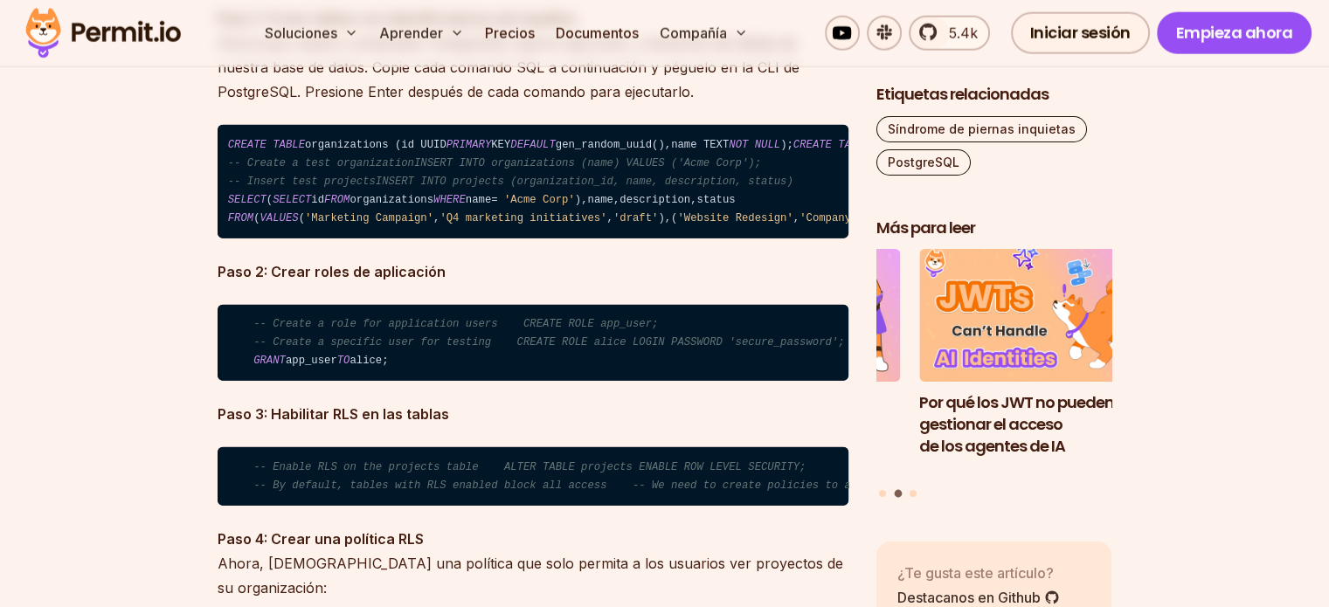
click at [649, 239] on code "CREATE TABLE organizations ( id UUID PRIMARY KEY DEFAULT gen_random_uuid(), nam…" at bounding box center [533, 182] width 631 height 114
drag, startPoint x: 570, startPoint y: 296, endPoint x: 256, endPoint y: 226, distance: 321.7
click at [256, 226] on code "CREATE TABLE organizations ( id UUID PRIMARY KEY DEFAULT gen_random_uuid(), nam…" at bounding box center [533, 182] width 631 height 114
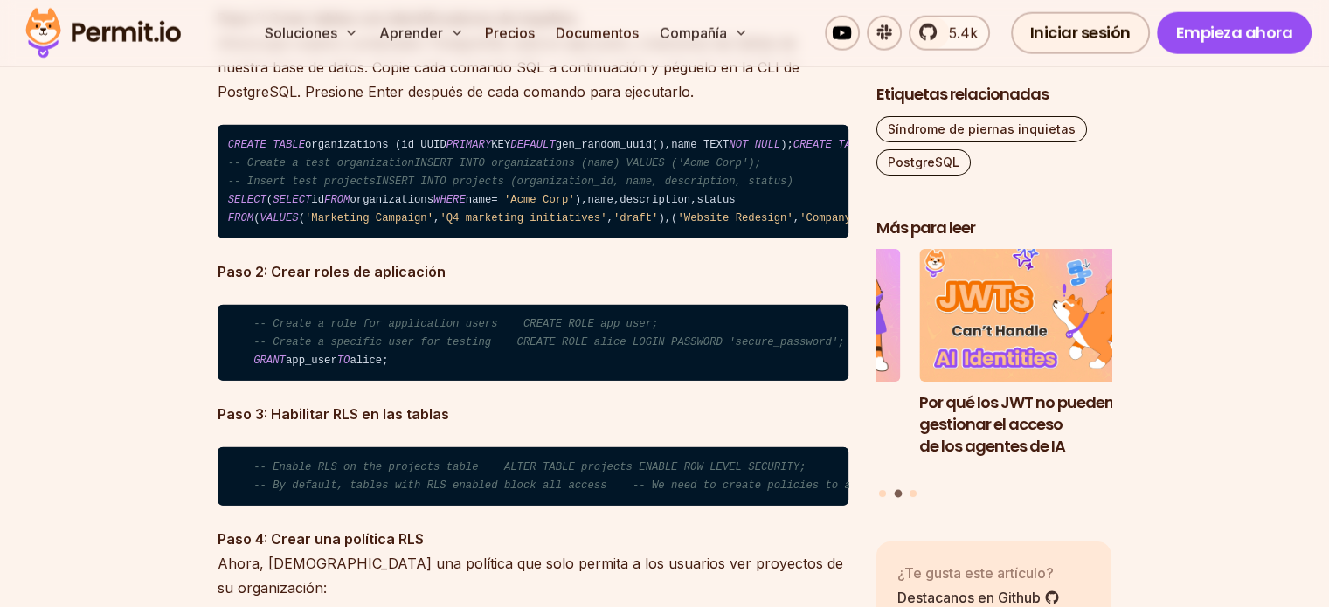
drag, startPoint x: 234, startPoint y: 218, endPoint x: 622, endPoint y: 310, distance: 399.0
click at [622, 239] on code "CREATE TABLE organizations ( id UUID PRIMARY KEY DEFAULT gen_random_uuid(), nam…" at bounding box center [533, 182] width 631 height 114
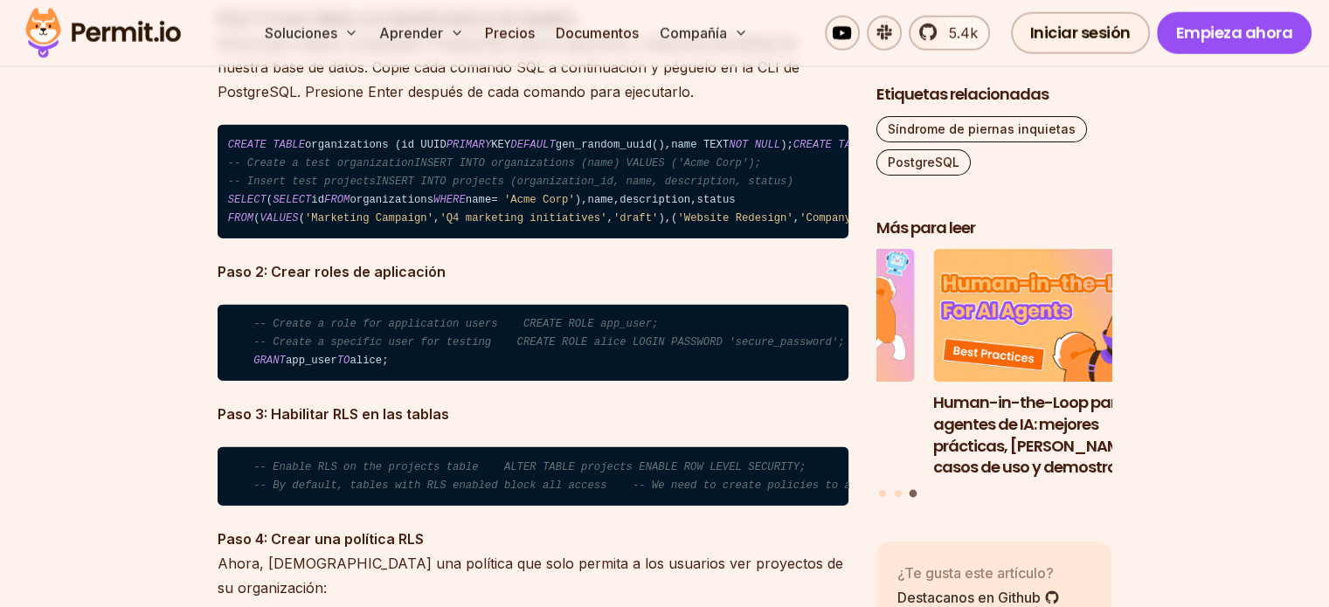
click at [622, 239] on code "CREATE TABLE organizations ( id UUID PRIMARY KEY DEFAULT gen_random_uuid(), nam…" at bounding box center [533, 182] width 631 height 114
drag, startPoint x: 420, startPoint y: 273, endPoint x: 239, endPoint y: 217, distance: 189.4
click at [239, 217] on code "CREATE TABLE organizations ( id UUID PRIMARY KEY DEFAULT gen_random_uuid(), nam…" at bounding box center [533, 182] width 631 height 114
click at [239, 216] on code "CREATE TABLE organizations ( id UUID PRIMARY KEY DEFAULT gen_random_uuid(), nam…" at bounding box center [533, 182] width 631 height 114
click at [589, 239] on code "CREATE TABLE organizations ( id UUID PRIMARY KEY DEFAULT gen_random_uuid(), nam…" at bounding box center [533, 182] width 631 height 114
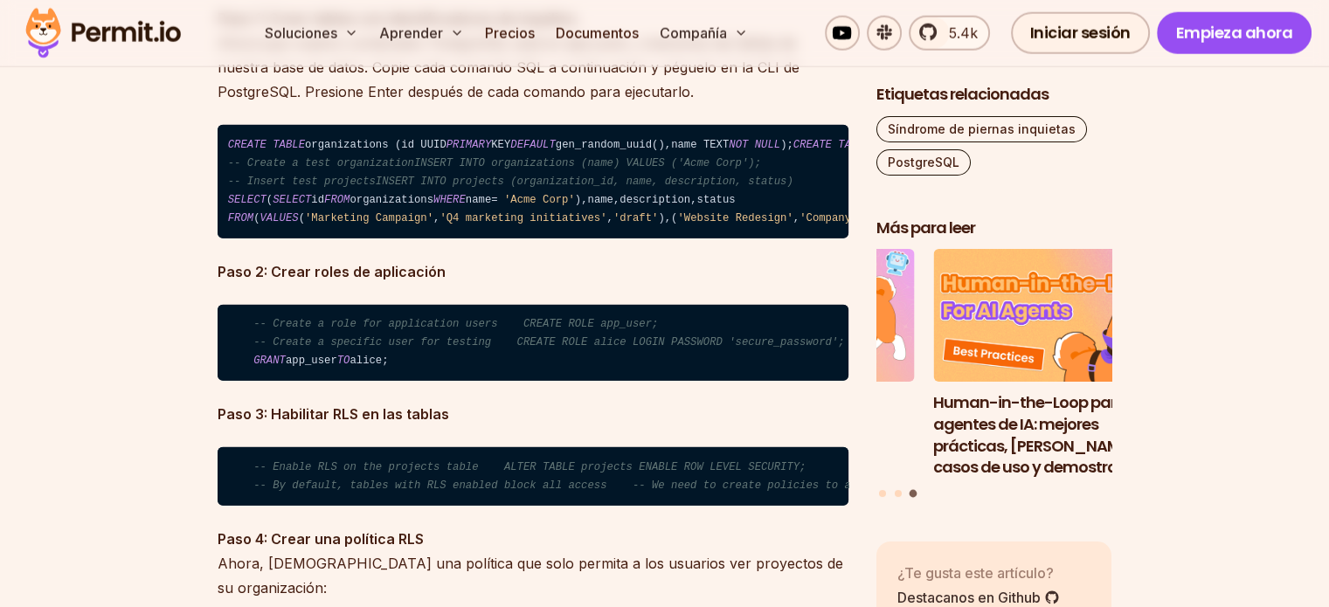
drag, startPoint x: 576, startPoint y: 303, endPoint x: 267, endPoint y: 211, distance: 323.0
click at [267, 211] on code "CREATE TABLE organizations ( id UUID PRIMARY KEY DEFAULT gen_random_uuid(), nam…" at bounding box center [533, 182] width 631 height 114
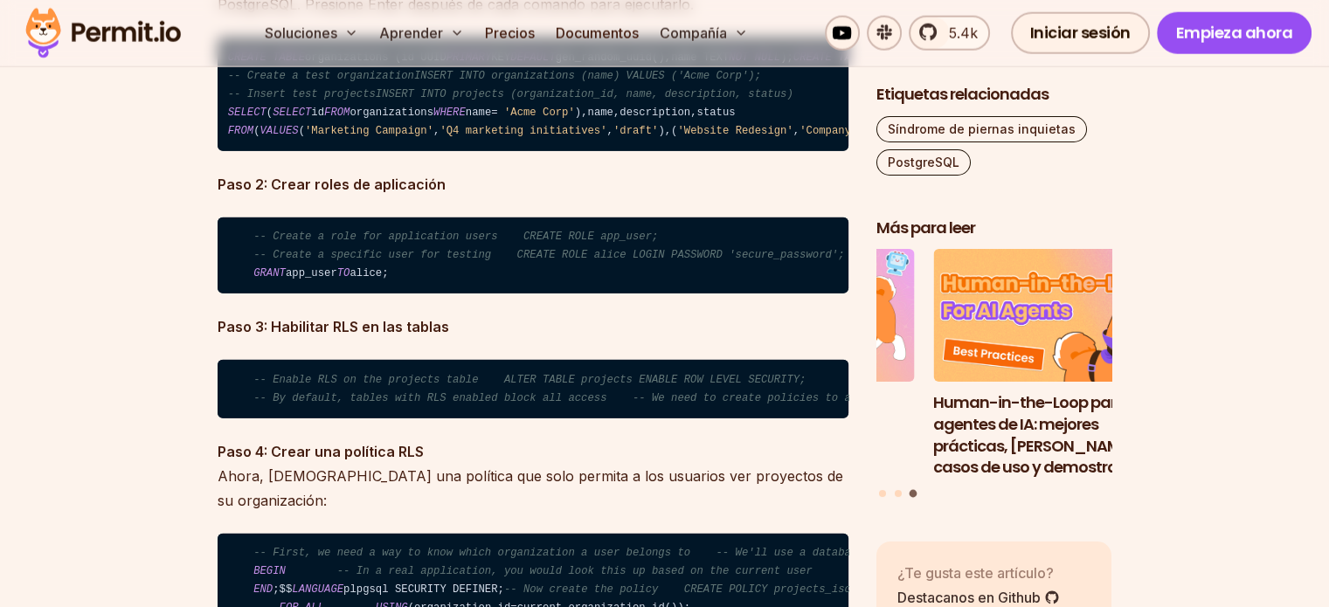
scroll to position [4458, 0]
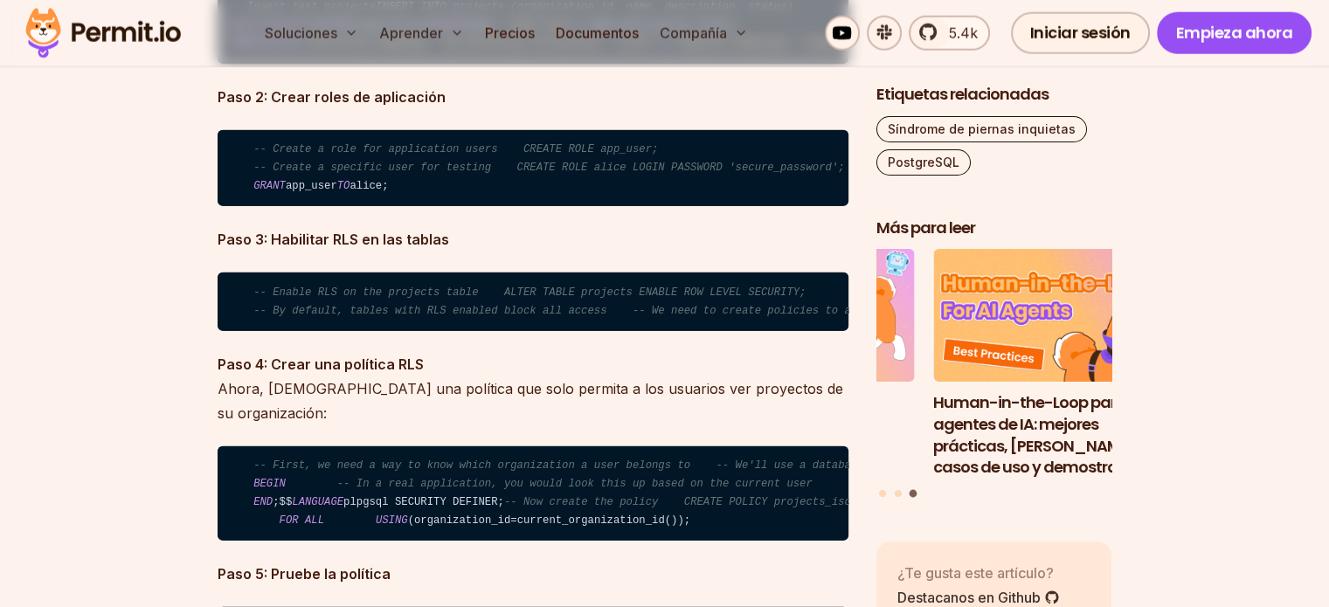
drag, startPoint x: 261, startPoint y: 241, endPoint x: 320, endPoint y: 287, distance: 74.1
click at [320, 64] on code "CREATE TABLE organizations ( id UUID PRIMARY KEY DEFAULT gen_random_uuid(), nam…" at bounding box center [533, 7] width 631 height 114
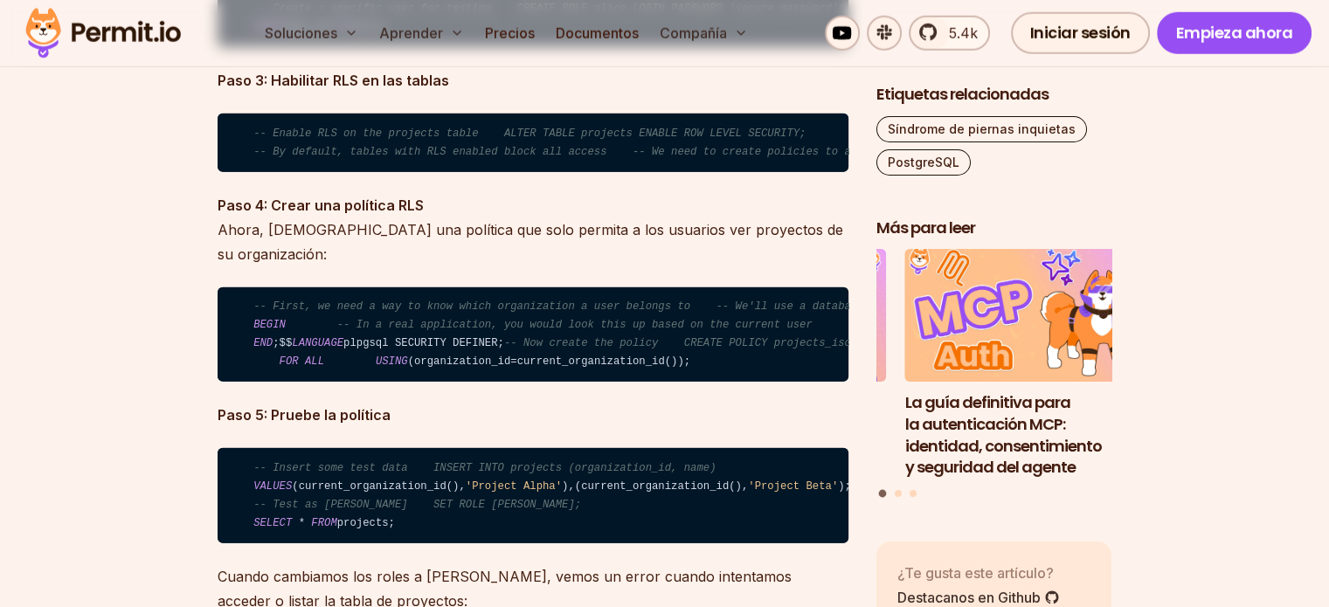
scroll to position [4633, 0]
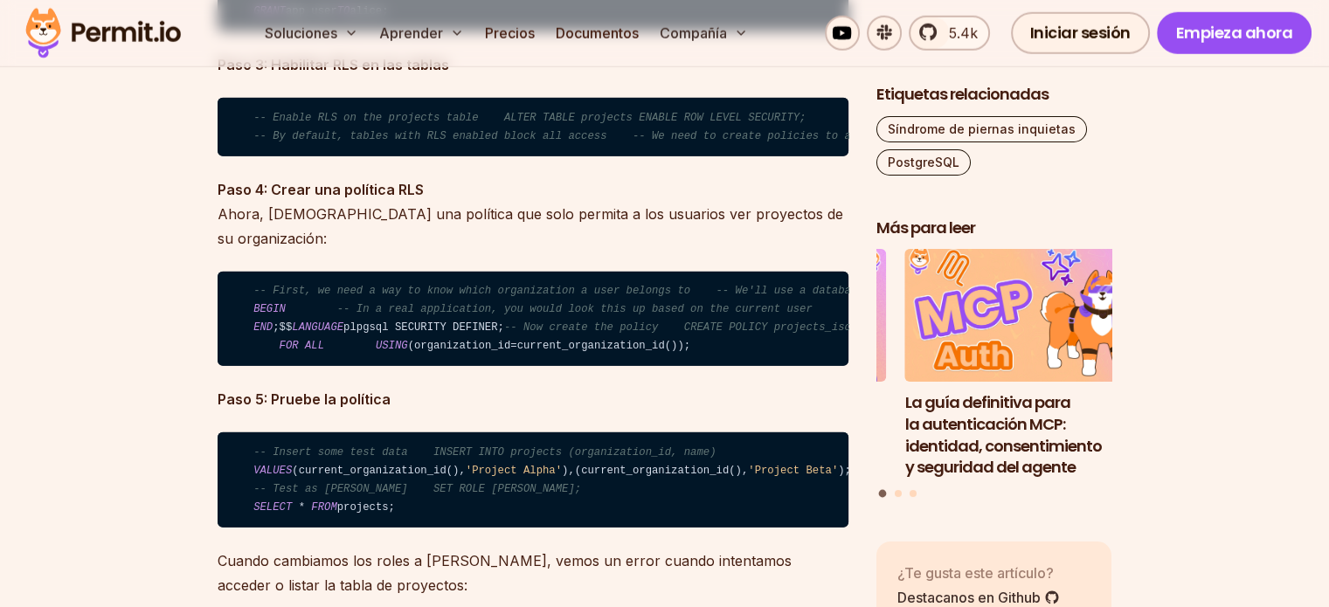
drag, startPoint x: 231, startPoint y: 274, endPoint x: 487, endPoint y: 307, distance: 258.3
drag, startPoint x: 361, startPoint y: 281, endPoint x: 236, endPoint y: 281, distance: 125.0
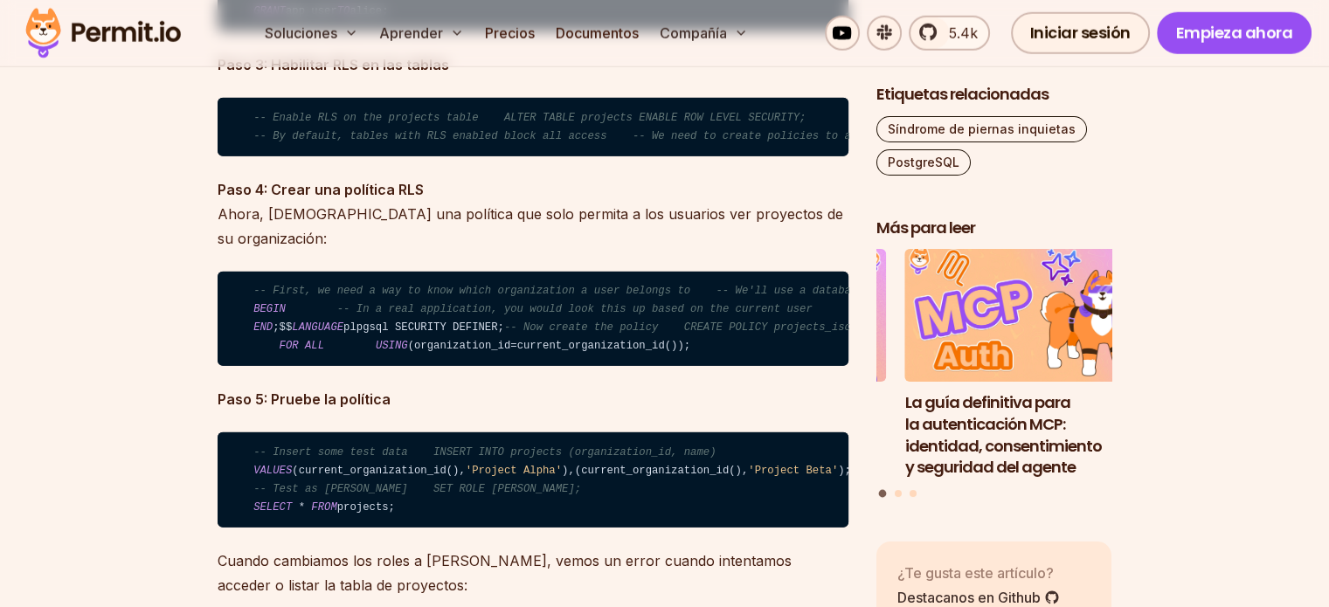
drag, startPoint x: 203, startPoint y: 286, endPoint x: 438, endPoint y: 280, distance: 235.2
drag, startPoint x: 409, startPoint y: 363, endPoint x: 260, endPoint y: 361, distance: 149.5
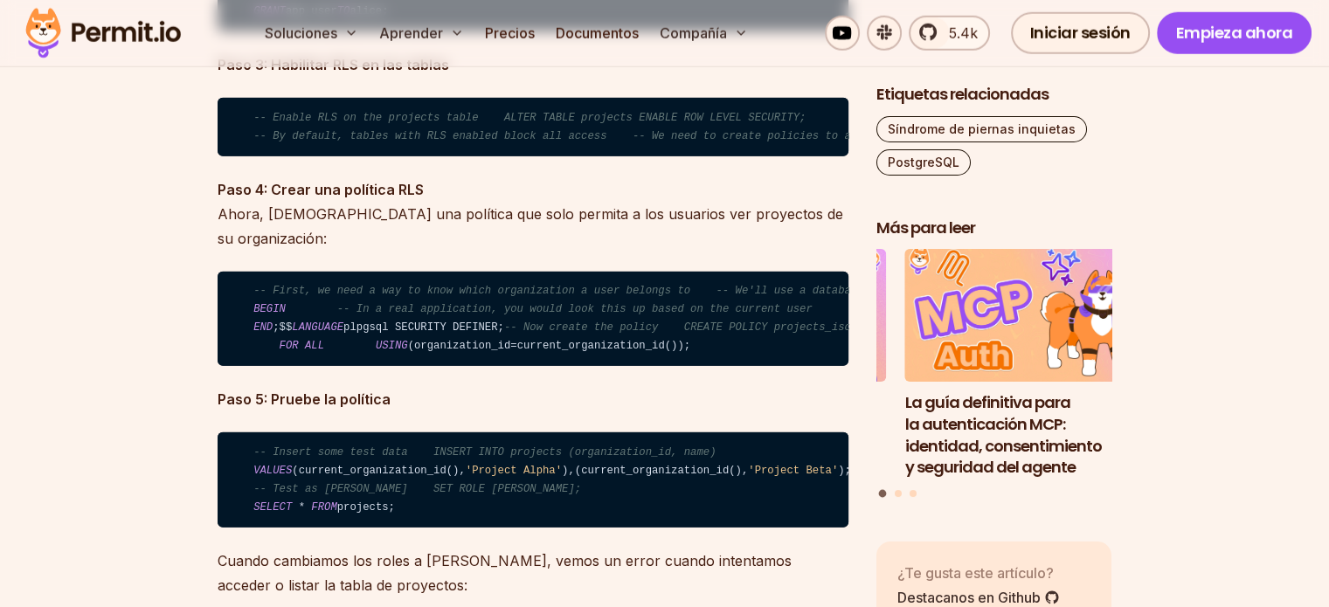
drag, startPoint x: 249, startPoint y: 377, endPoint x: 456, endPoint y: 378, distance: 207.2
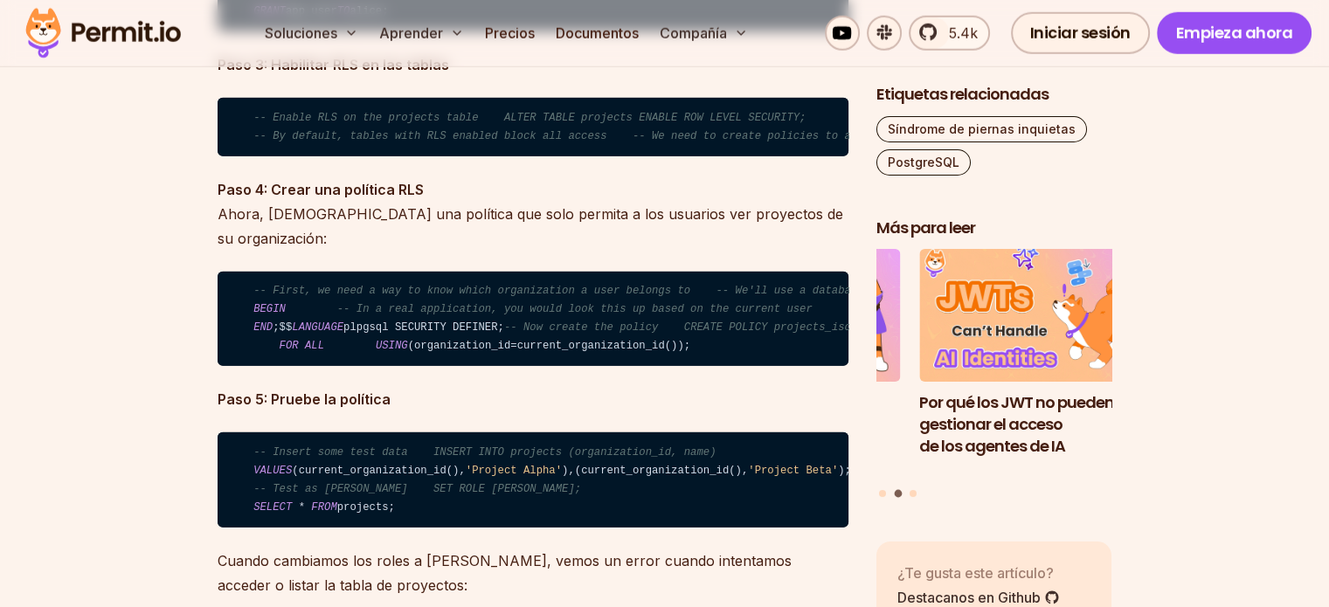
drag, startPoint x: 385, startPoint y: 367, endPoint x: 266, endPoint y: 368, distance: 119.8
click at [266, 17] on span "GRANT" at bounding box center [269, 11] width 32 height 12
drag, startPoint x: 287, startPoint y: 371, endPoint x: 297, endPoint y: 372, distance: 10.5
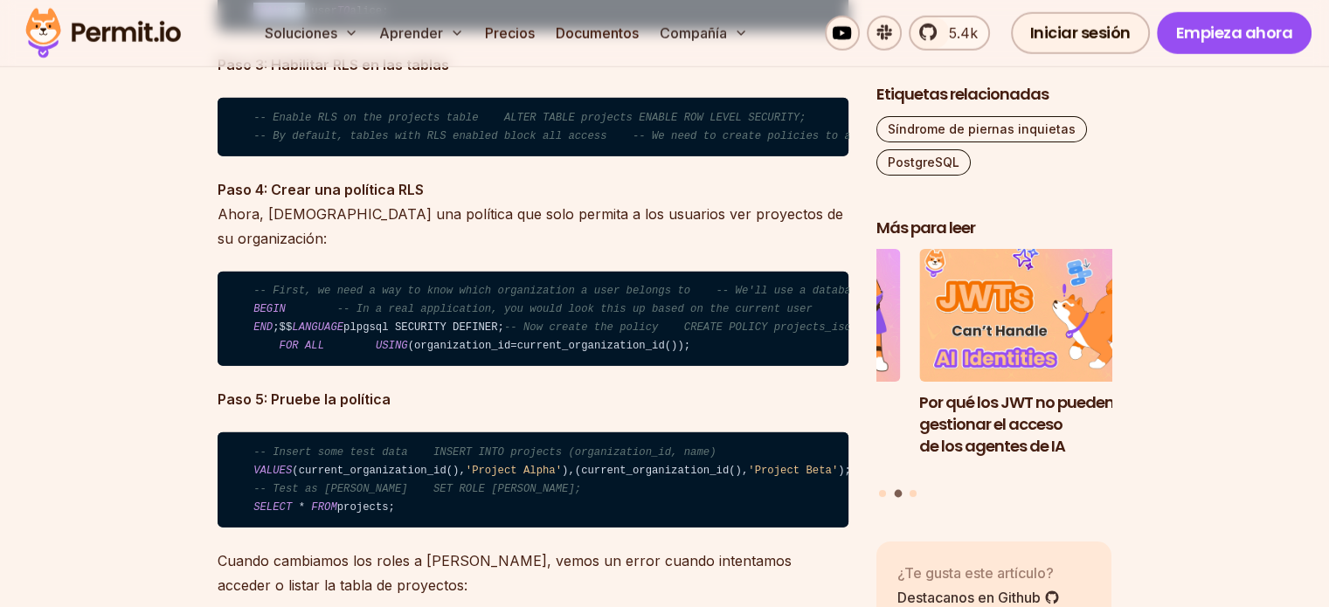
drag, startPoint x: 290, startPoint y: 373, endPoint x: 346, endPoint y: 382, distance: 56.6
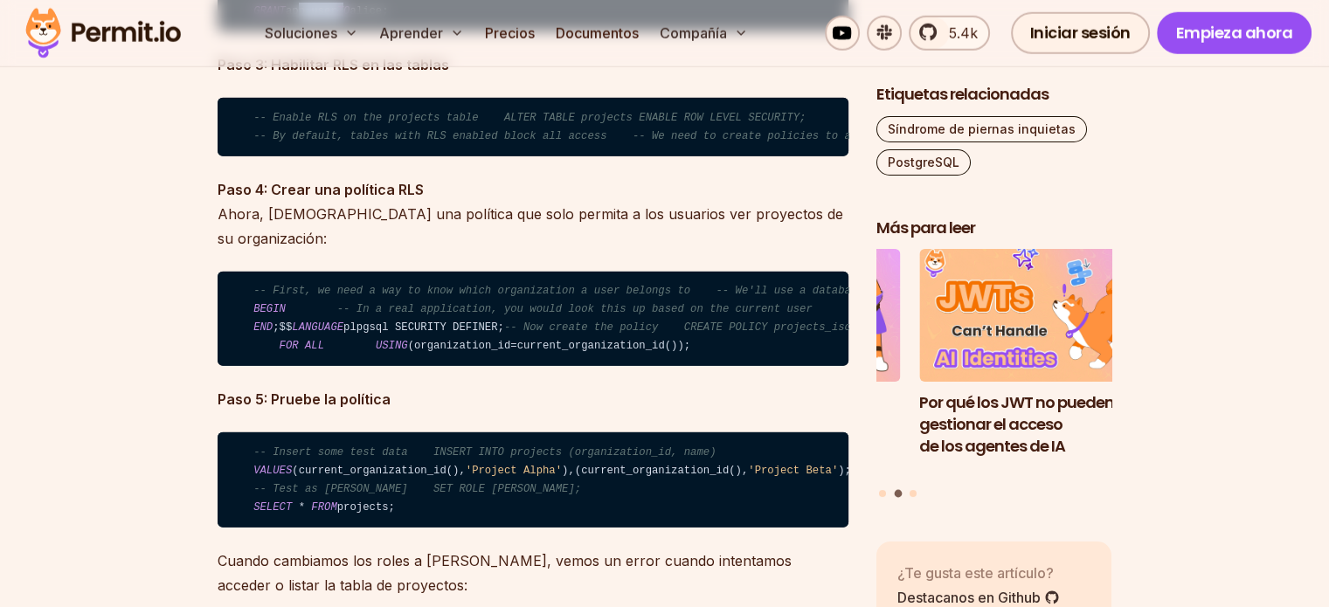
drag, startPoint x: 439, startPoint y: 385, endPoint x: 268, endPoint y: 378, distance: 170.6
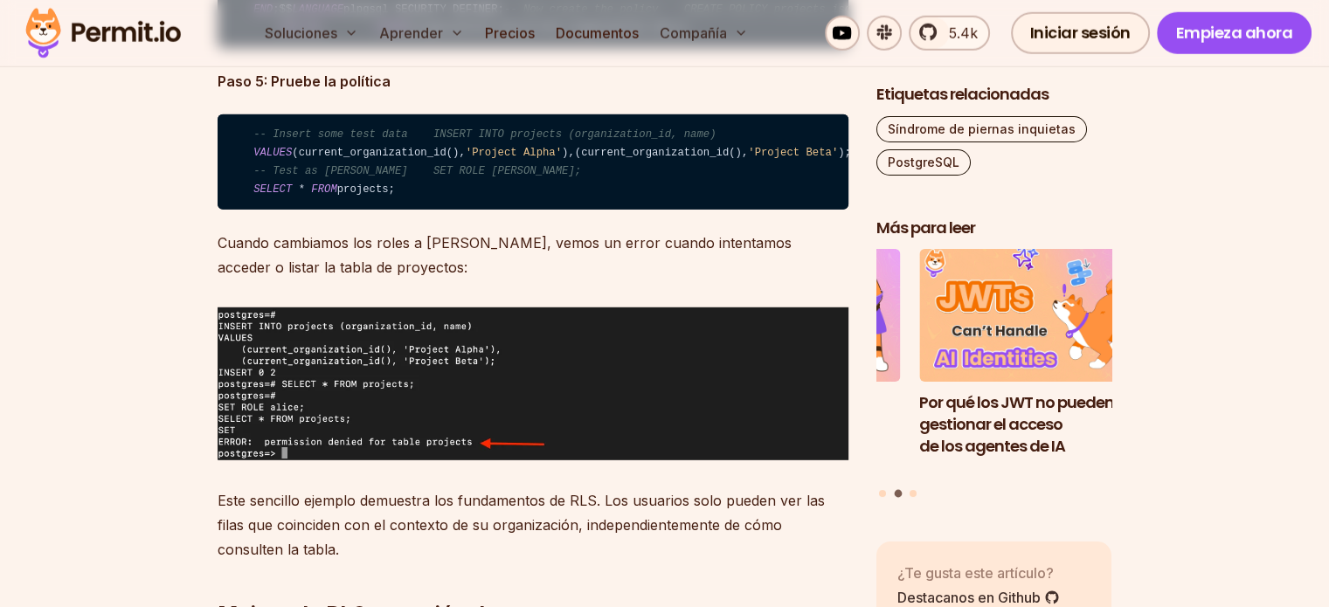
scroll to position [4982, 0]
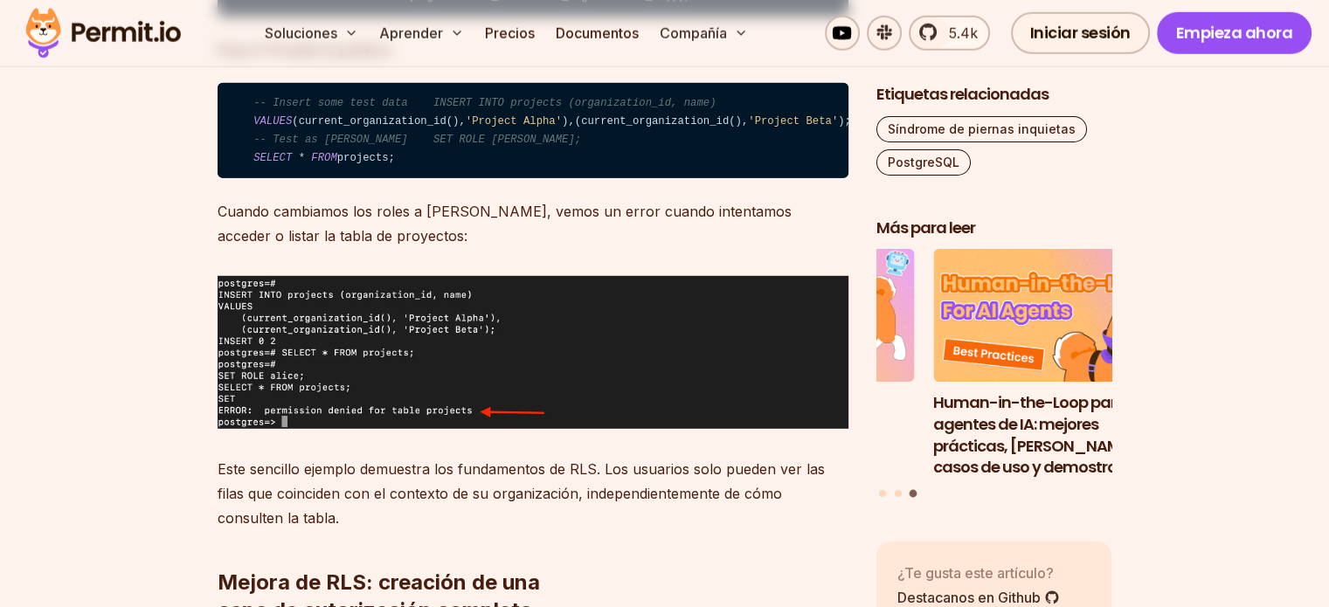
drag, startPoint x: 260, startPoint y: 349, endPoint x: 273, endPoint y: 351, distance: 13.2
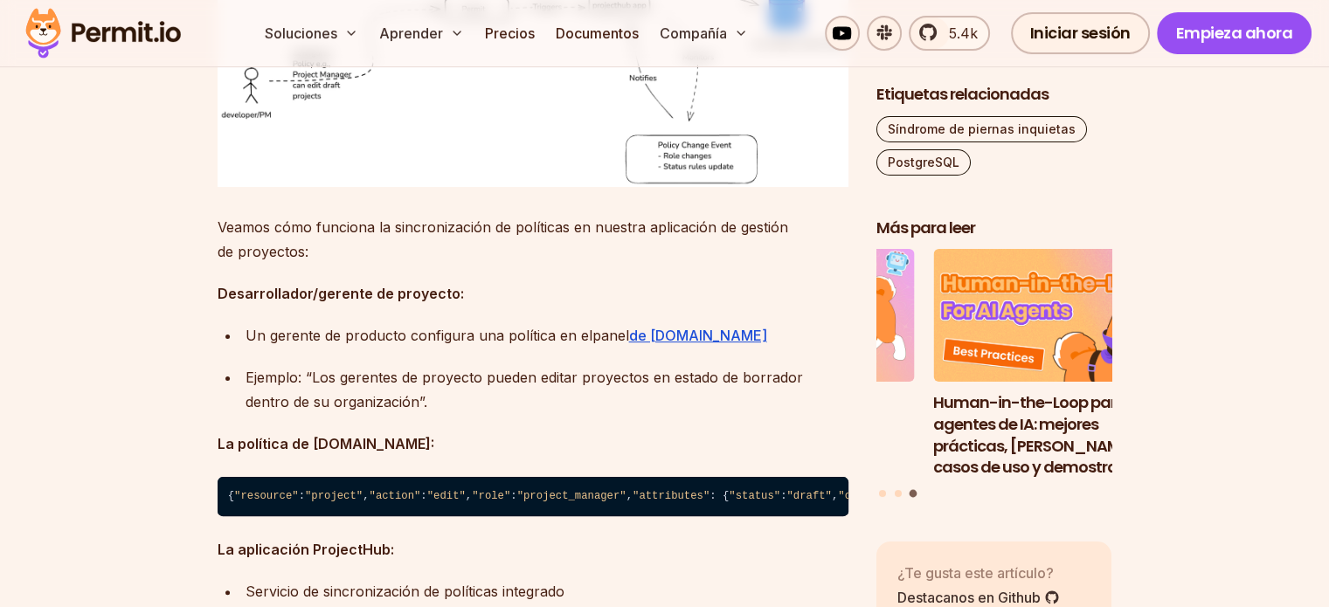
scroll to position [6993, 0]
drag, startPoint x: 304, startPoint y: 314, endPoint x: 306, endPoint y: 323, distance: 8.9
